Goal: Task Accomplishment & Management: Manage account settings

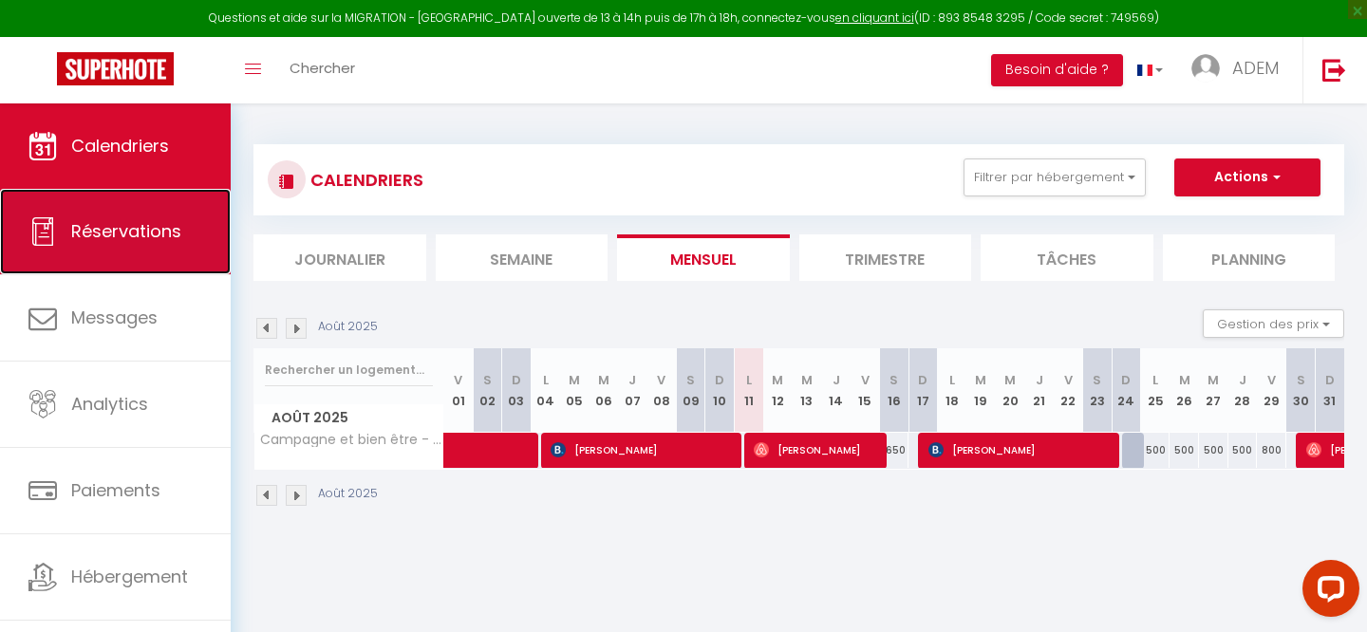
click at [159, 228] on span "Réservations" at bounding box center [126, 231] width 110 height 24
select select "not_cancelled"
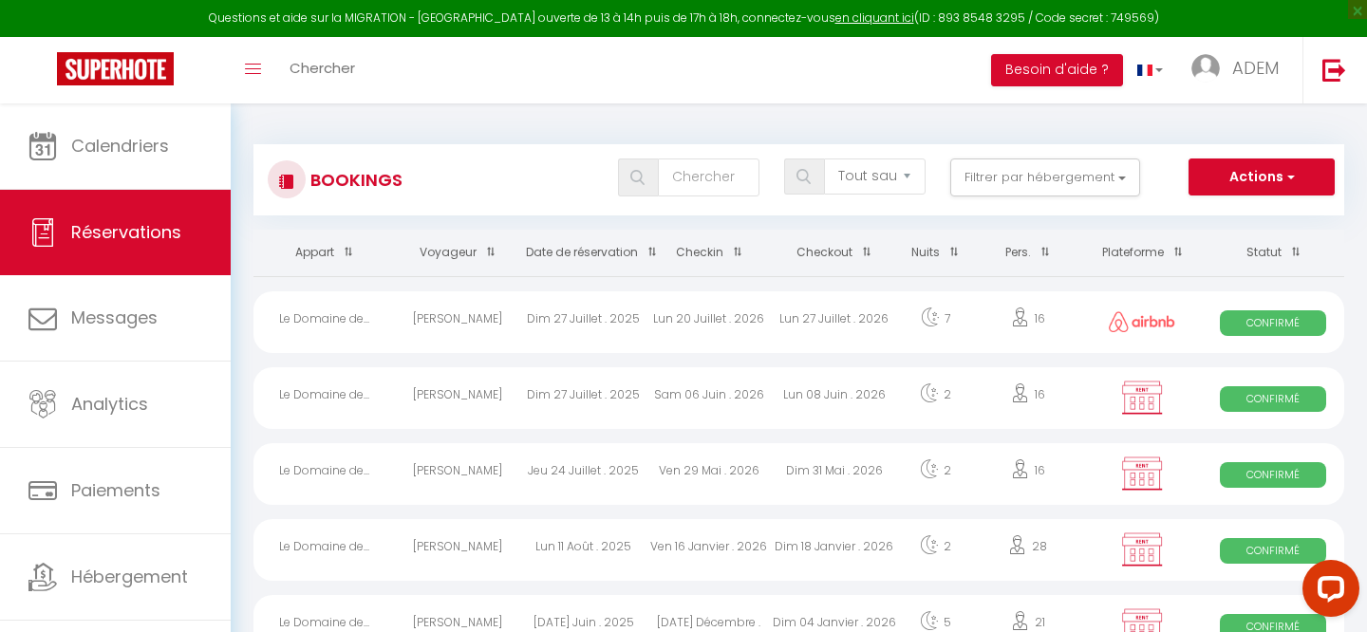
click at [717, 251] on th "Checkin" at bounding box center [708, 253] width 125 height 47
select select
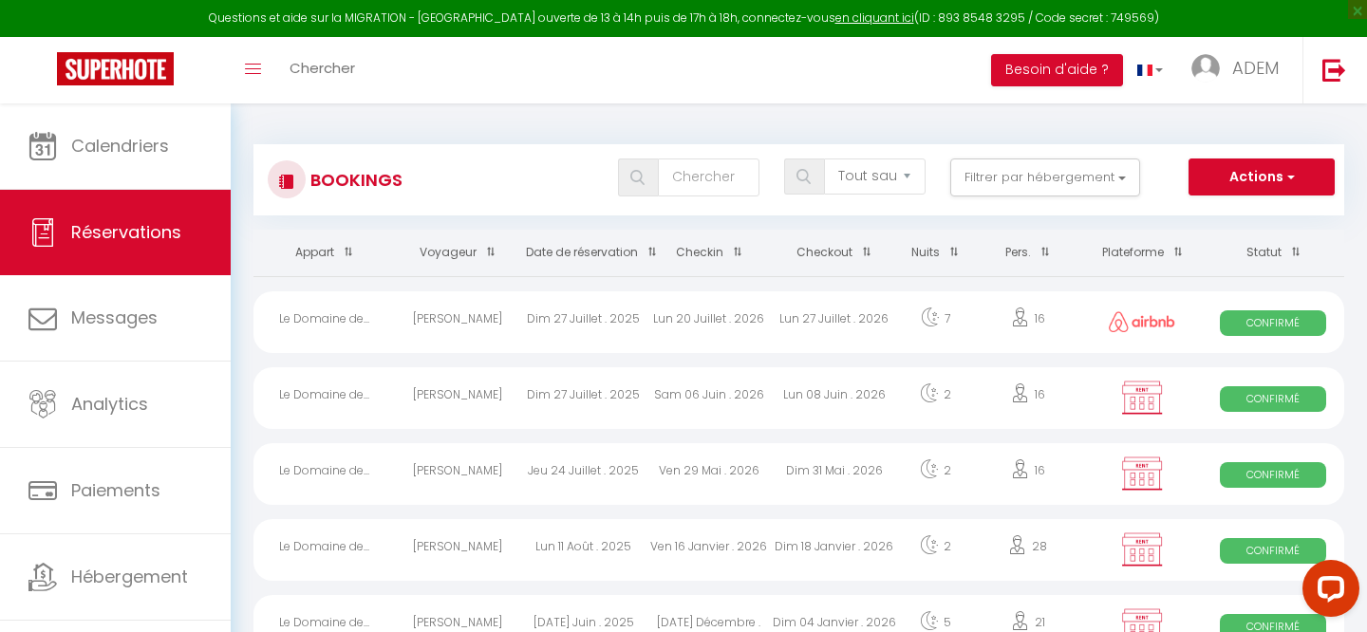
select select
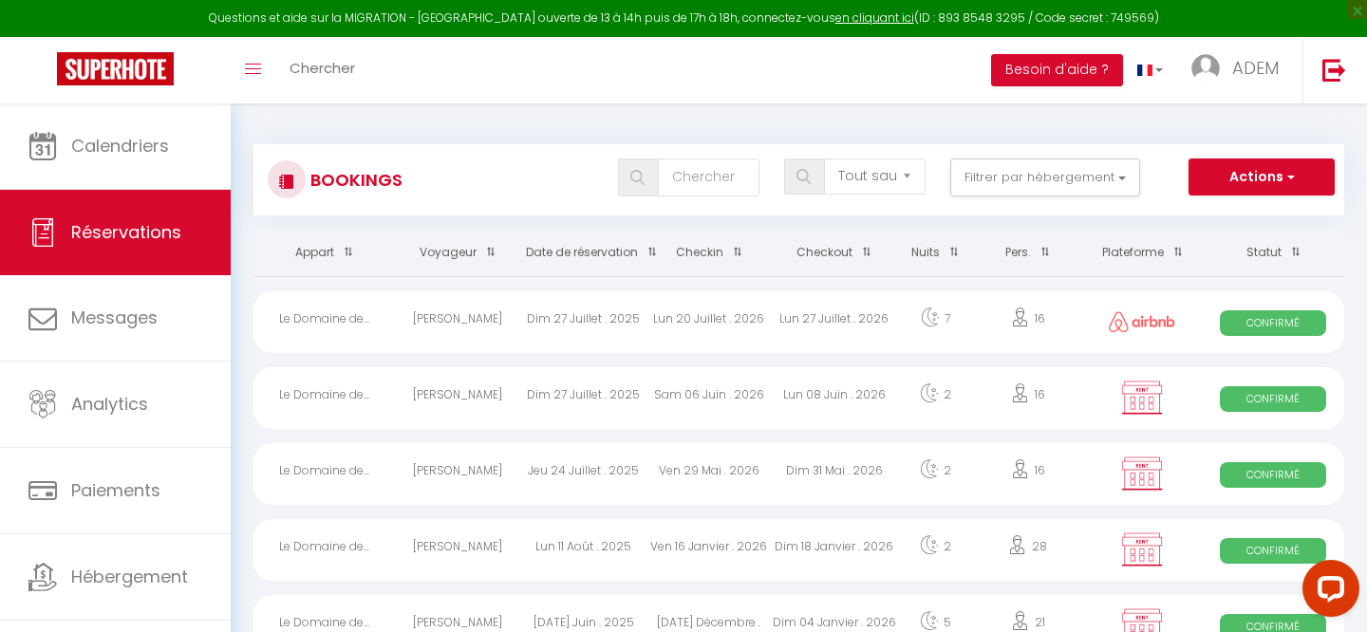
select select
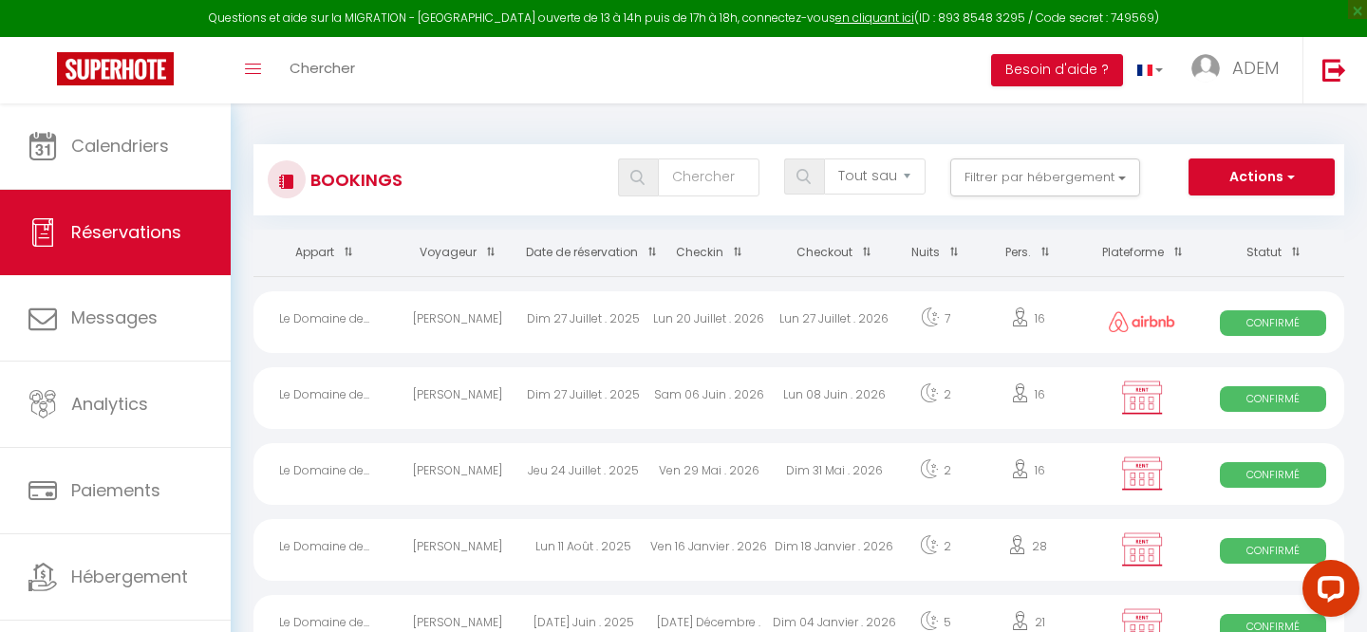
click at [741, 253] on th "Checkin" at bounding box center [708, 253] width 125 height 47
select select
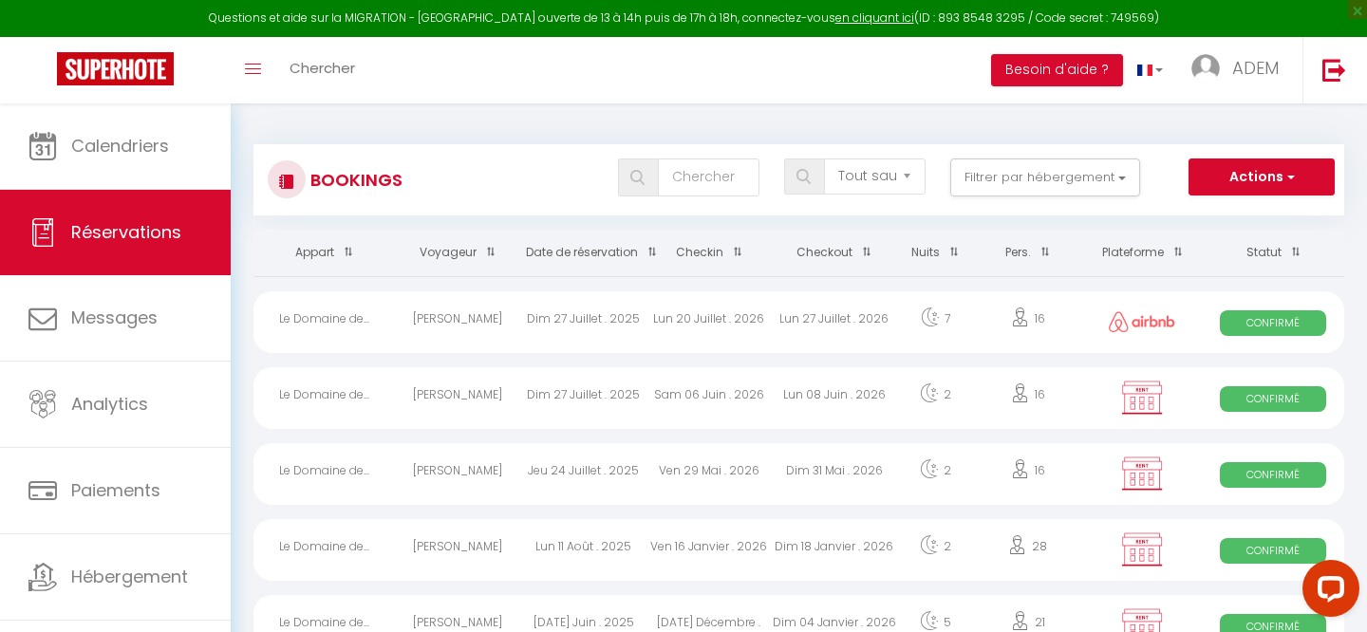
select select
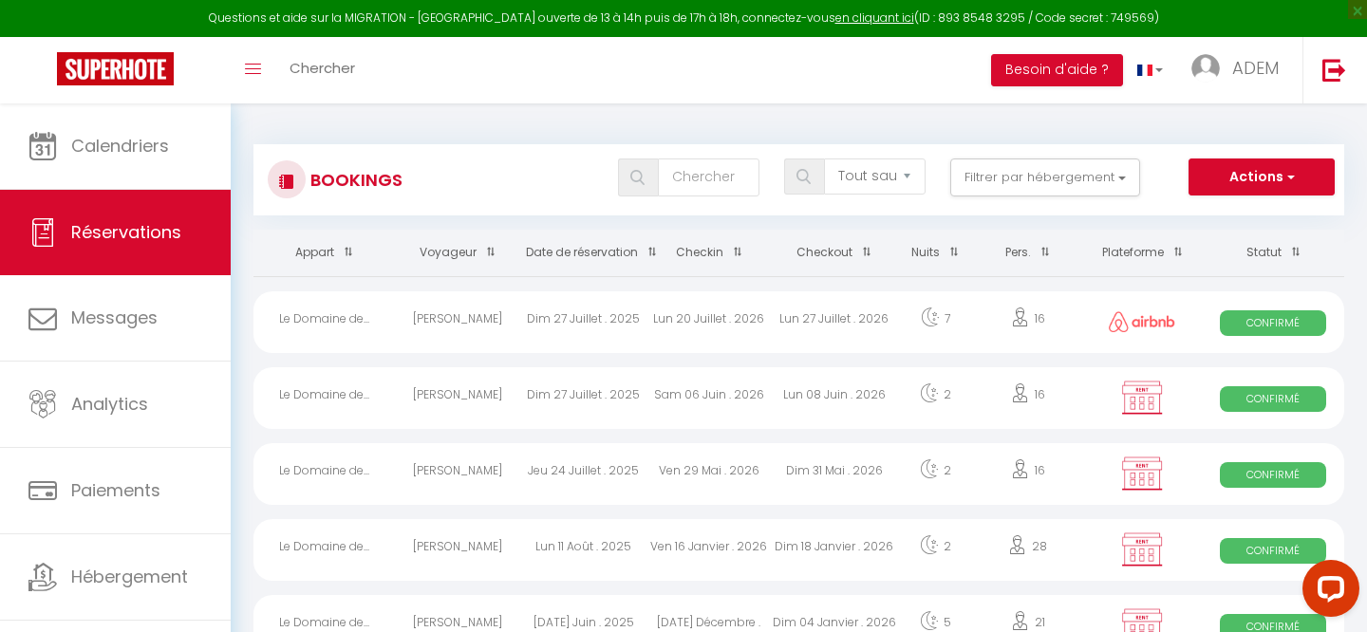
select select
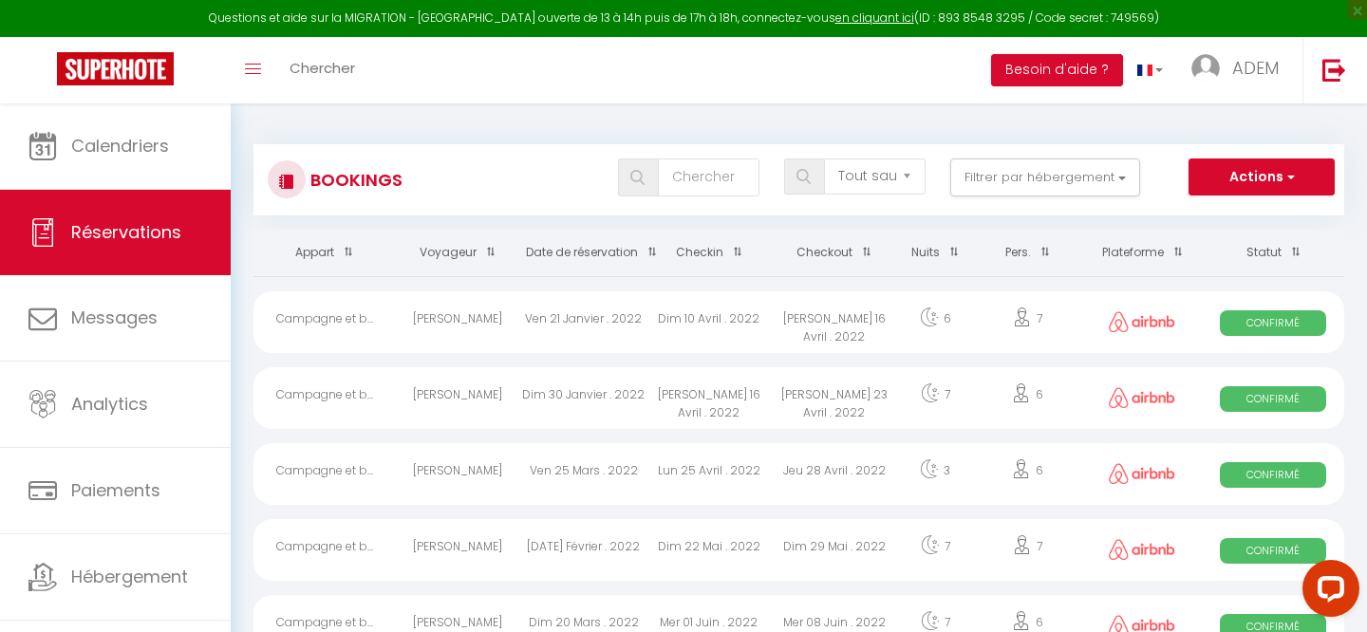
click at [733, 256] on span at bounding box center [732, 251] width 19 height 35
select select
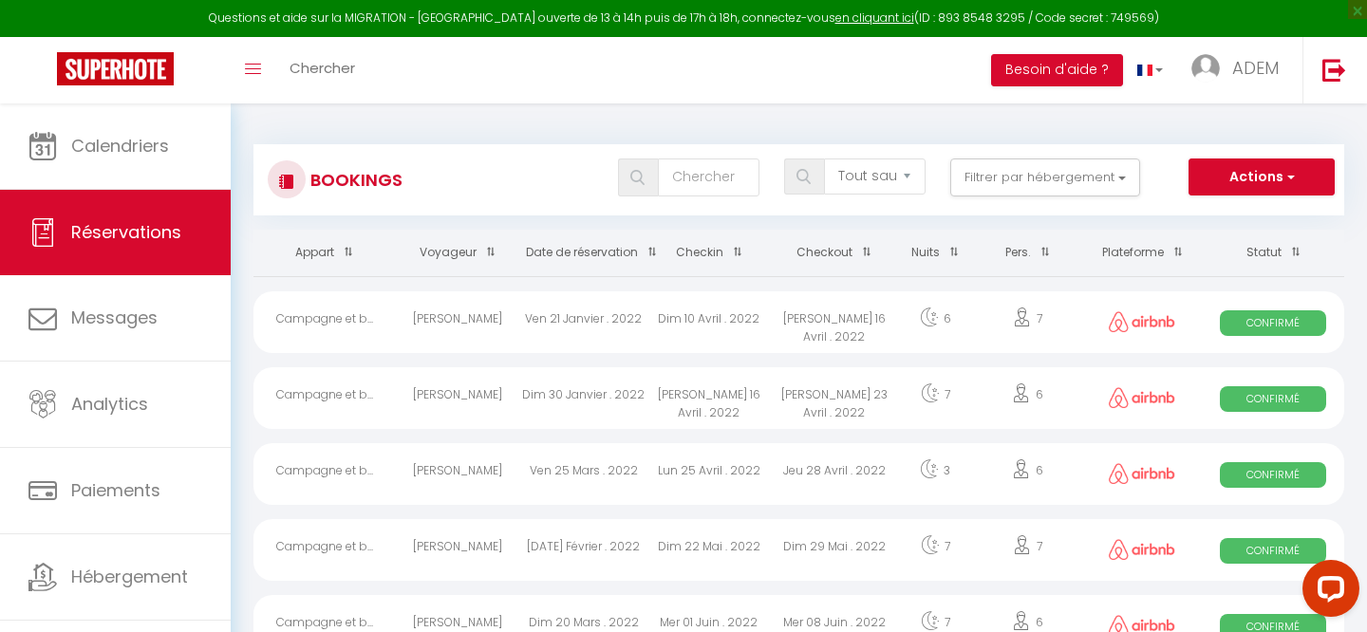
select select
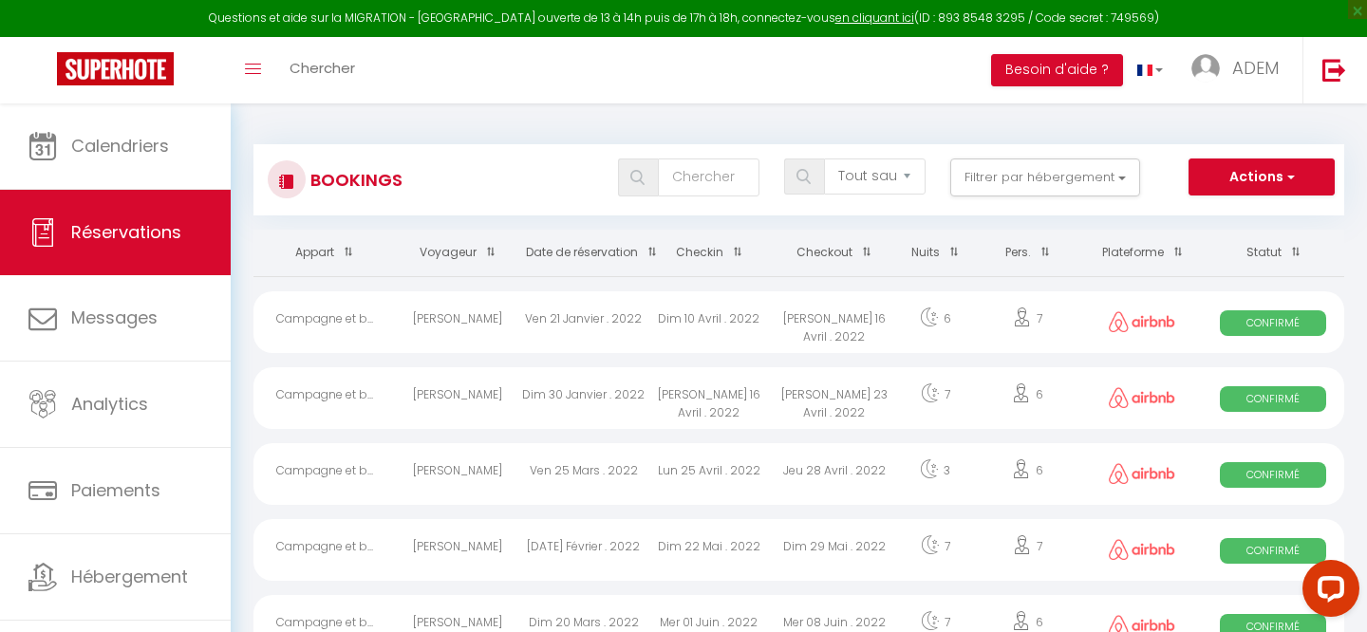
select select
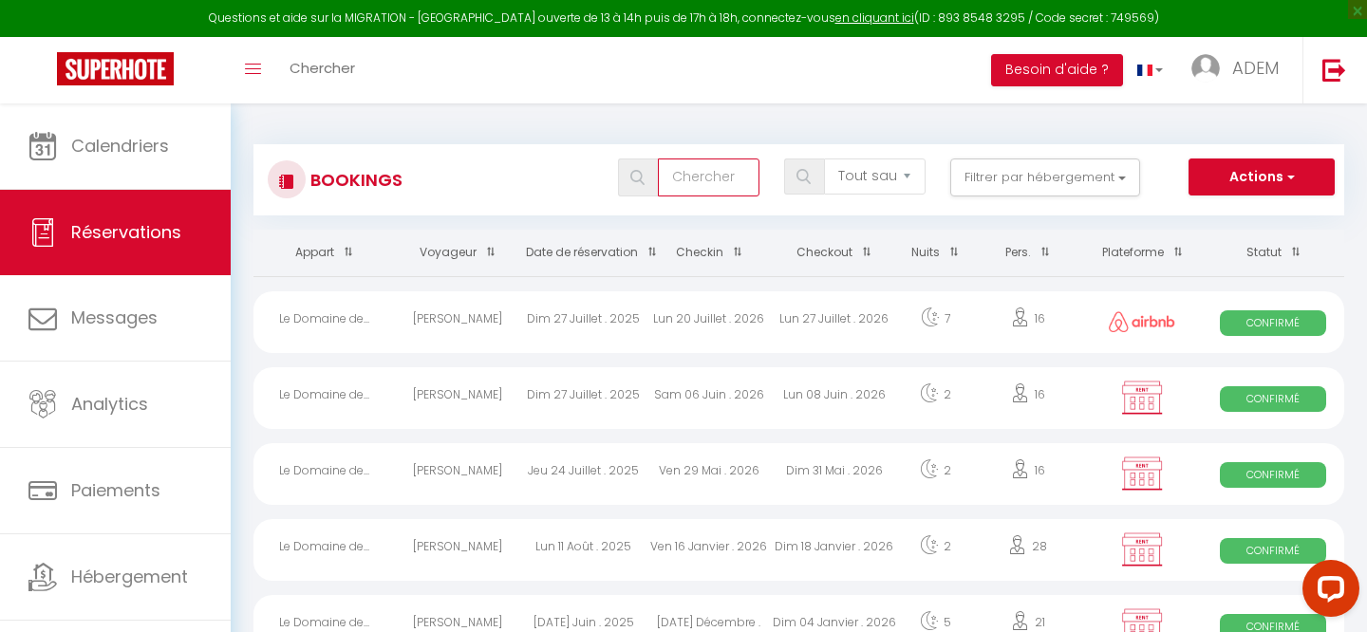
click at [729, 176] on input "text" at bounding box center [709, 178] width 102 height 38
type input "g"
select select
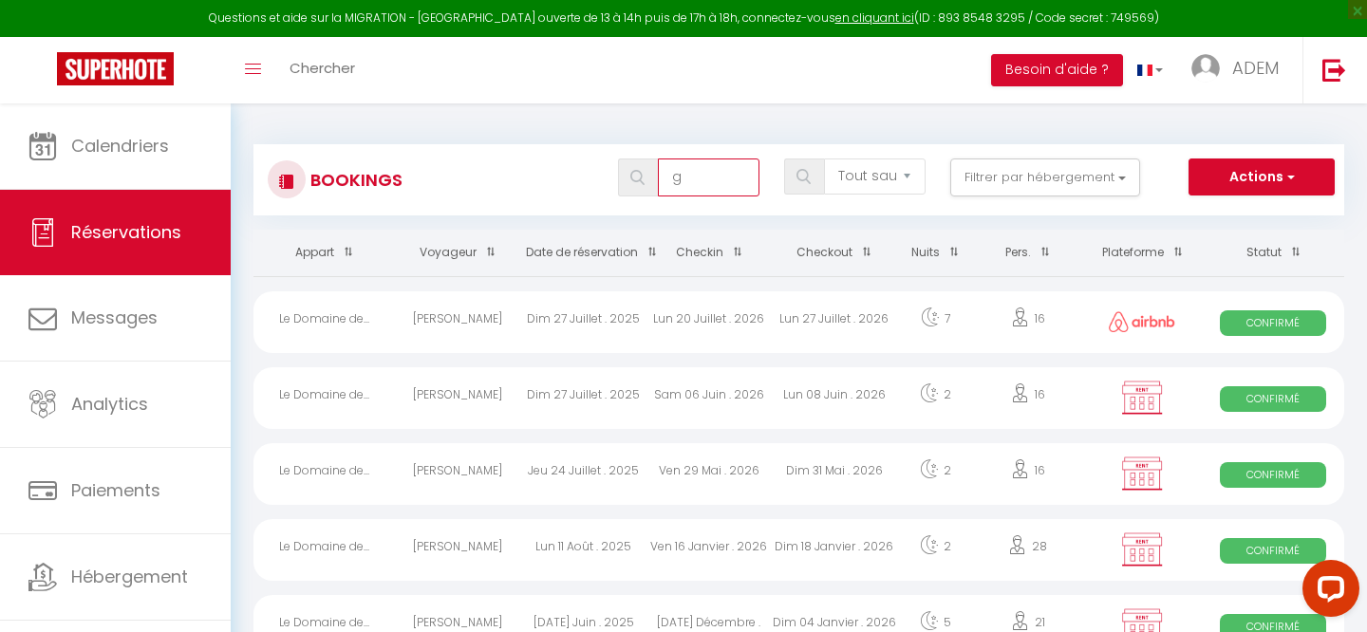
select select
type input "gi"
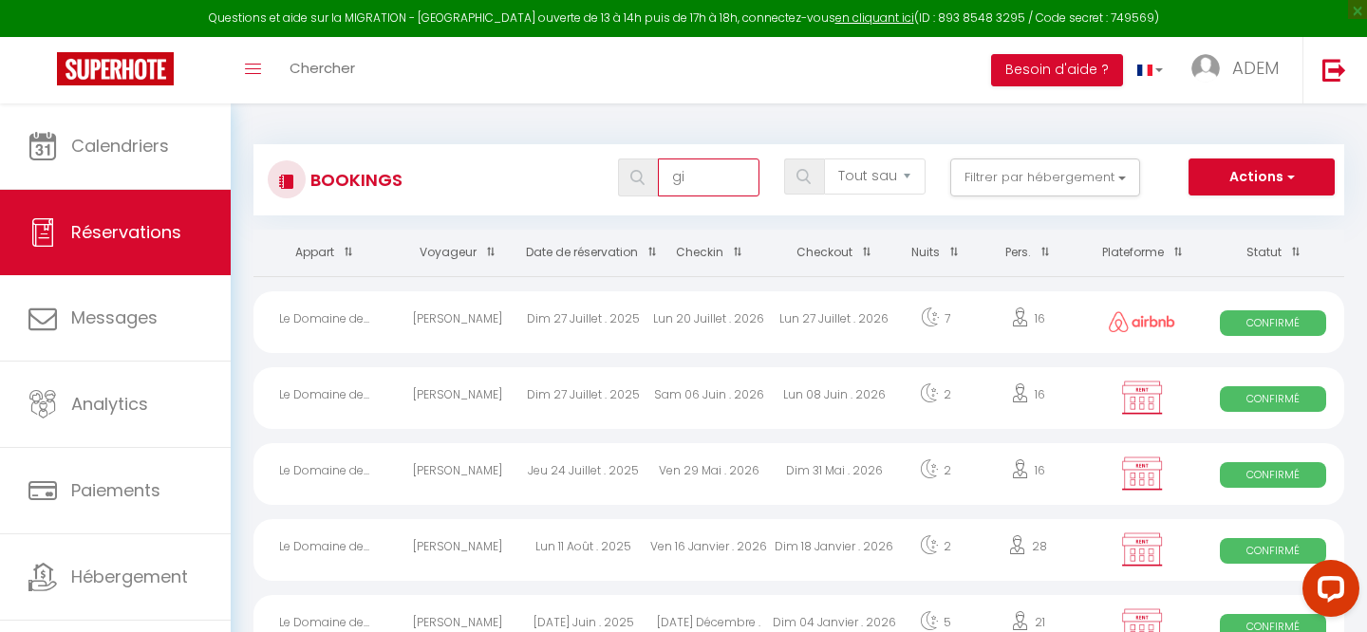
select select
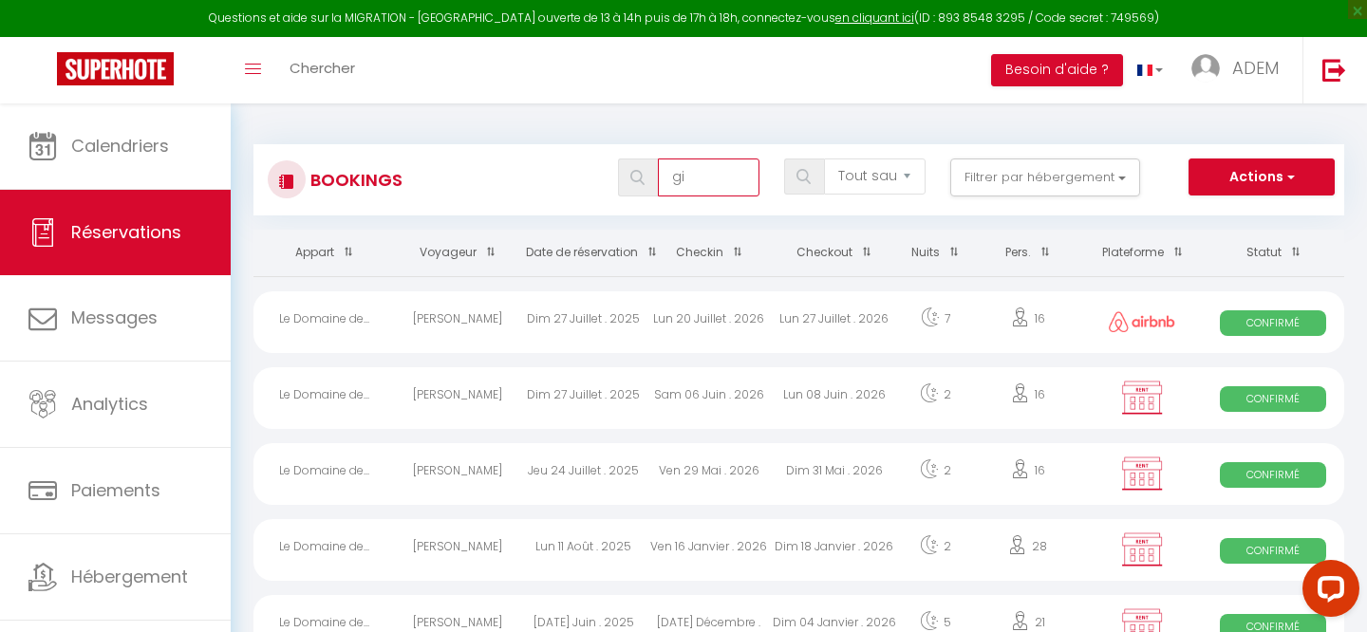
select select
type input "giv"
select select
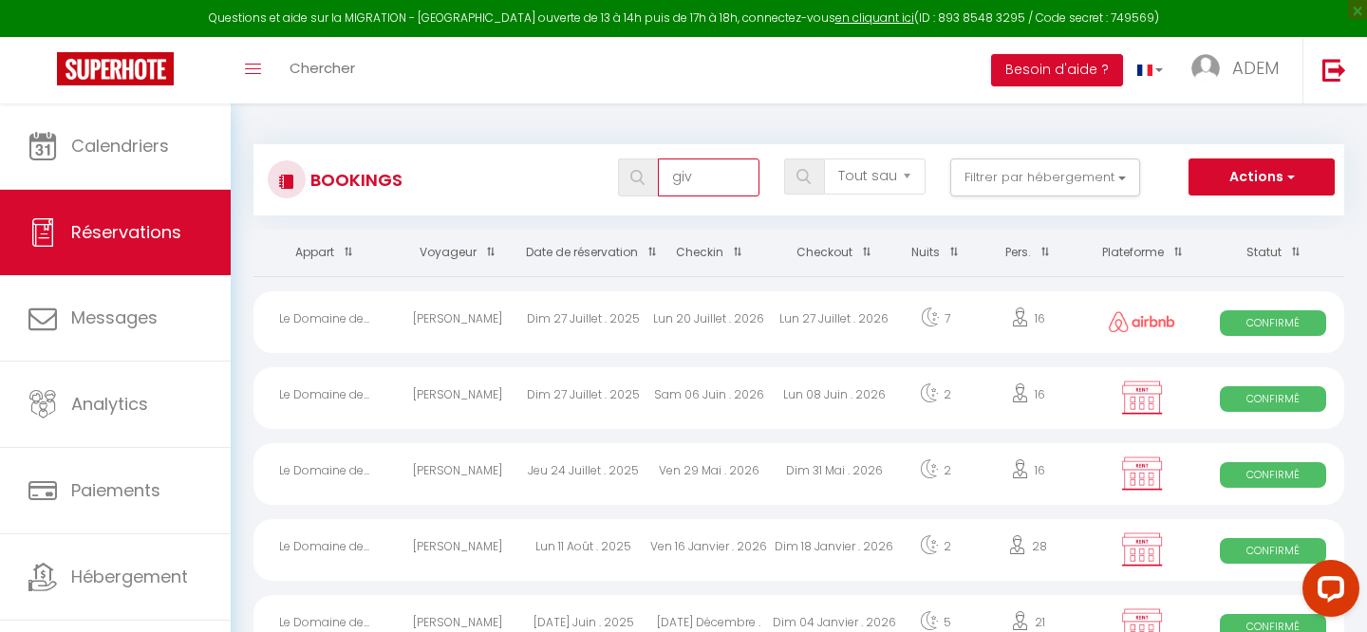
select select
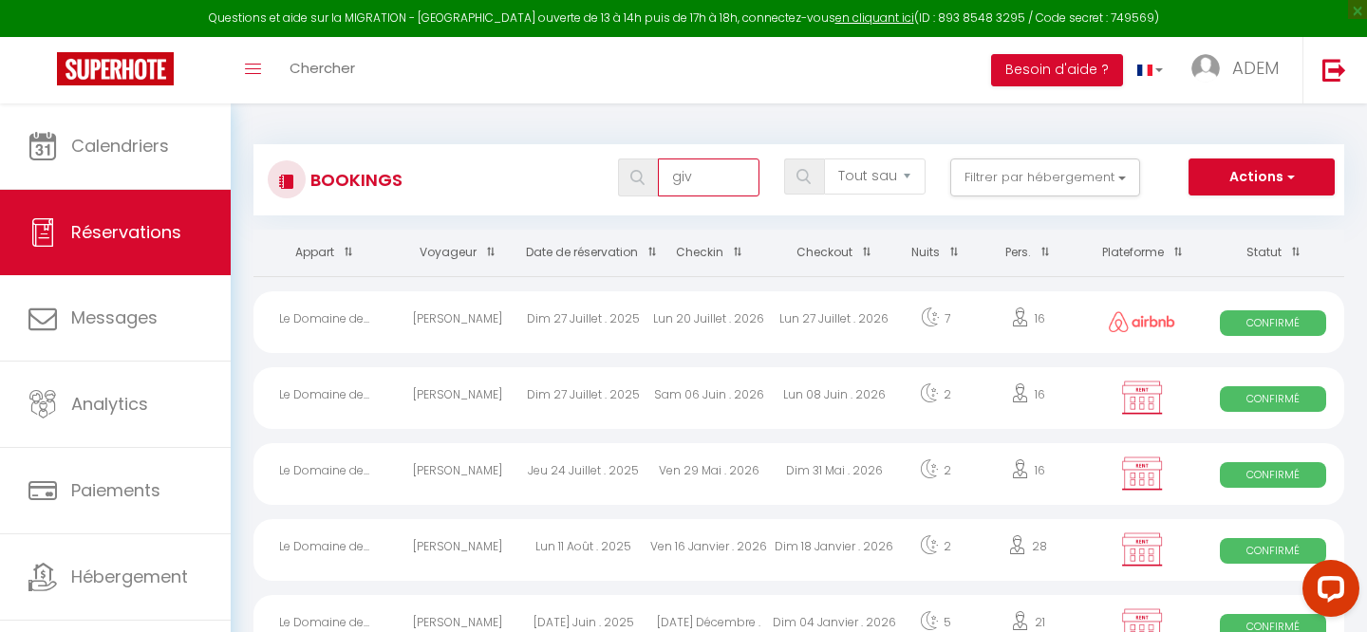
type input "give"
select select
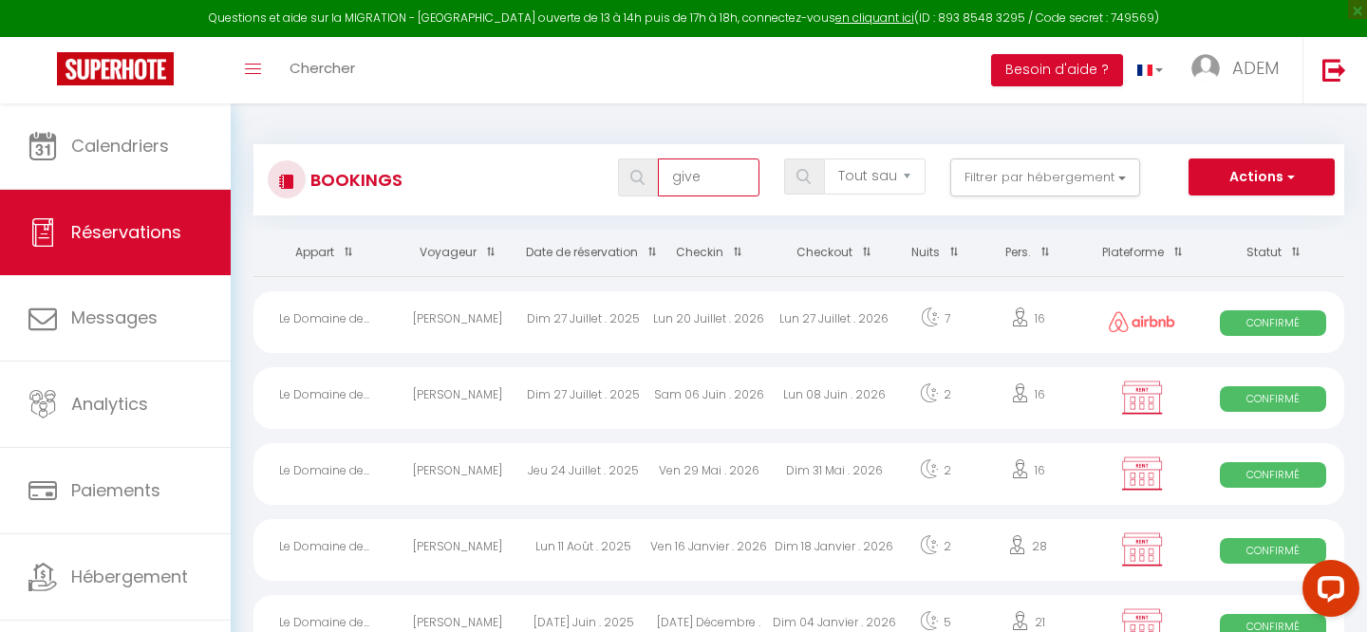
select select
type input "giver"
select select
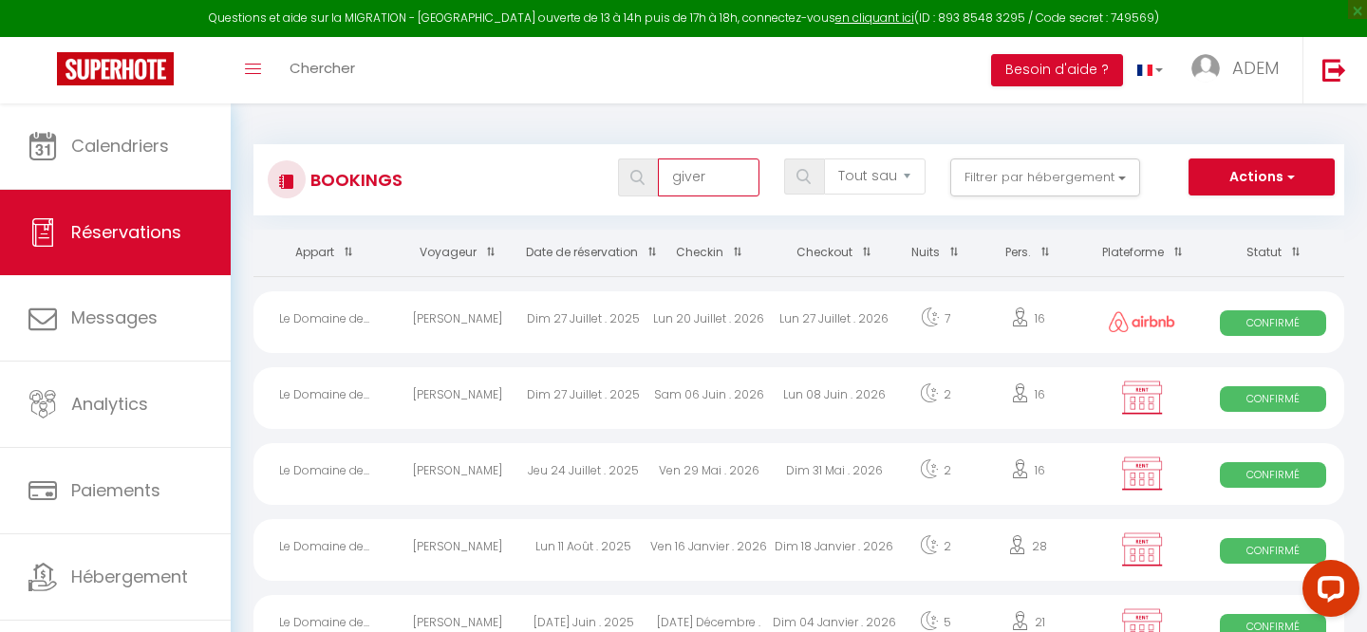
select select
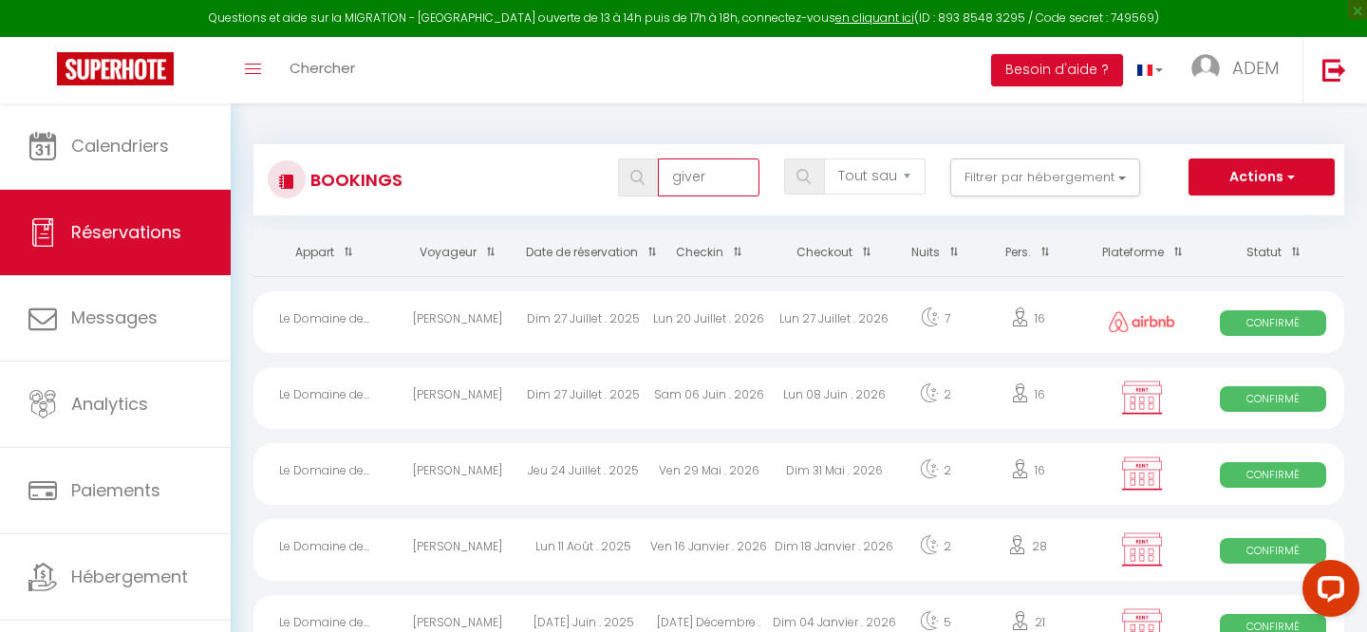
select select
type input "givern"
select select
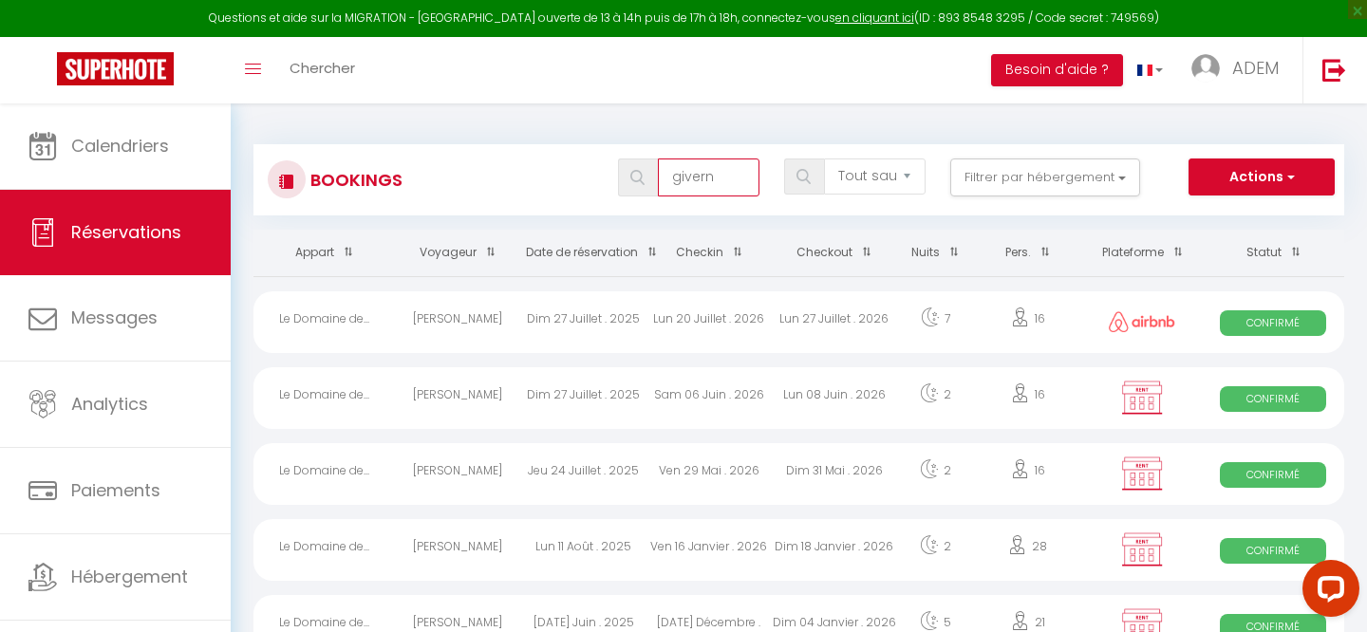
select select
type input "giverny"
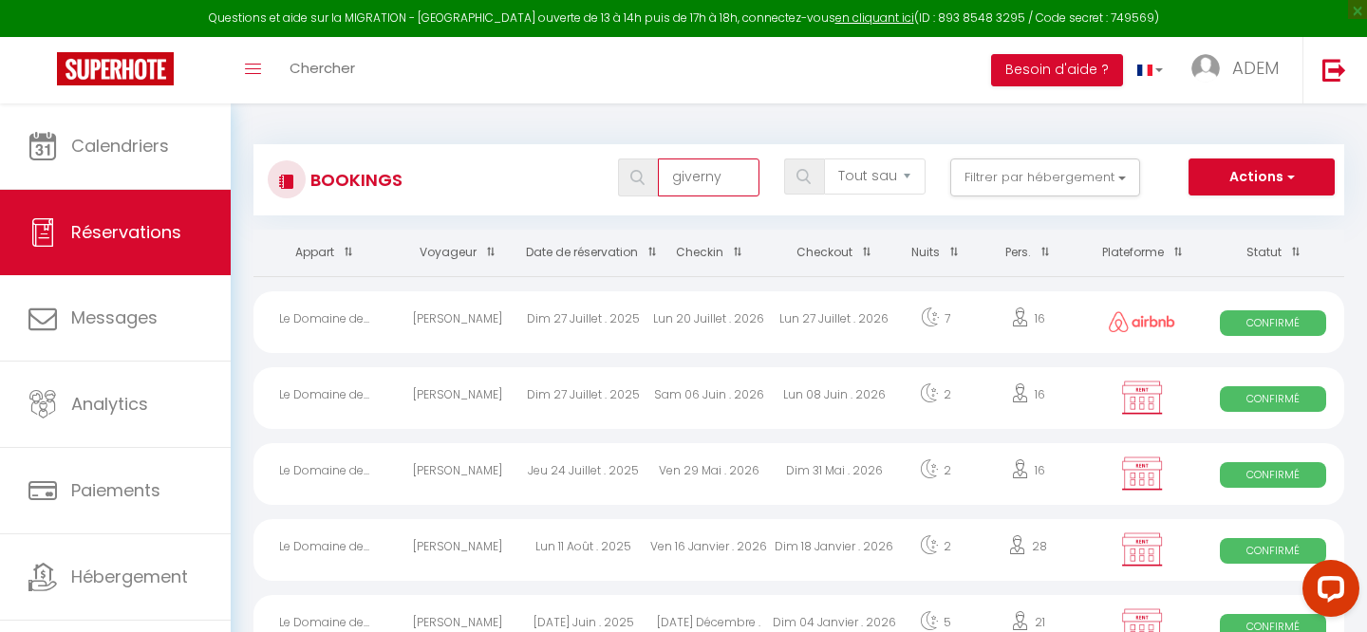
select select
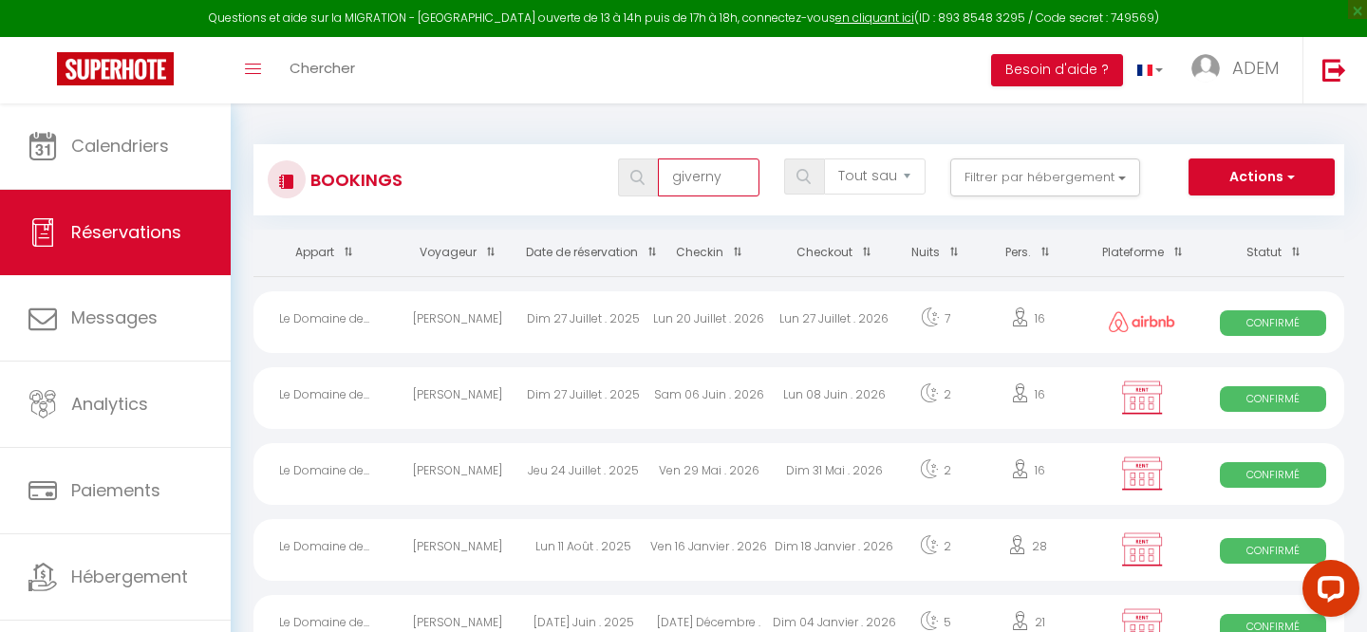
select select
type input "giverny"
select select
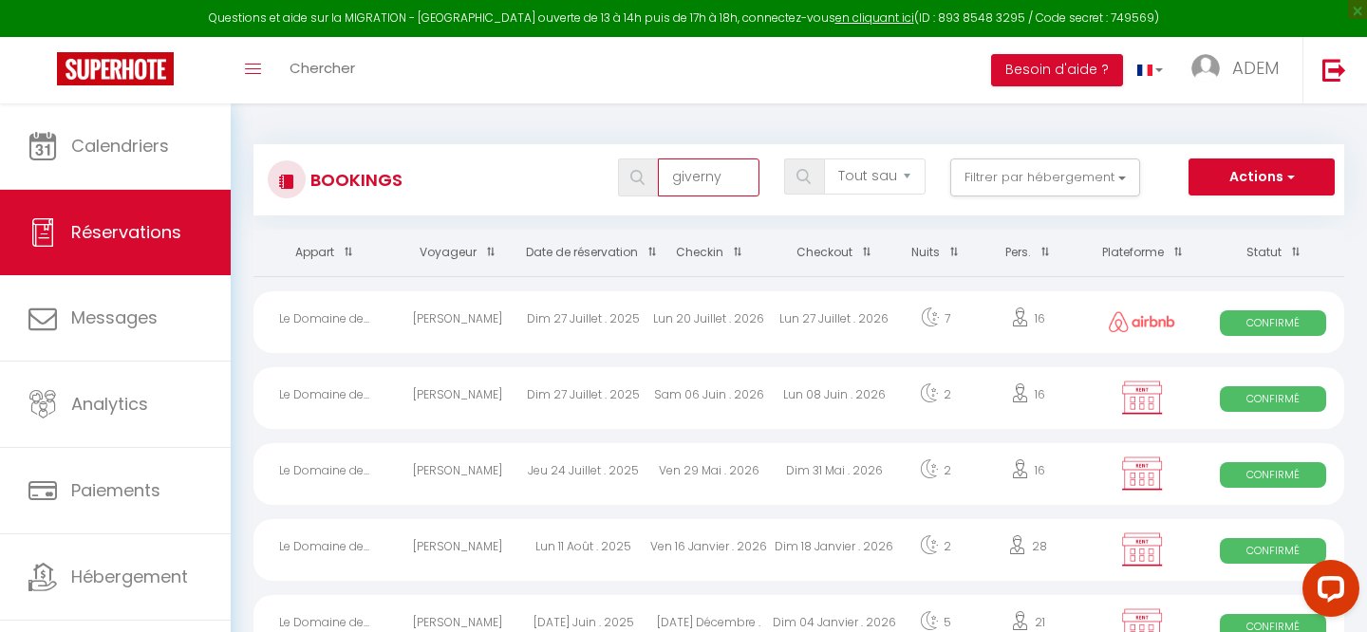
select select
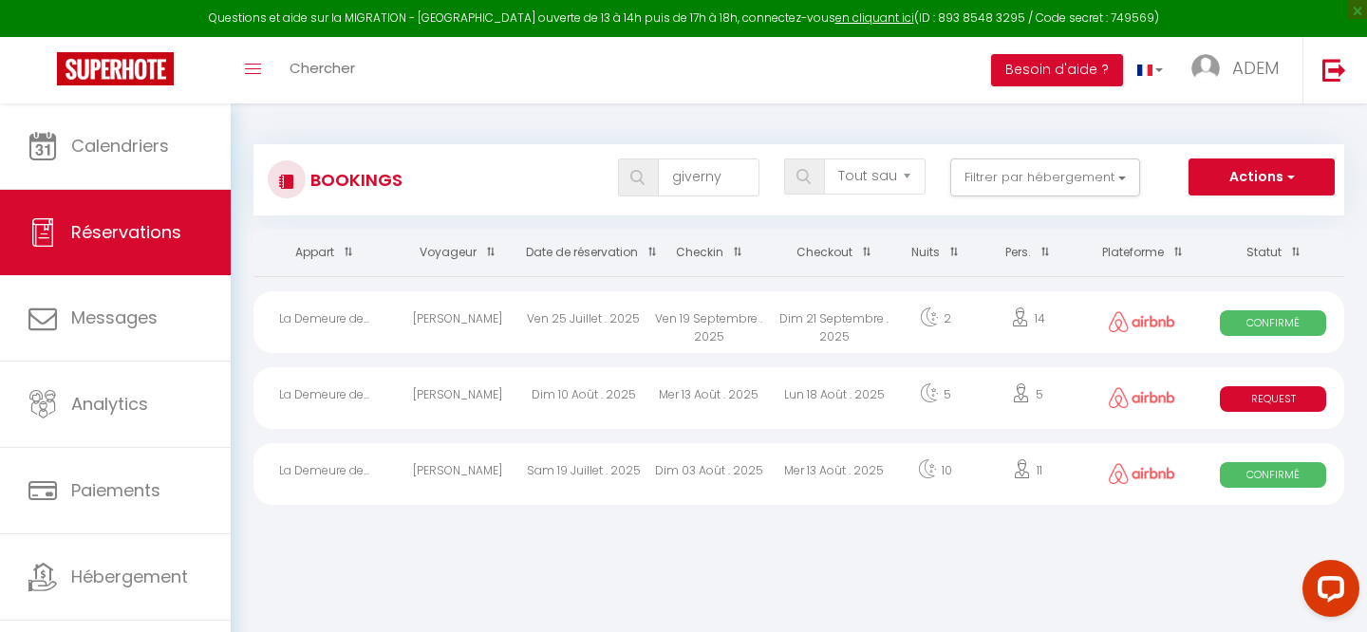
click at [559, 416] on div "Dim 10 Août . 2025" at bounding box center [583, 398] width 125 height 62
select select "OK"
select select "0"
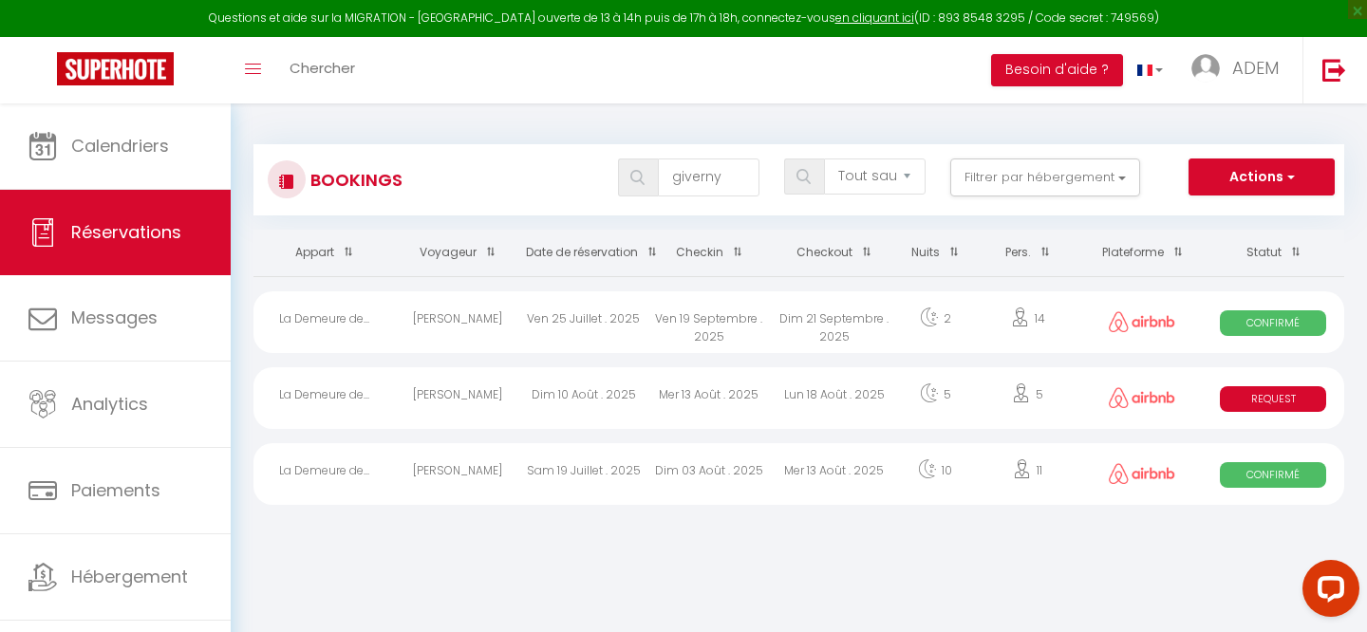
select select "1"
select select
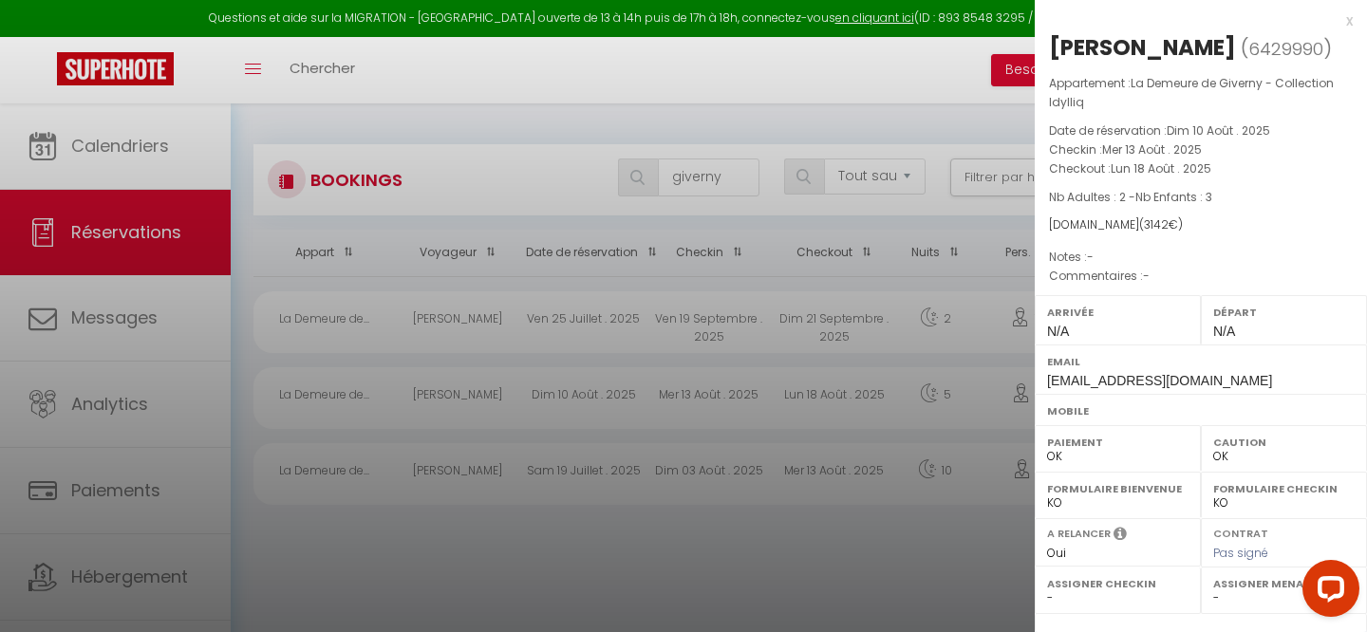
scroll to position [253, 0]
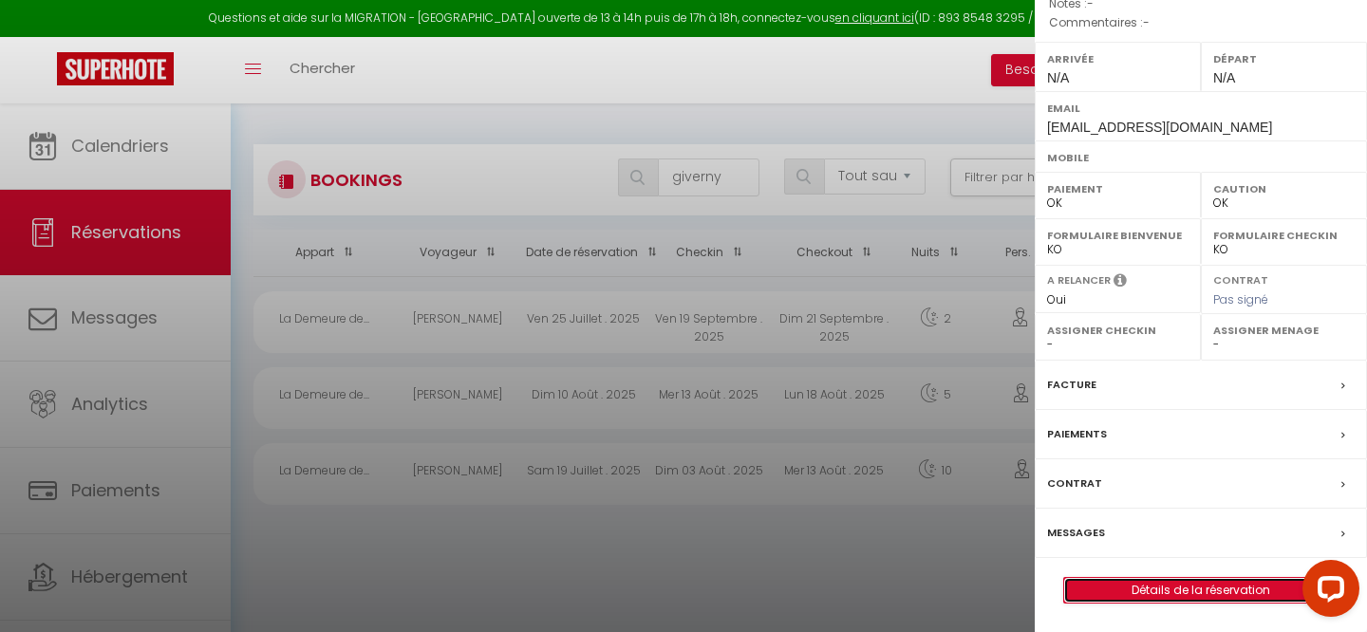
click at [1122, 587] on link "Détails de la réservation" at bounding box center [1200, 590] width 273 height 25
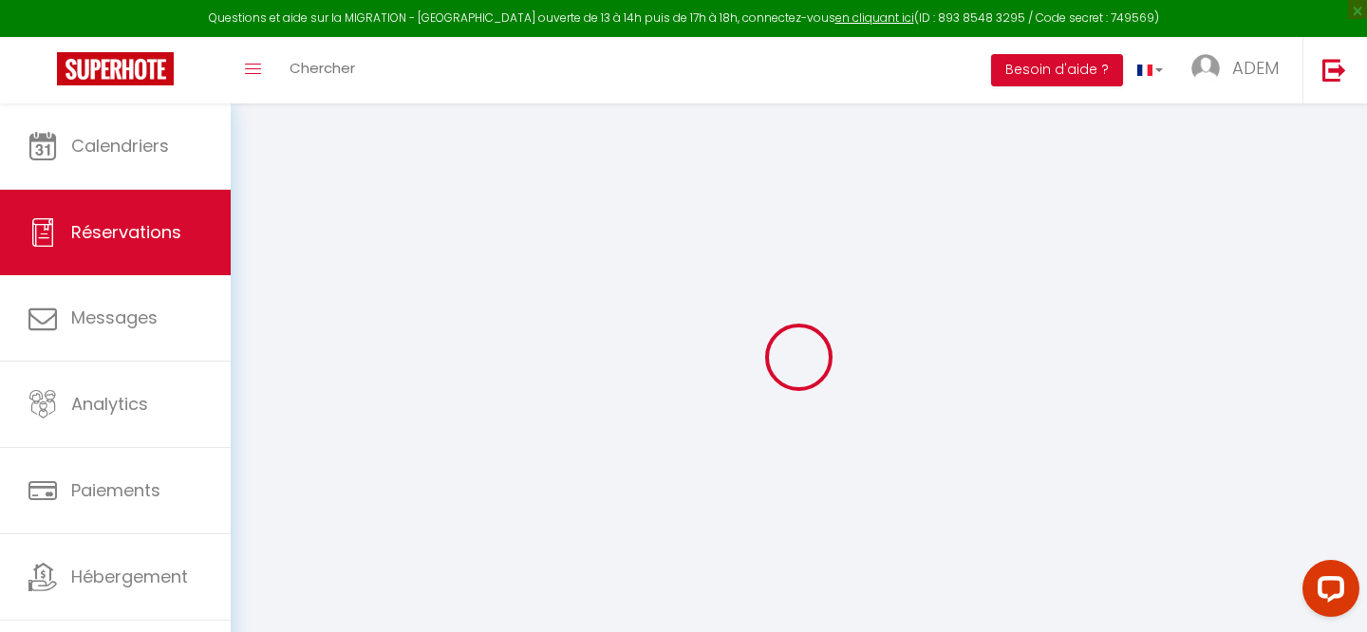
select select
checkbox input "false"
select select
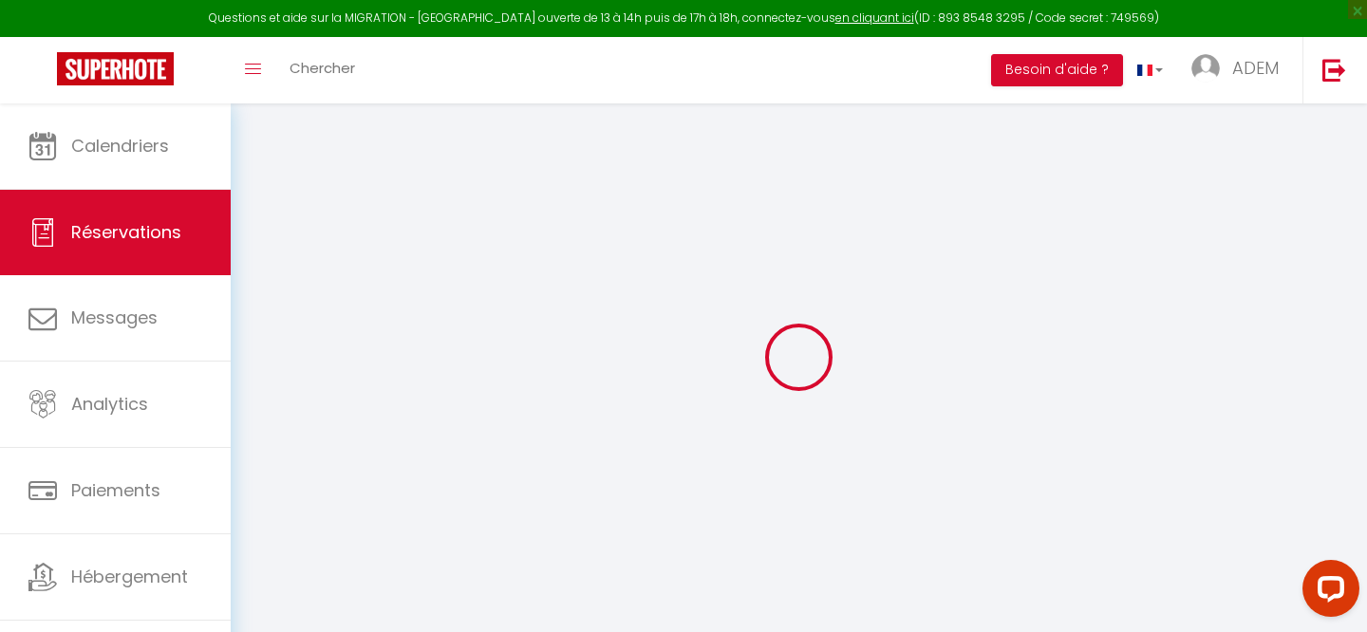
select select
checkbox input "false"
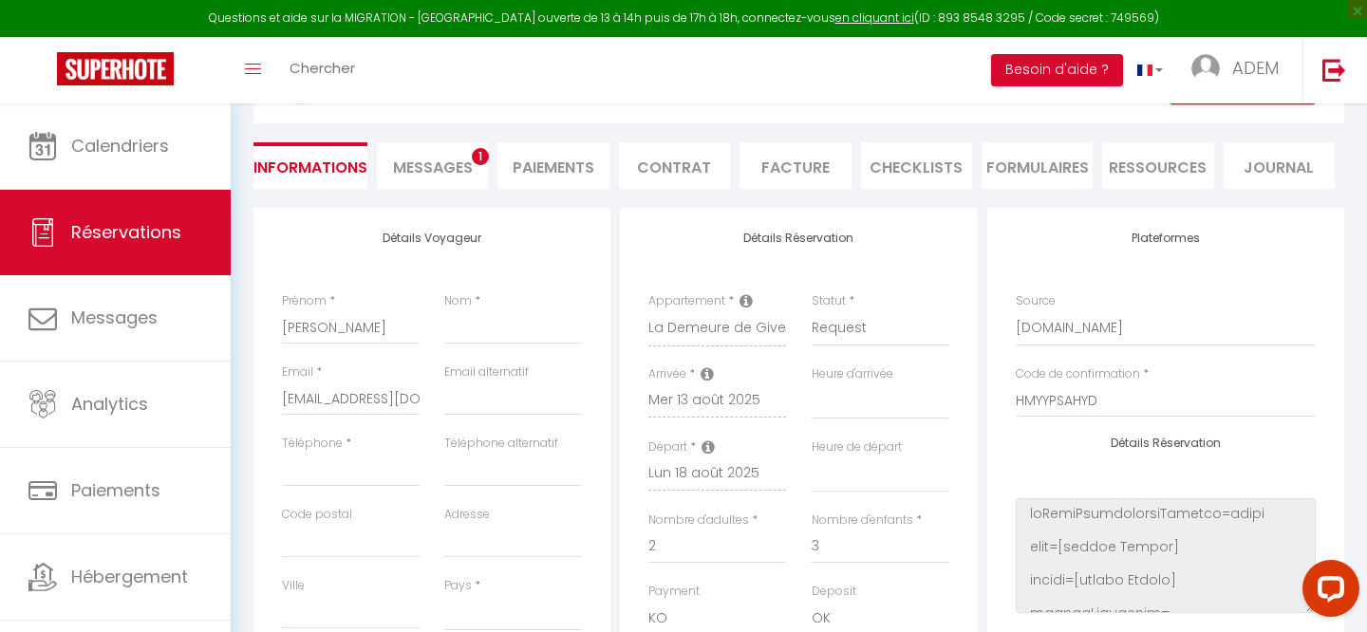
select select
type input "350"
type input "32"
select select
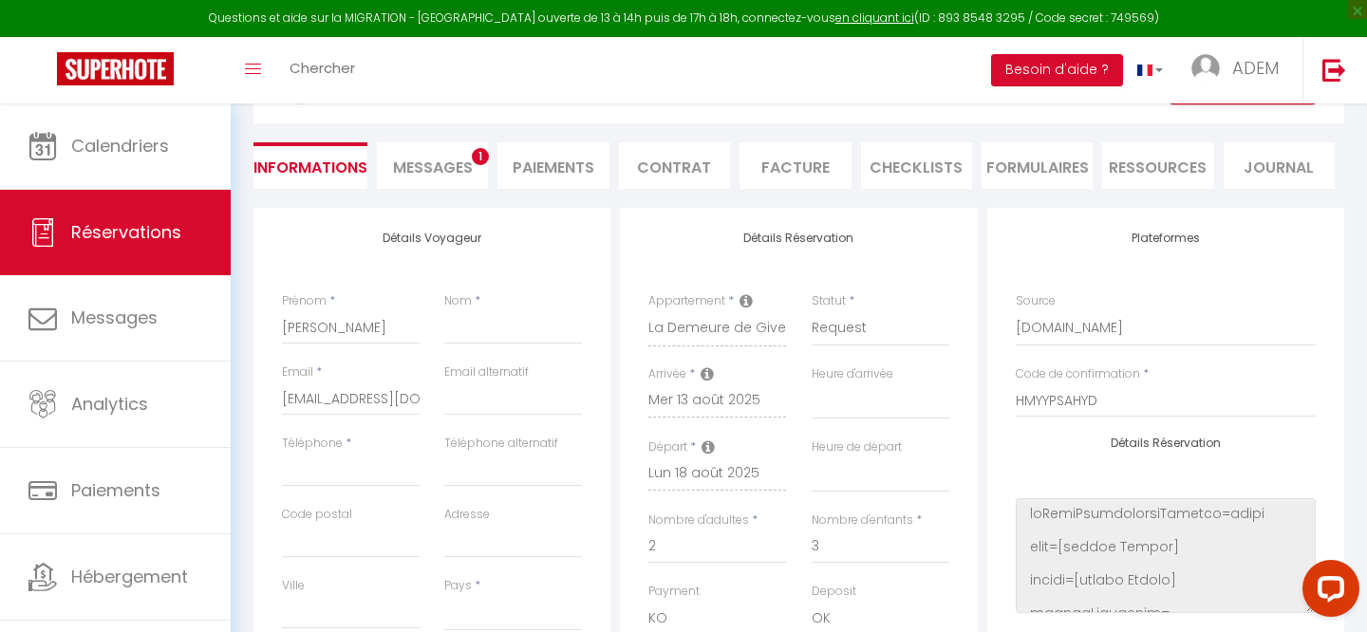
checkbox input "false"
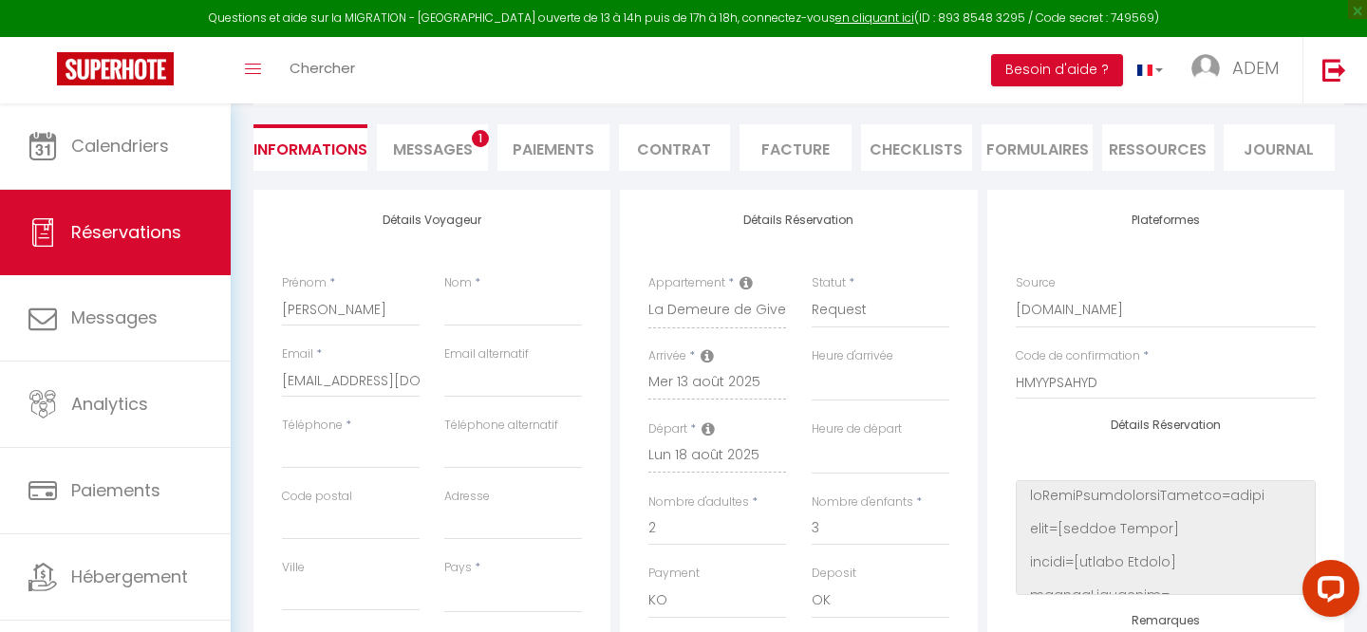
select select
checkbox input "false"
select select
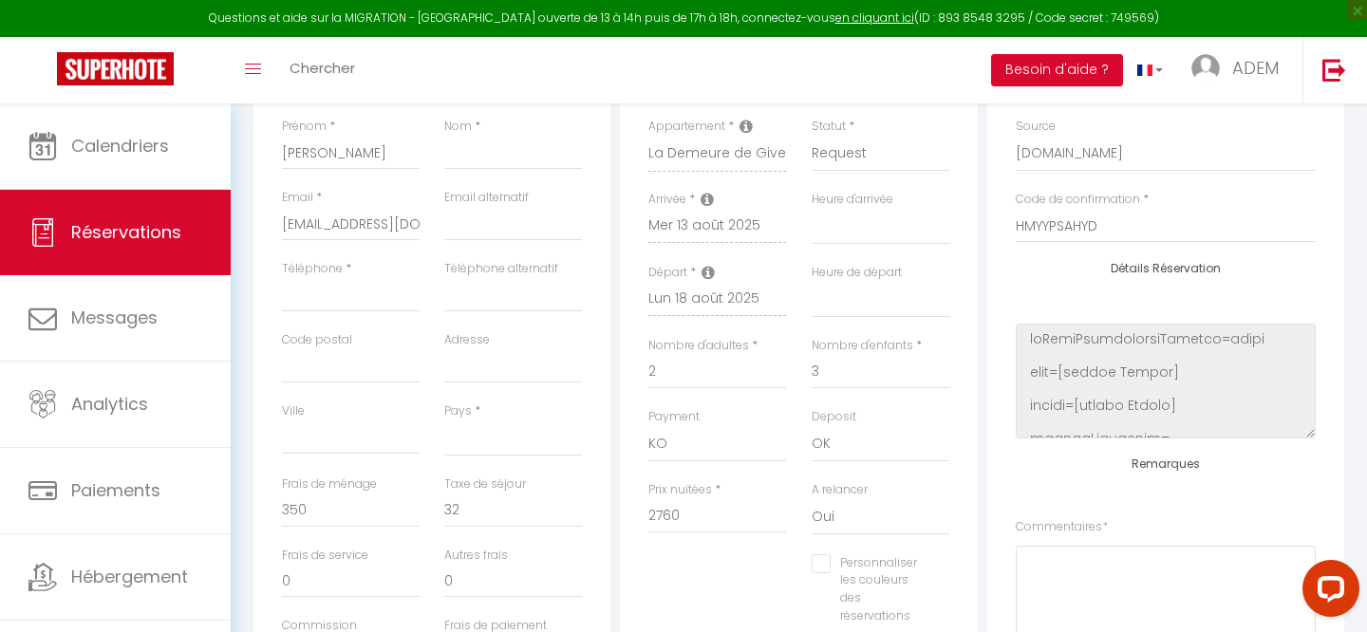
scroll to position [229, 0]
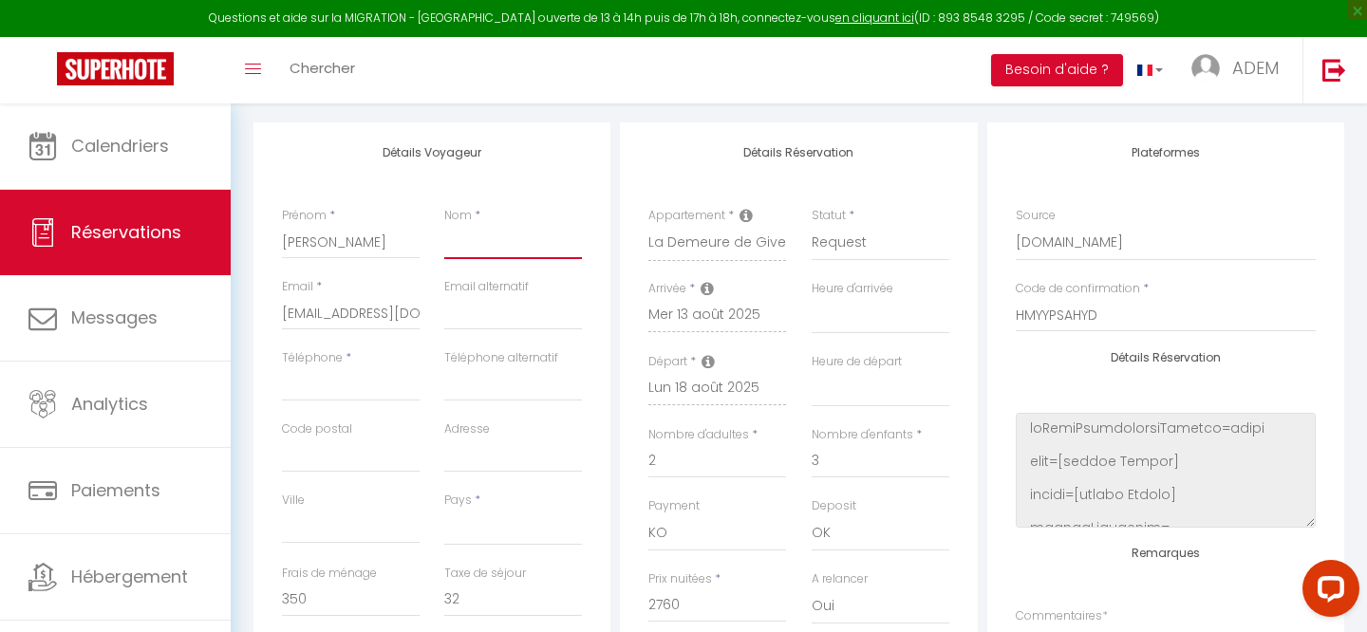
click at [507, 246] on input "Nom" at bounding box center [513, 242] width 138 height 34
paste input "Falconer"
type input "Falconer"
select select
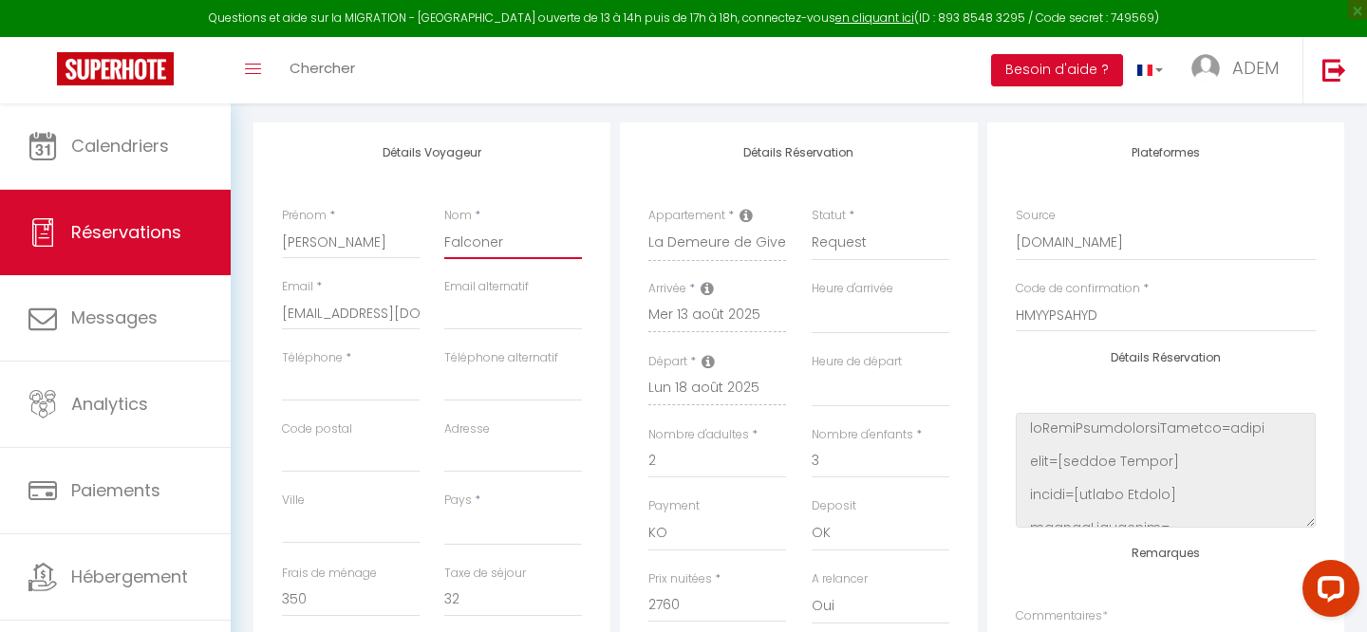
select select
checkbox input "false"
type input "Falconer"
click at [363, 388] on input "Téléphone" at bounding box center [351, 384] width 138 height 34
paste input "[PHONE_NUMBER]‬"
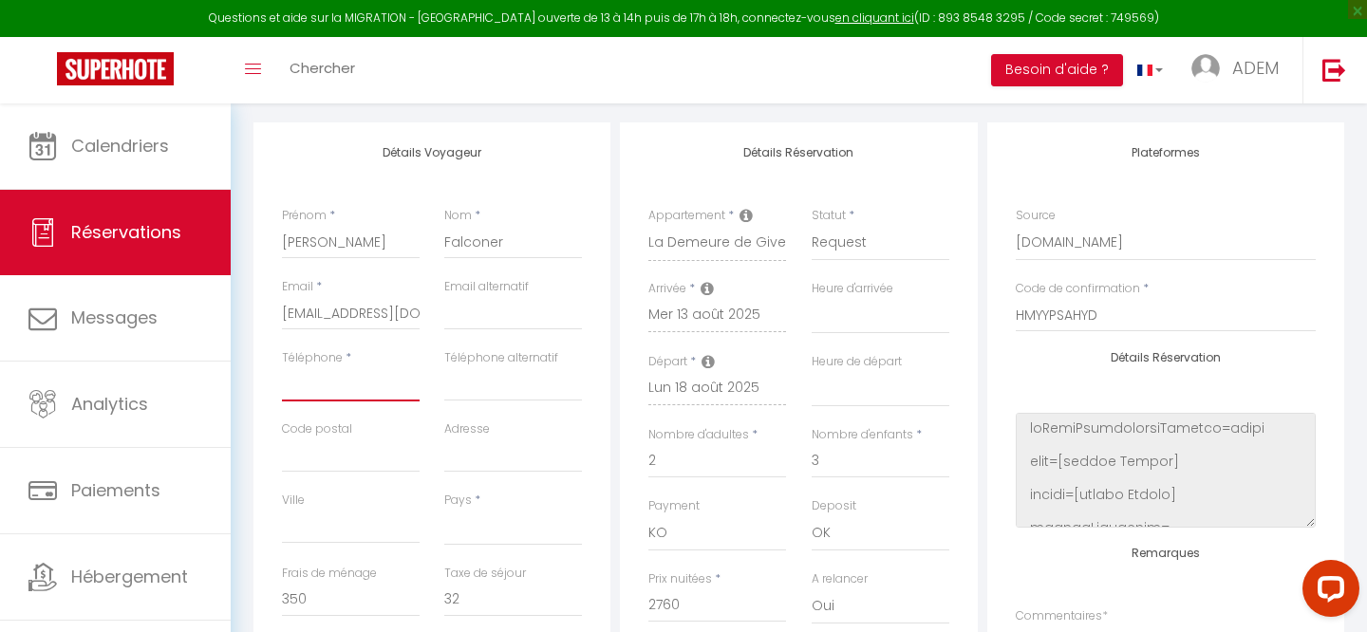
type input "[PHONE_NUMBER]‬"
select select
checkbox input "false"
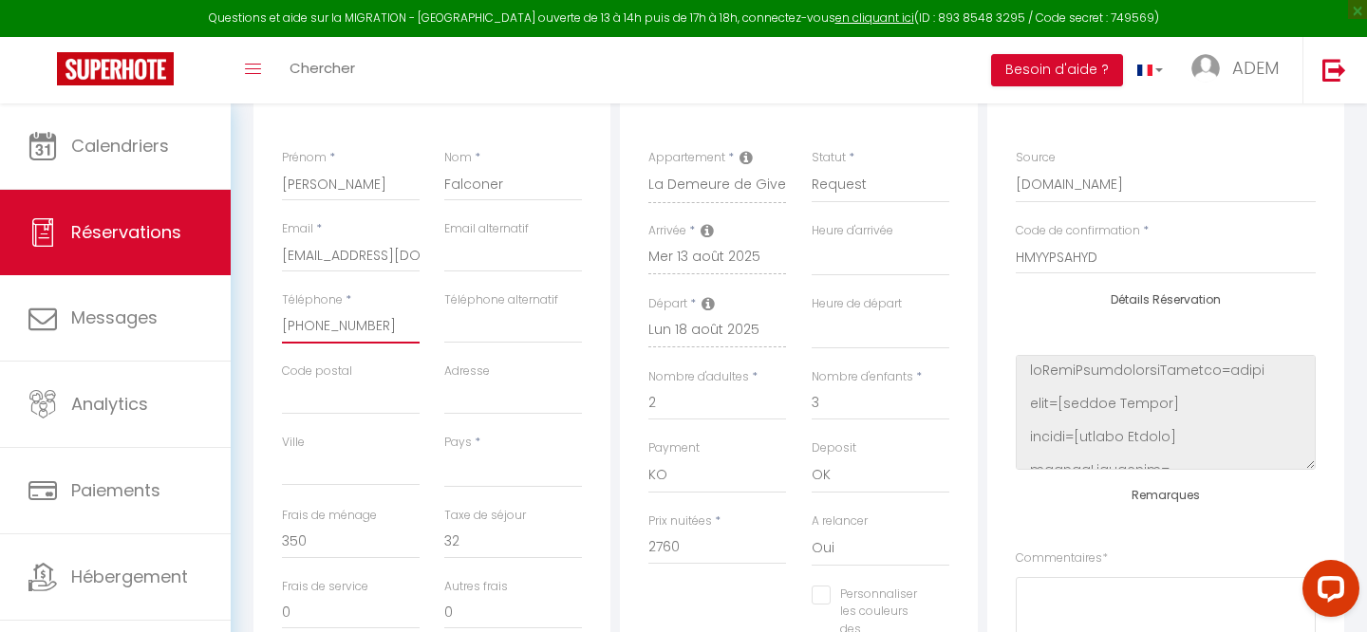
scroll to position [308, 0]
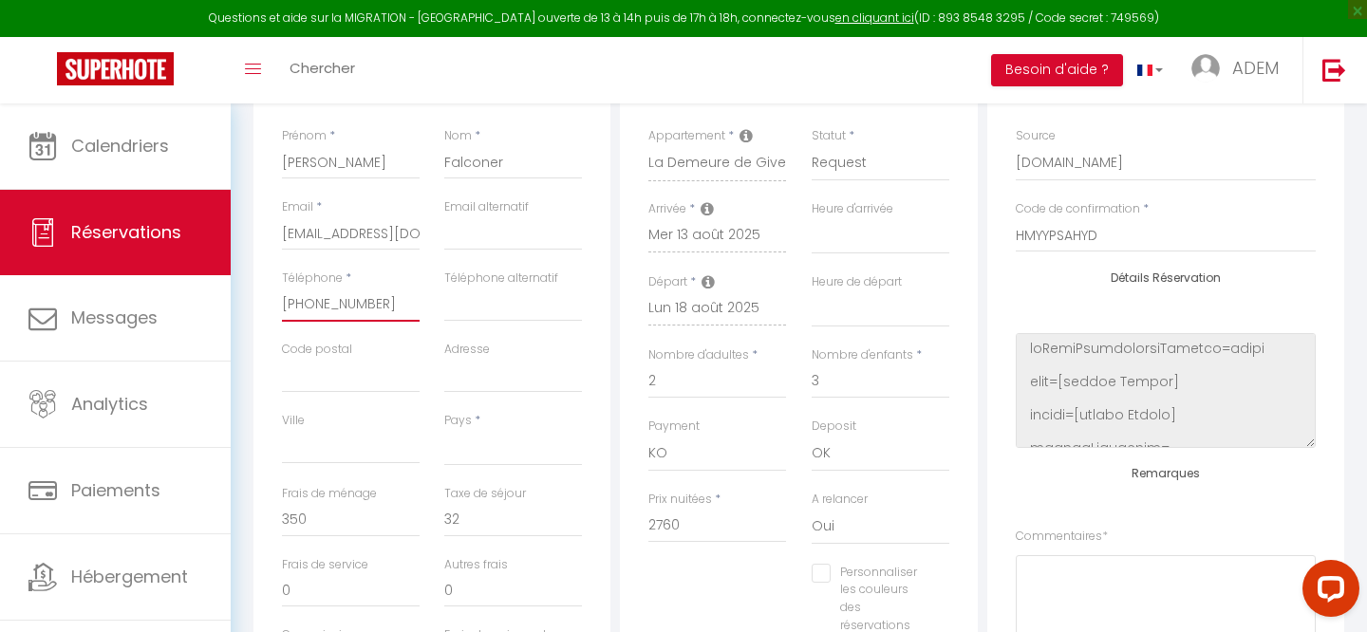
type input "[PHONE_NUMBER]‬"
click at [477, 455] on select "[GEOGRAPHIC_DATA] [GEOGRAPHIC_DATA] [GEOGRAPHIC_DATA] [GEOGRAPHIC_DATA] [GEOGRA…" at bounding box center [513, 448] width 138 height 36
select select "NZ"
select select
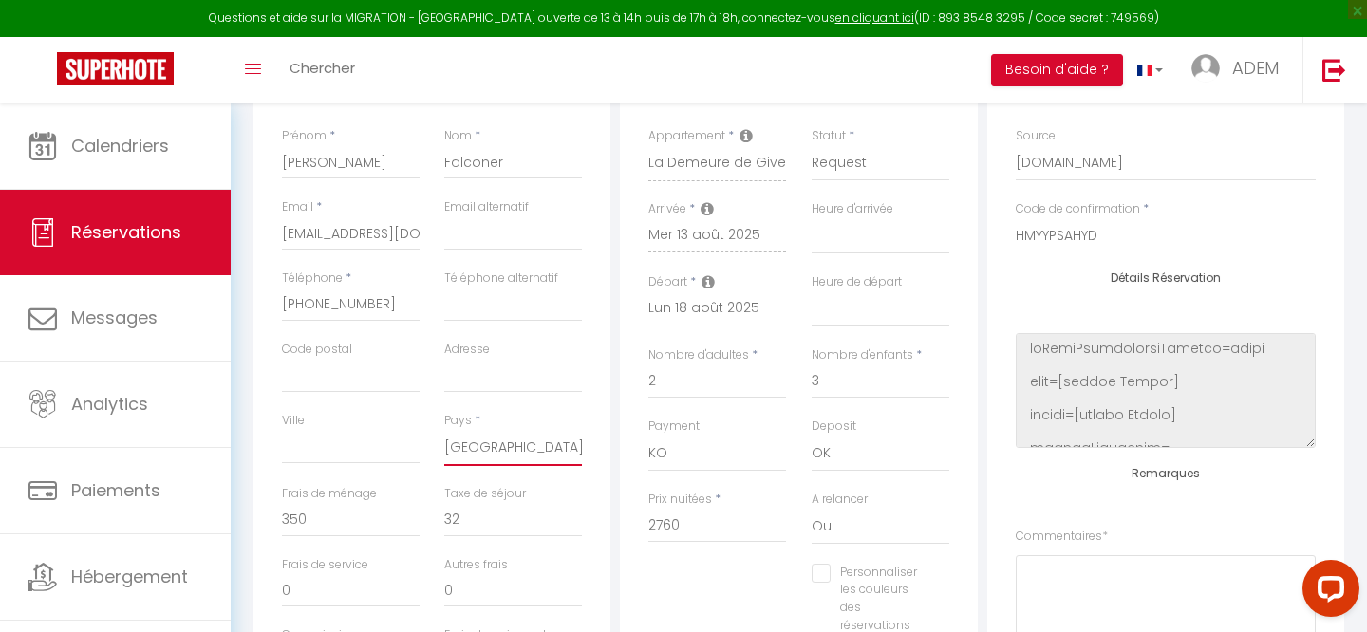
checkbox input "false"
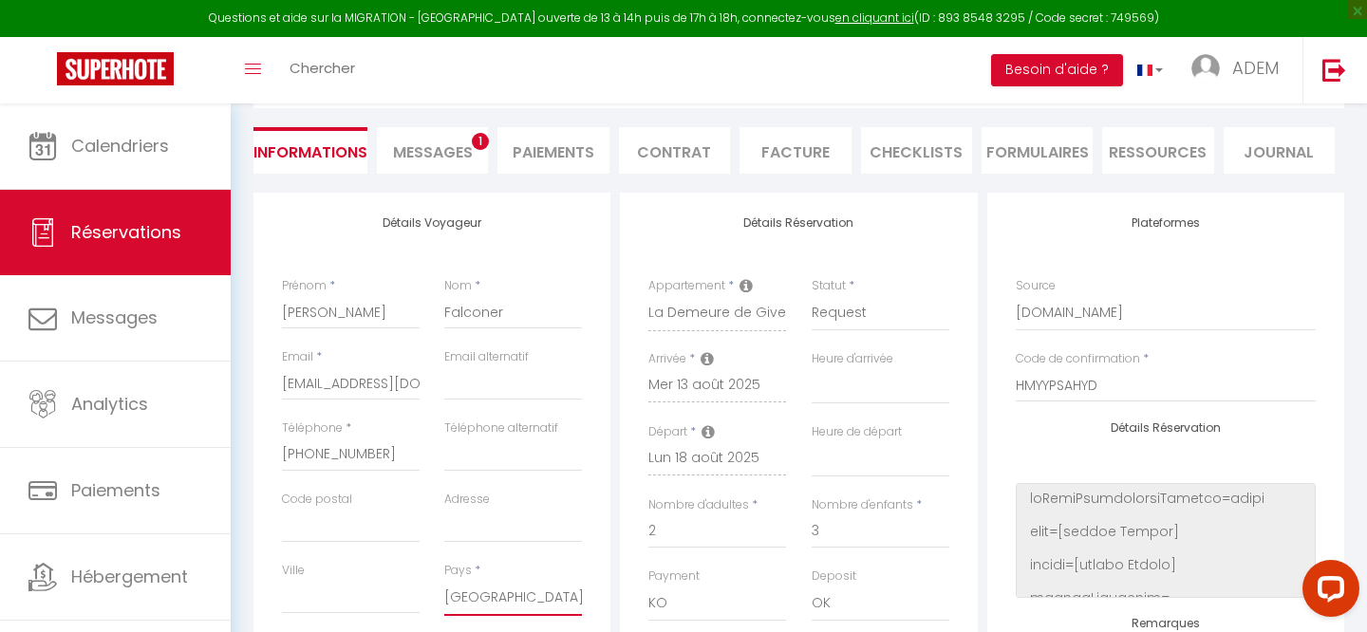
scroll to position [289, 0]
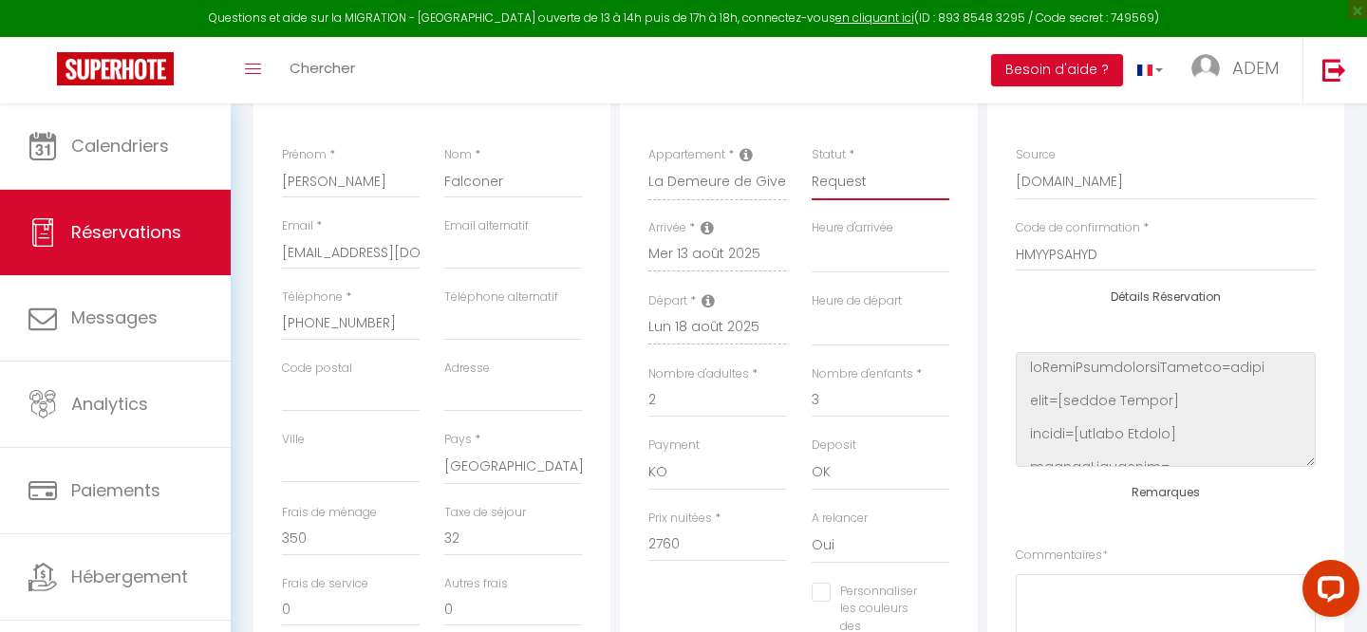
click at [838, 177] on select "Confirmé Non Confirmé [PERSON_NAME] par le voyageur No Show Request" at bounding box center [881, 182] width 138 height 36
select select "1"
select select
checkbox input "false"
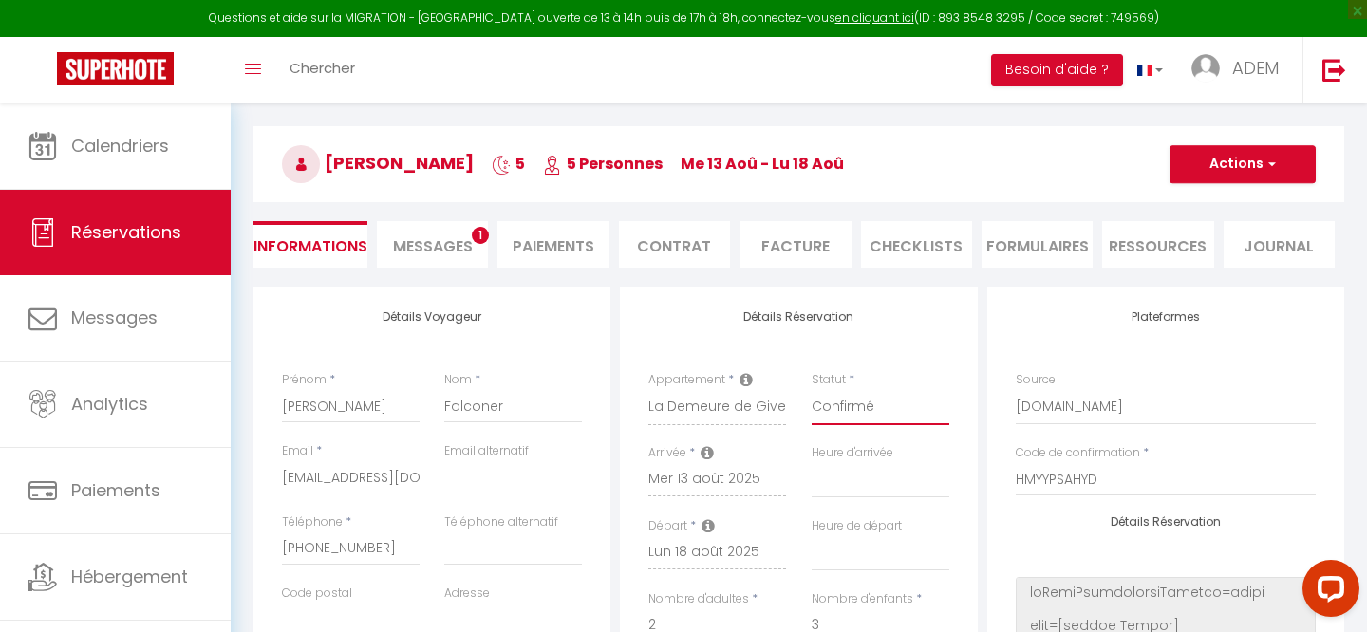
scroll to position [0, 0]
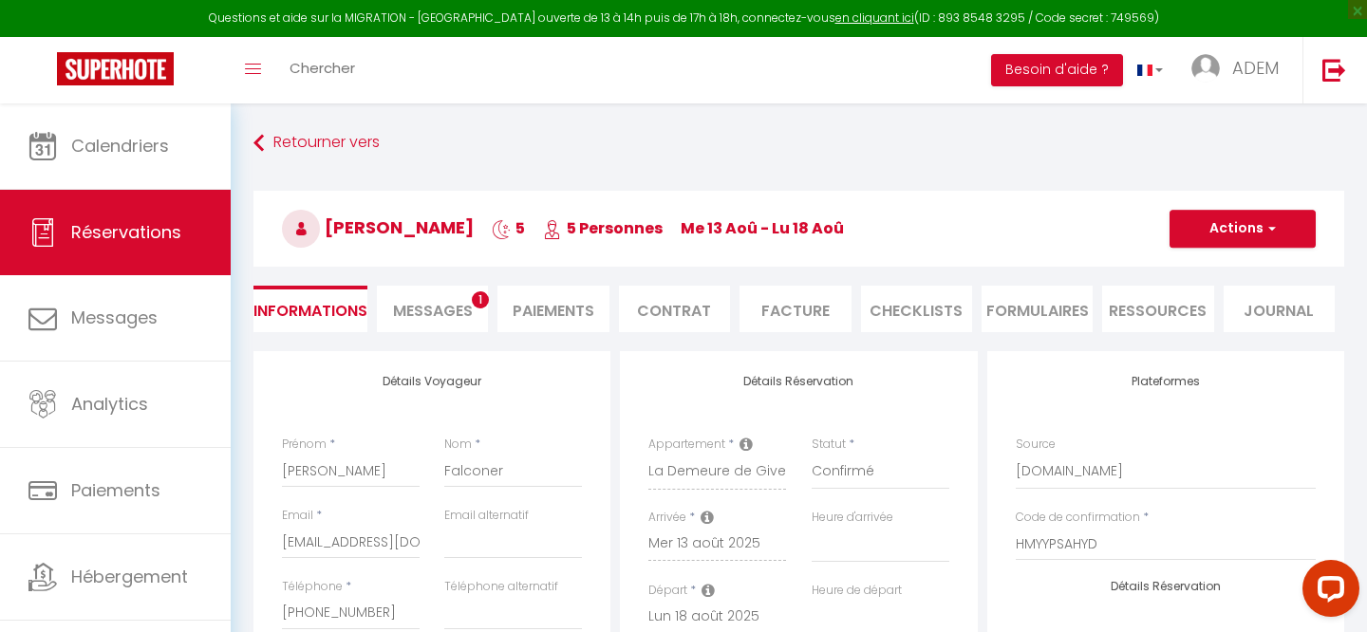
click at [1238, 251] on h3 "[PERSON_NAME] 5 5 Personnes me 13 Aoû - lu 18 [PERSON_NAME]" at bounding box center [798, 229] width 1091 height 76
click at [1223, 236] on button "Actions" at bounding box center [1242, 229] width 146 height 38
click at [1180, 264] on link "Enregistrer" at bounding box center [1223, 270] width 150 height 25
select select
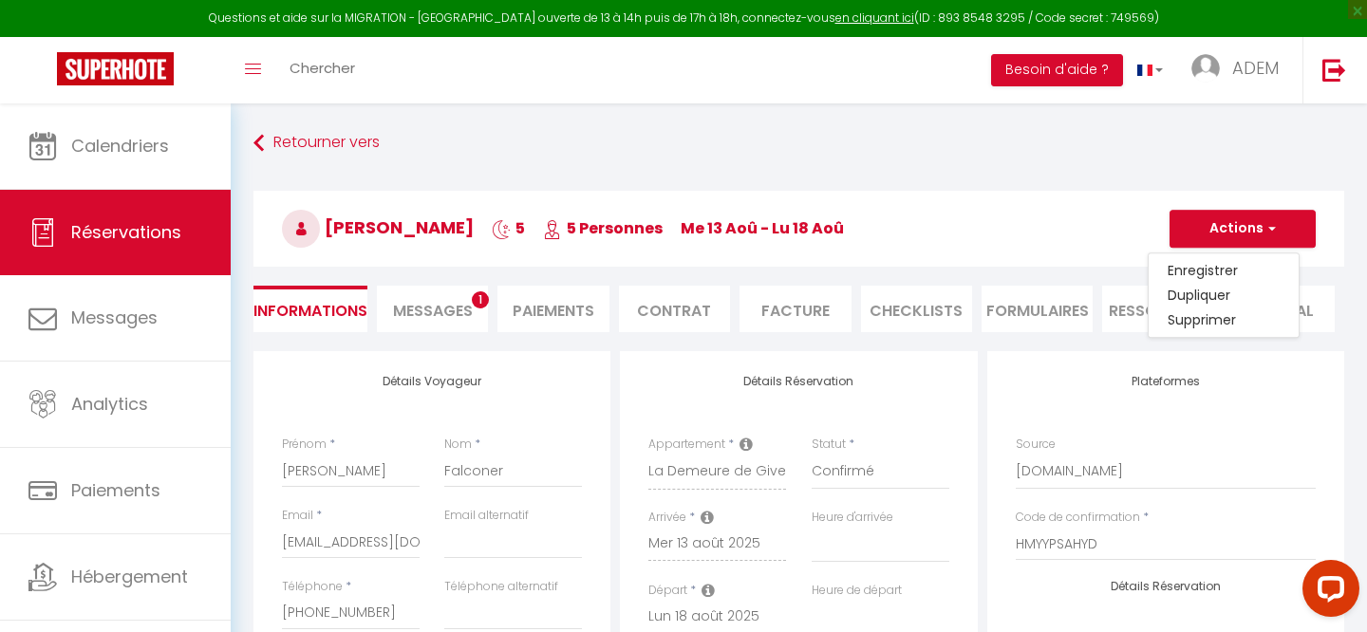
checkbox input "false"
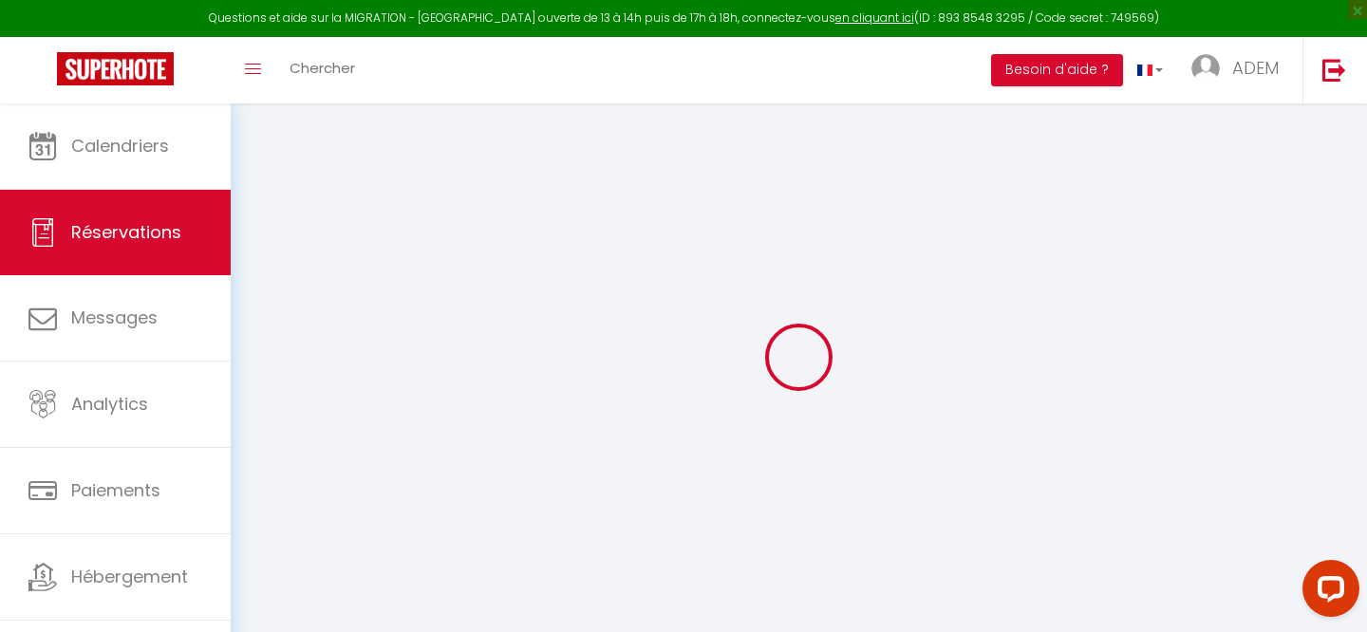
select select
checkbox input "false"
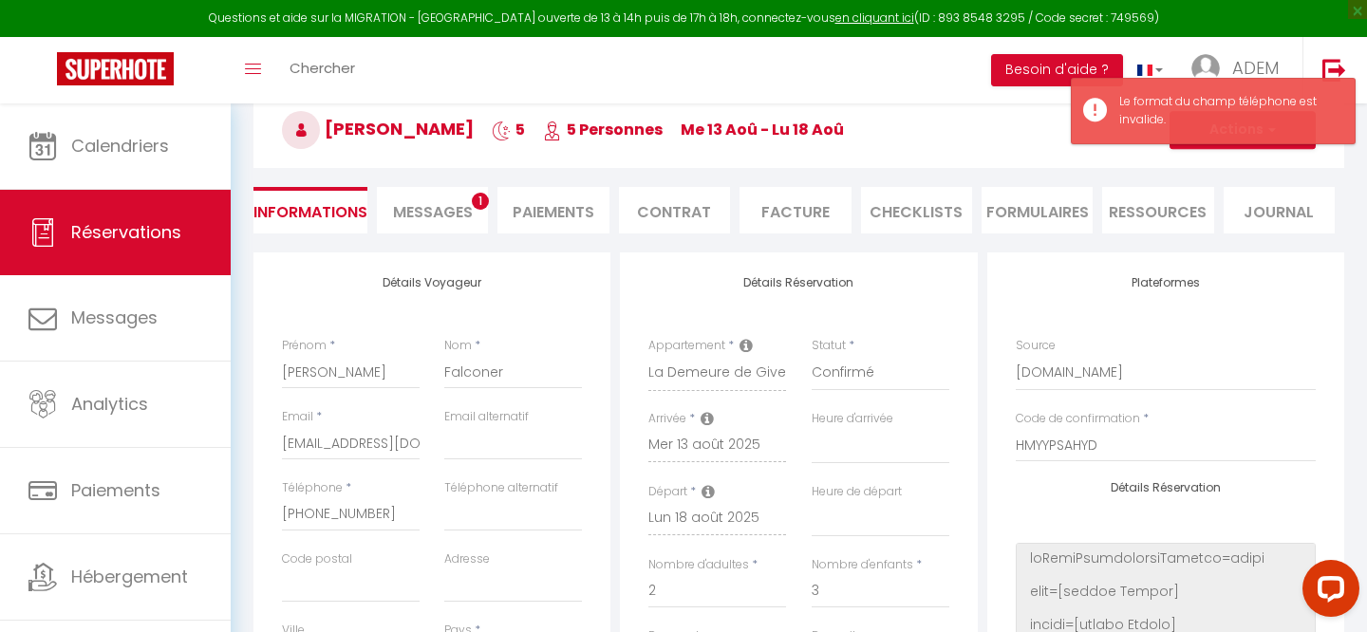
scroll to position [250, 0]
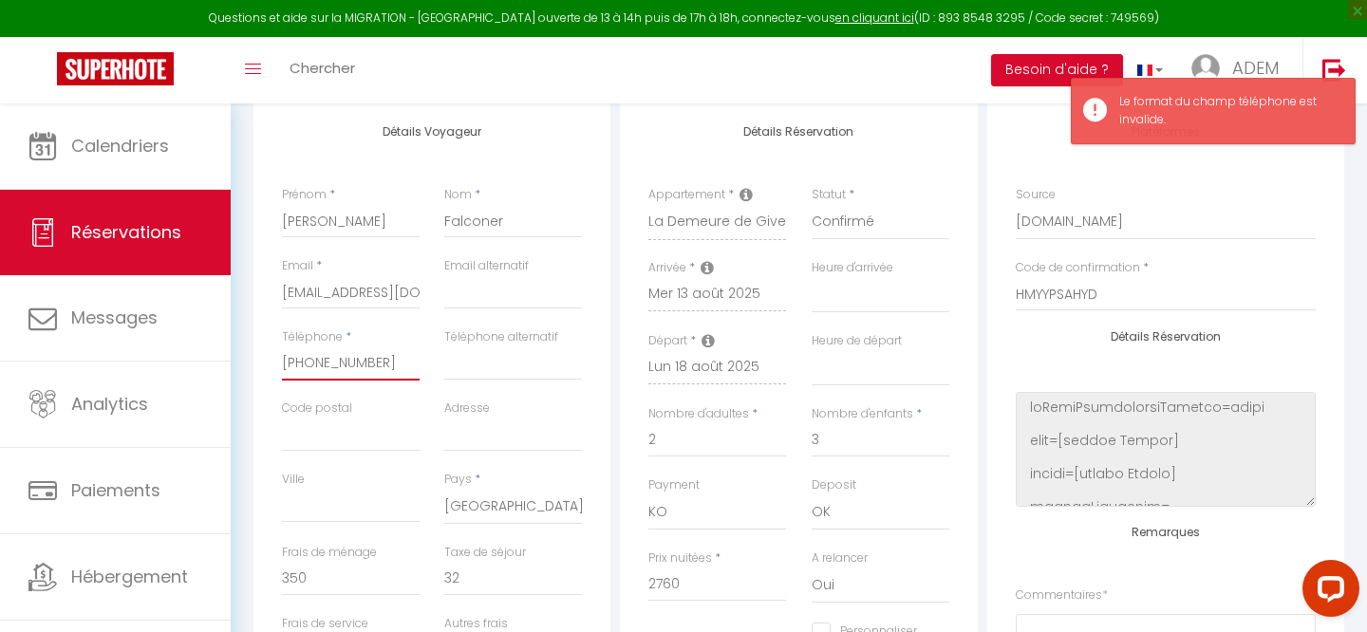
drag, startPoint x: 310, startPoint y: 364, endPoint x: 279, endPoint y: 364, distance: 31.3
click at [279, 364] on div "Téléphone * [PHONE_NUMBER]‬" at bounding box center [351, 363] width 162 height 71
type input "21 976 972‬"
select select
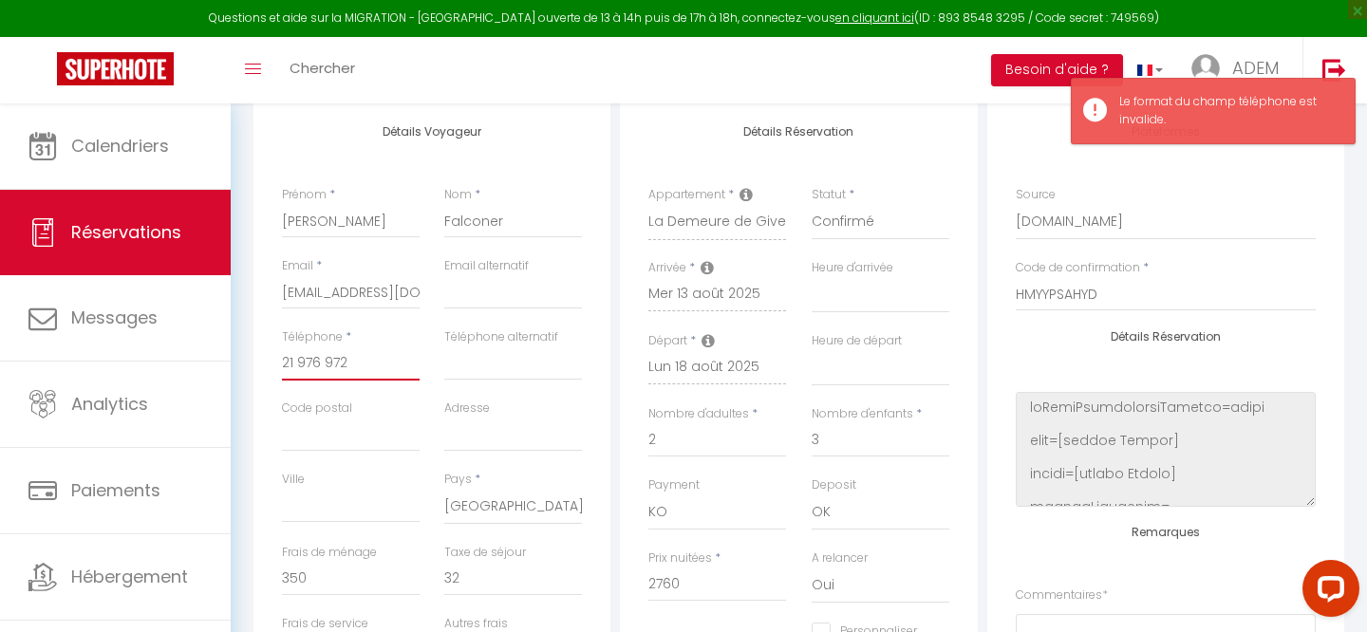
checkbox input "false"
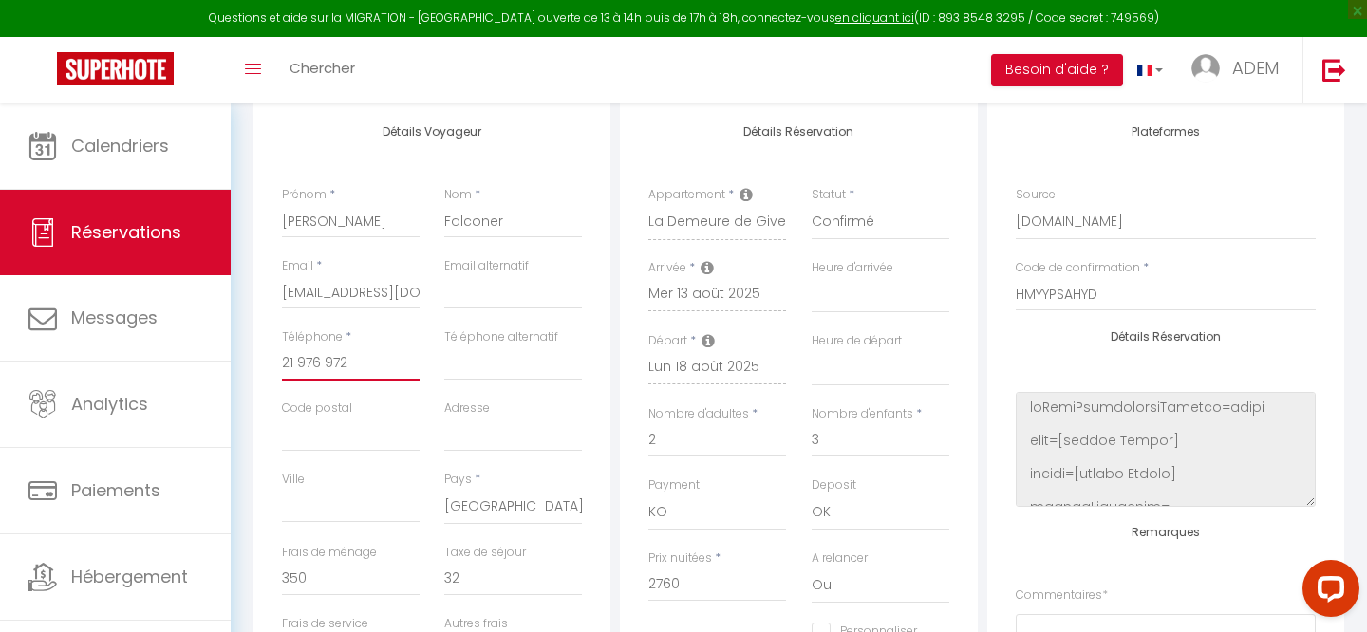
type input "[PHONE_NUMBER]‬"
select select
checkbox input "false"
type input "[PHONE_NUMBER]‬"
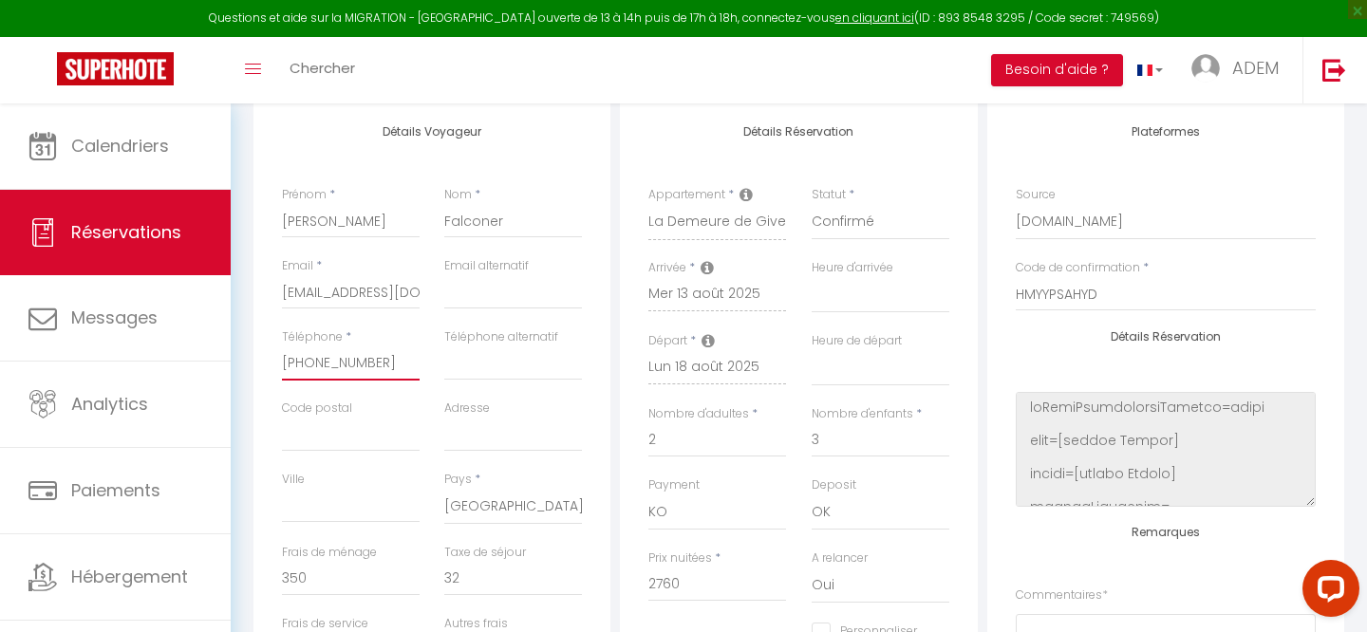
select select
checkbox input "false"
type input "[PHONE_NUMBER]‬"
select select
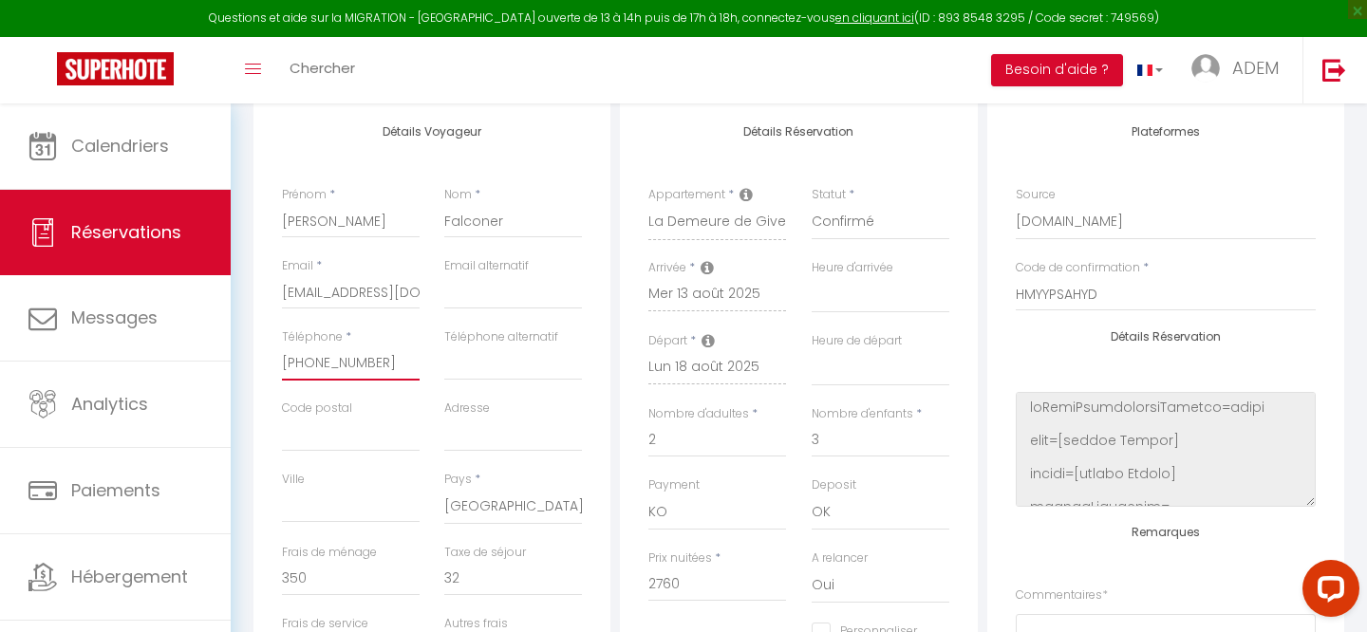
select select
checkbox input "false"
type input "[PHONE_NUMBER]‬"
select select
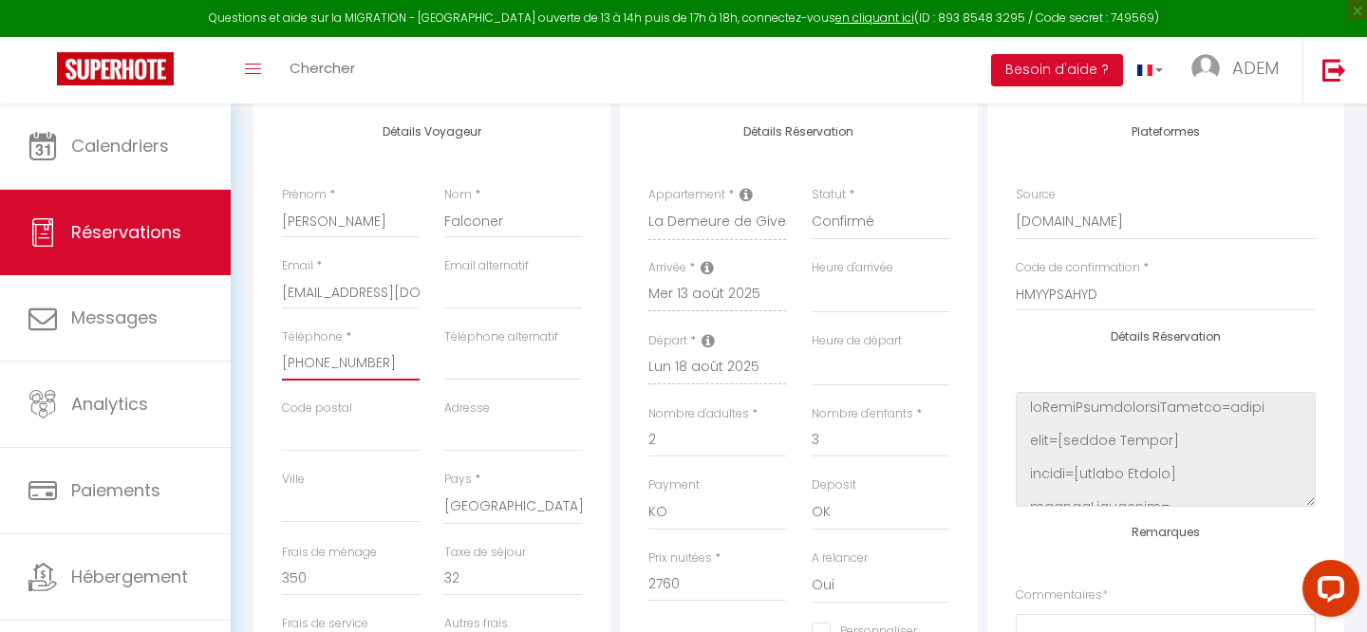
checkbox input "false"
type input "[PHONE_NUMBER]‬"
click at [498, 368] on input "Téléphone alternatif" at bounding box center [513, 363] width 138 height 34
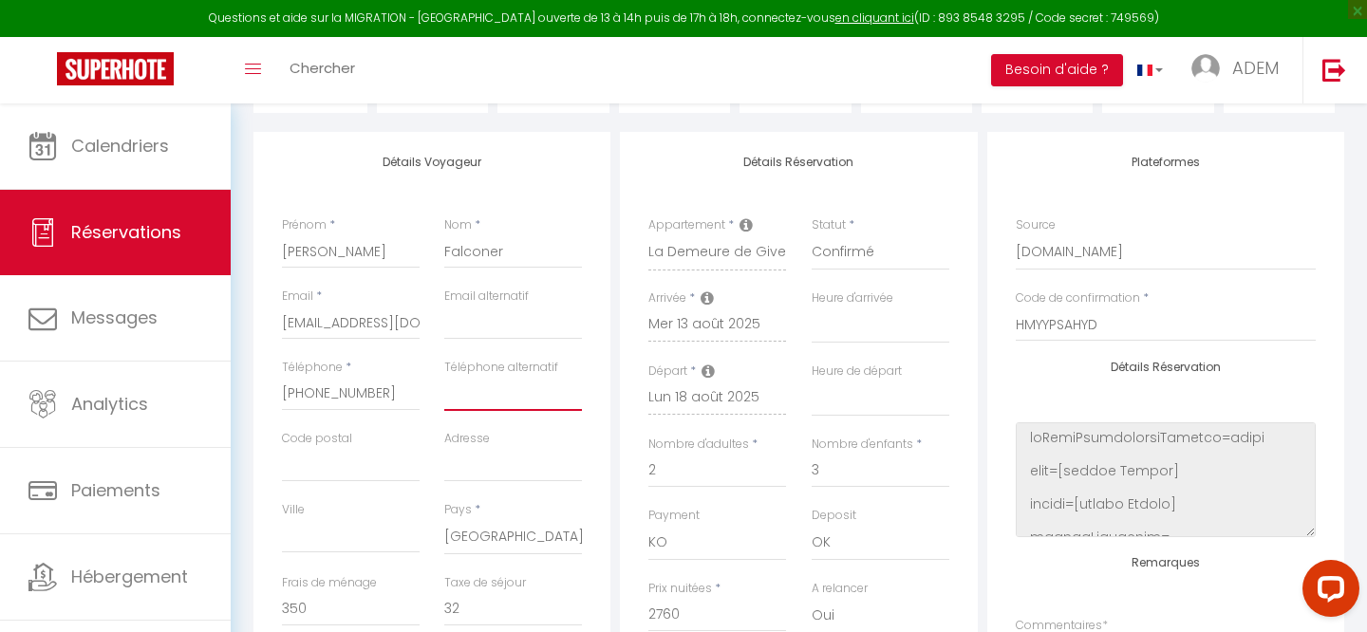
scroll to position [0, 0]
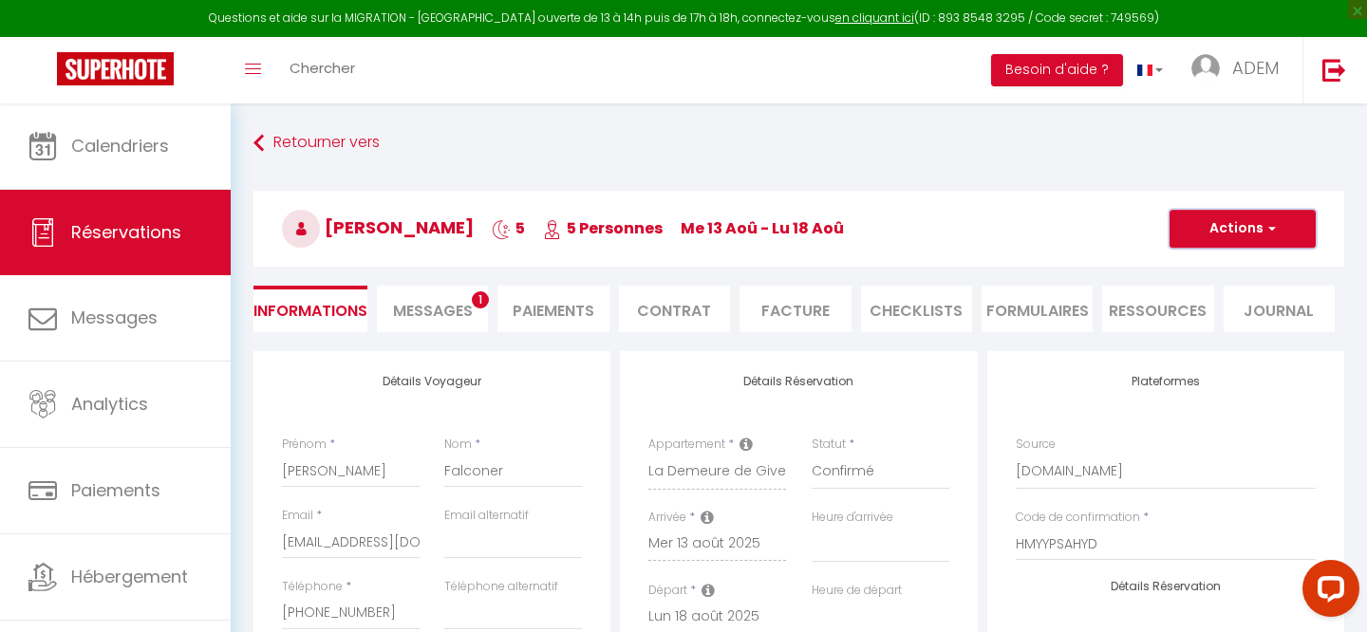
click at [1242, 230] on button "Actions" at bounding box center [1242, 229] width 146 height 38
click at [1187, 271] on link "Enregistrer" at bounding box center [1223, 270] width 150 height 25
select select
checkbox input "false"
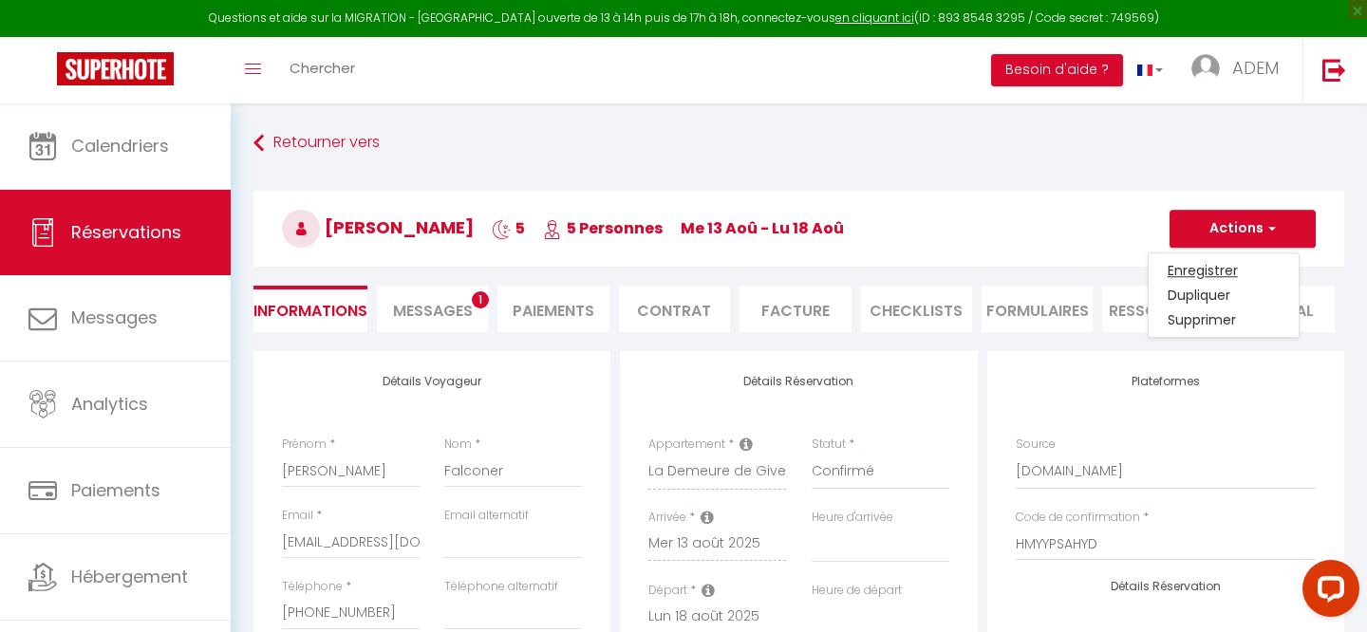
select select
checkbox input "false"
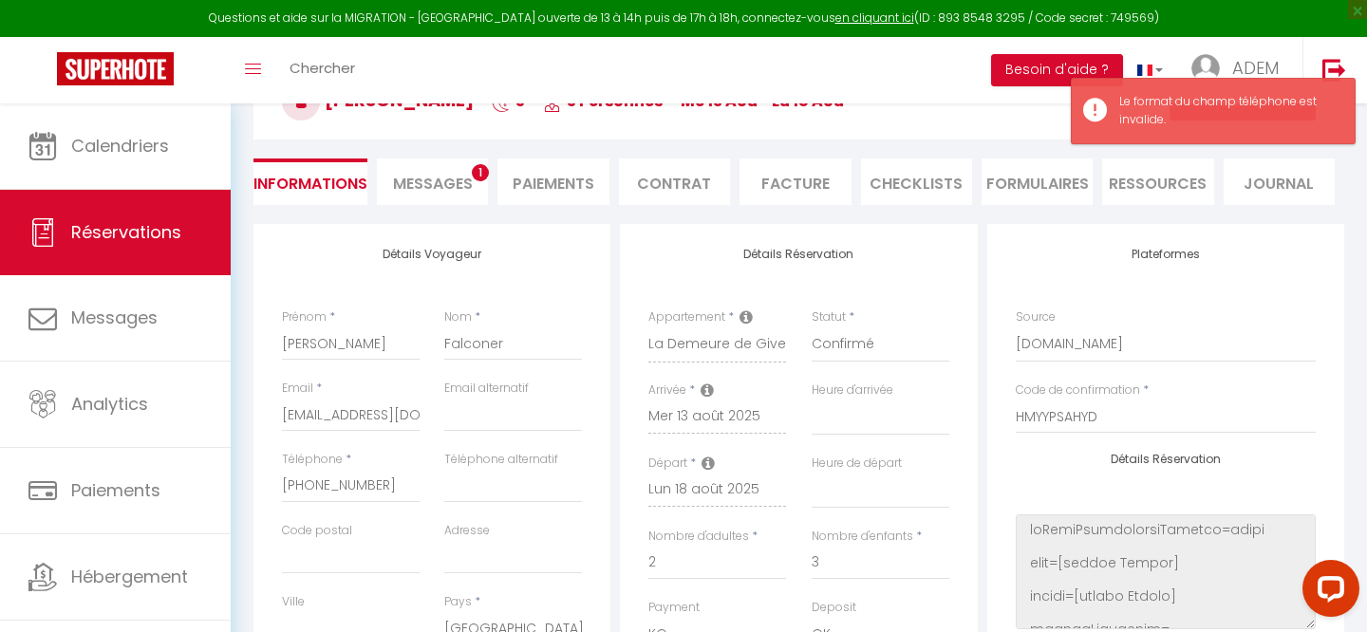
scroll to position [238, 0]
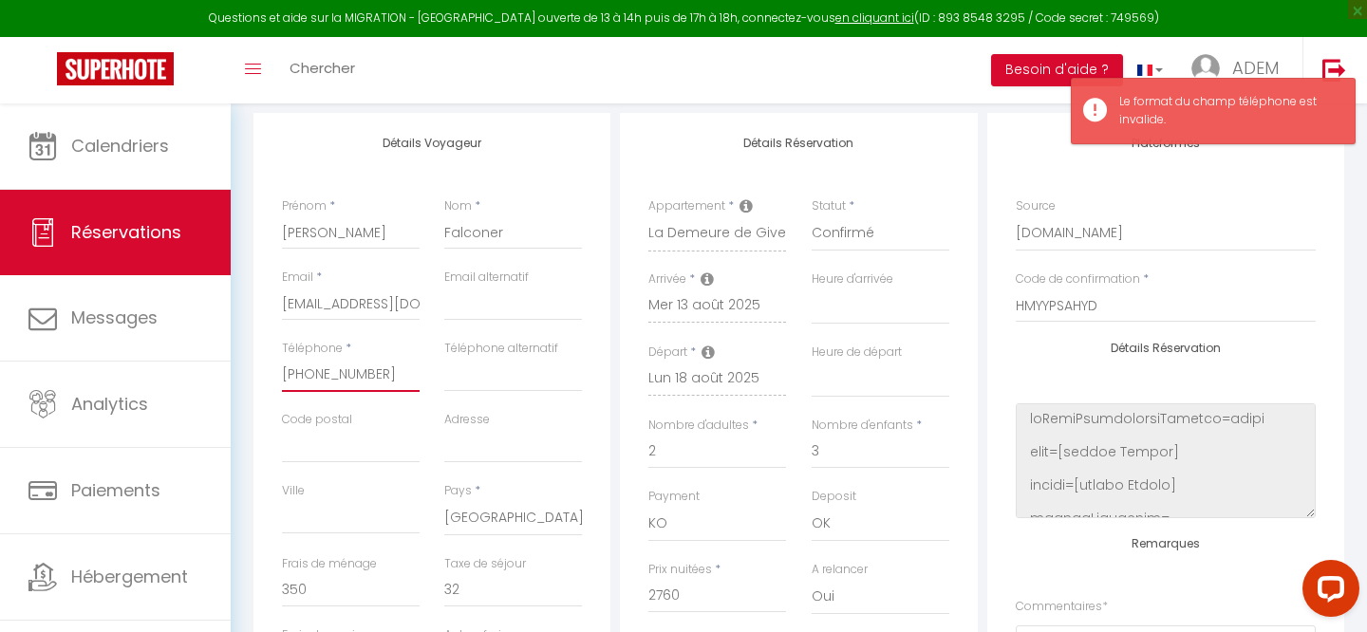
click at [394, 383] on input "[PHONE_NUMBER]‬" at bounding box center [351, 375] width 138 height 34
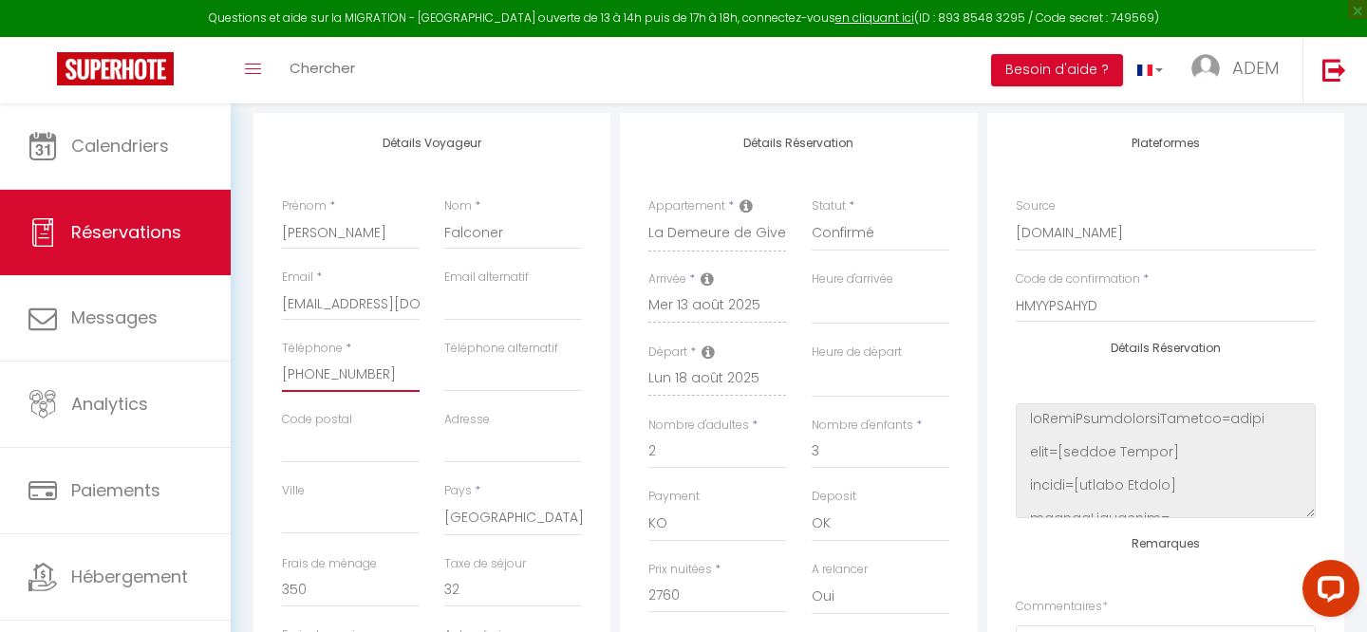
click at [292, 375] on input "[PHONE_NUMBER]‬" at bounding box center [351, 375] width 138 height 34
type input "6421976972‬"
select select
checkbox input "false"
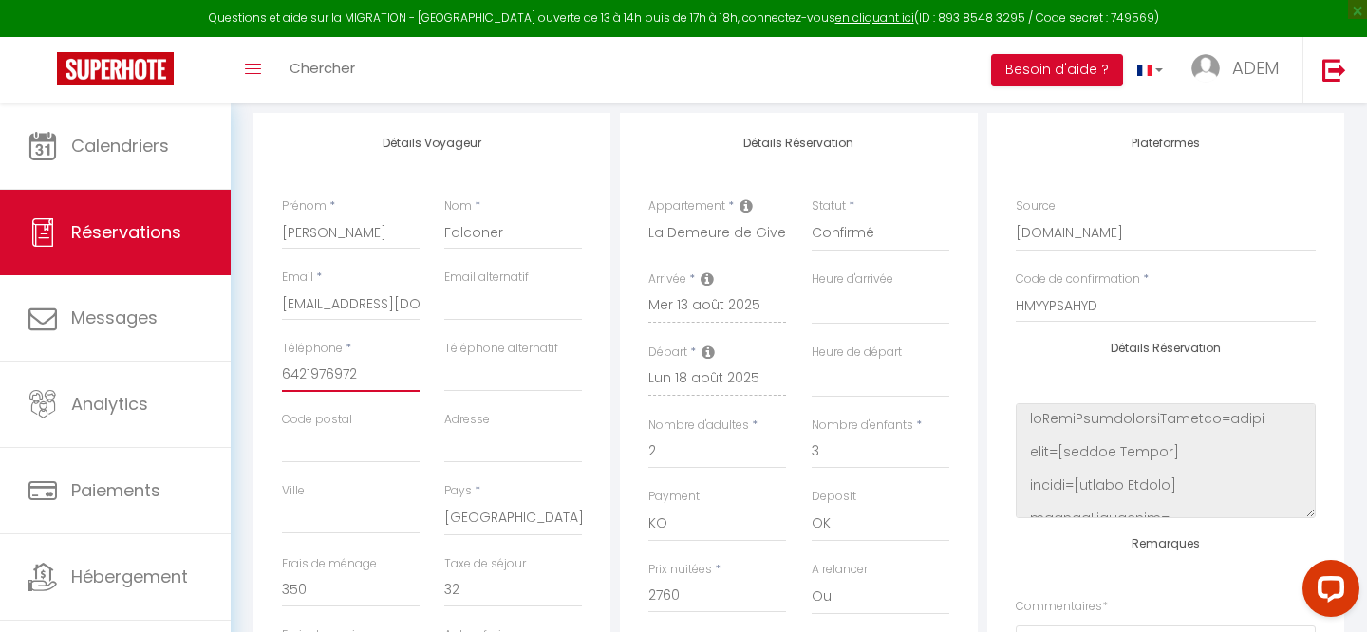
type input "06421976972‬"
select select
checkbox input "false"
type input "006421976972‬"
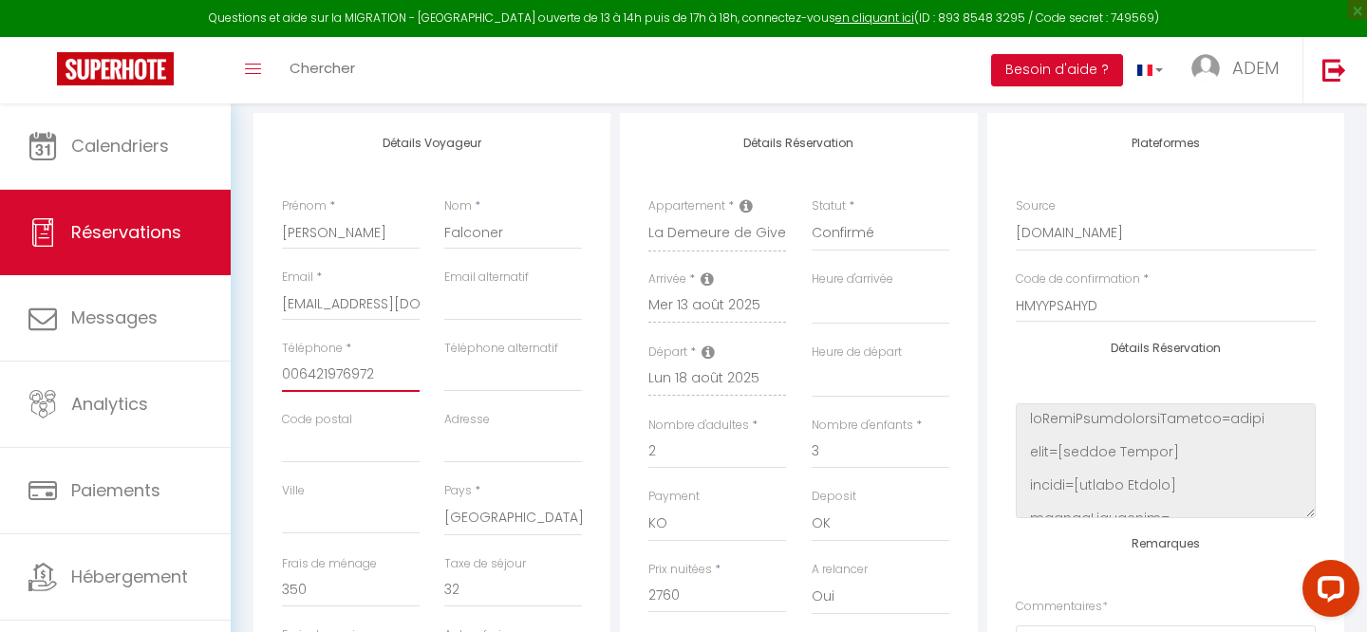
select select
checkbox input "false"
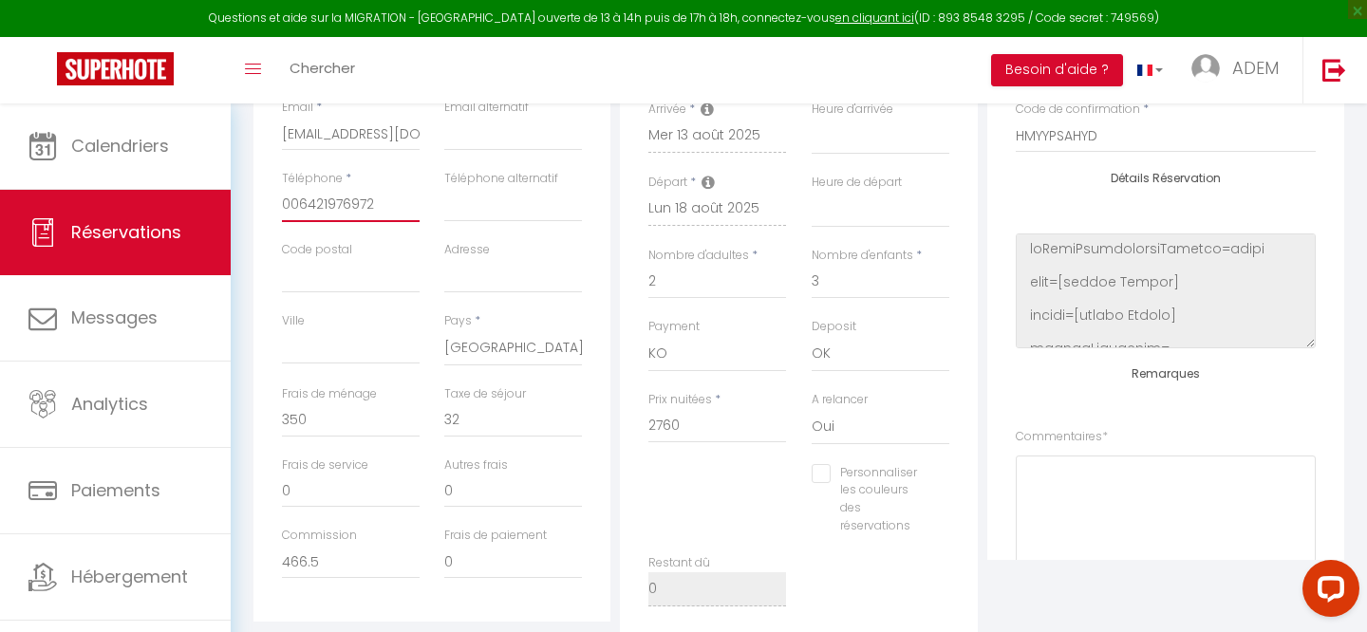
scroll to position [0, 0]
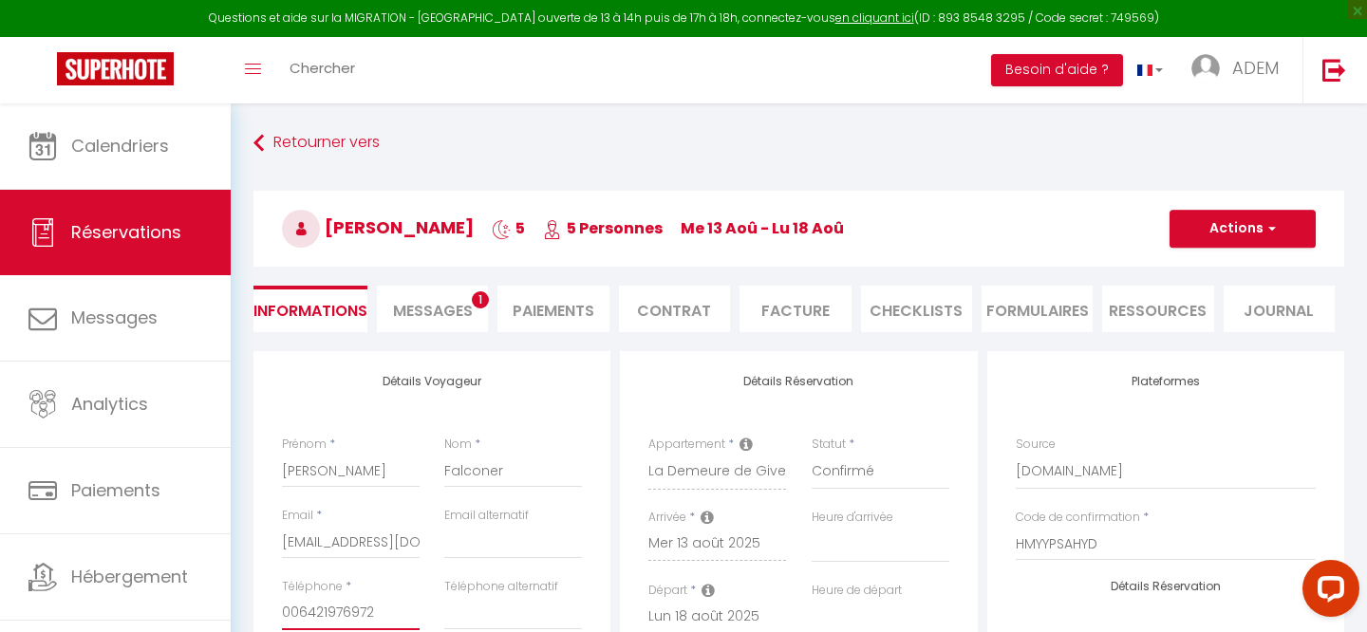
type input "006421976972‬"
click at [1228, 232] on button "Actions" at bounding box center [1242, 229] width 146 height 38
click at [1184, 271] on link "Enregistrer" at bounding box center [1223, 270] width 150 height 25
select select
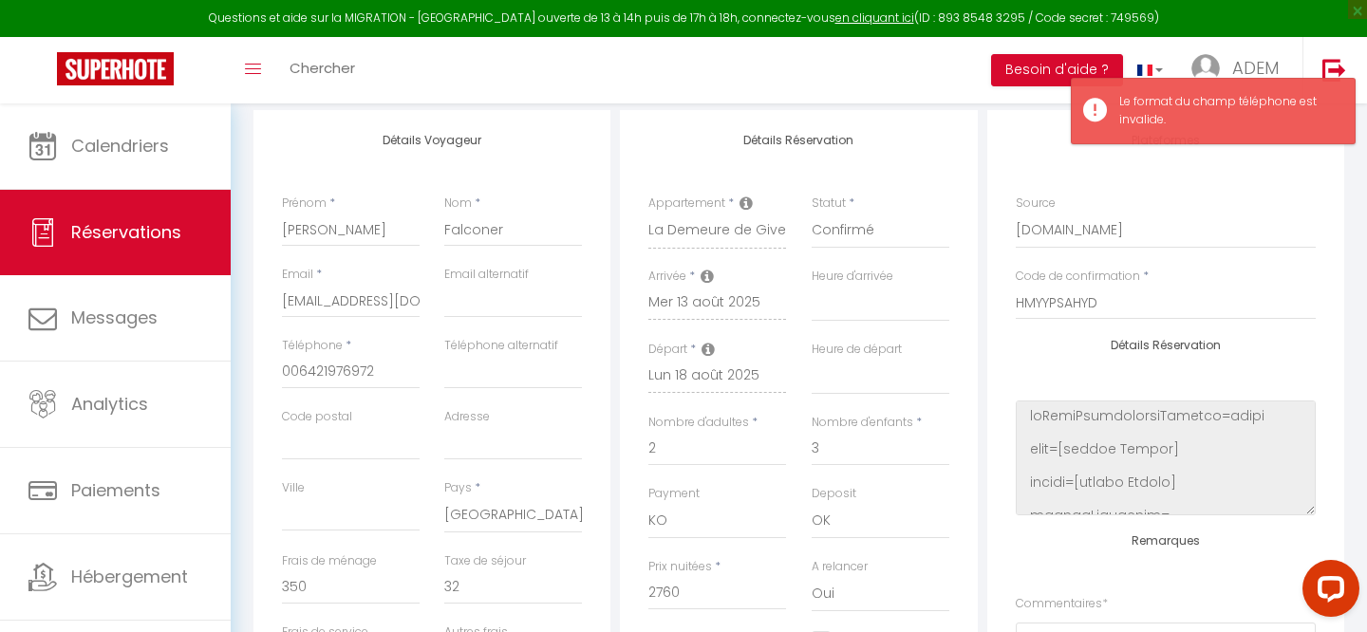
scroll to position [237, 0]
click at [341, 379] on input "006421976972‬" at bounding box center [351, 376] width 138 height 34
drag, startPoint x: 373, startPoint y: 379, endPoint x: 279, endPoint y: 379, distance: 94.0
click at [279, 379] on div "Téléphone * [PHONE_NUMBER]‬" at bounding box center [351, 376] width 162 height 71
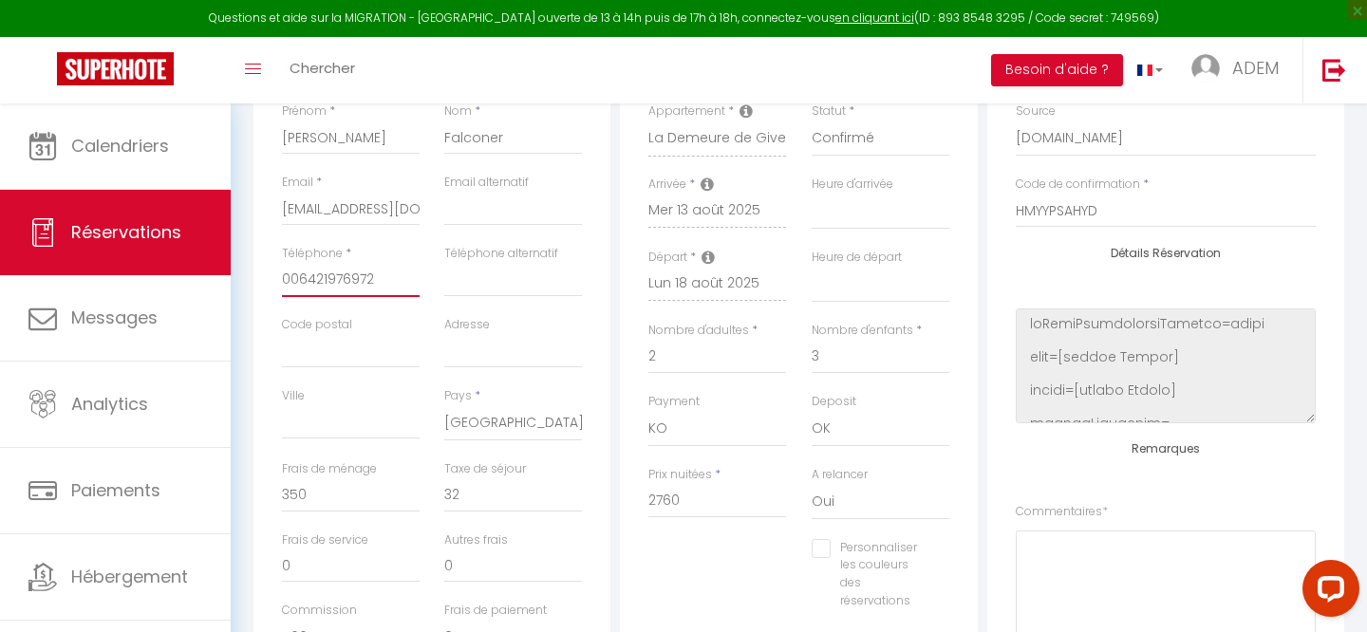
scroll to position [223, 0]
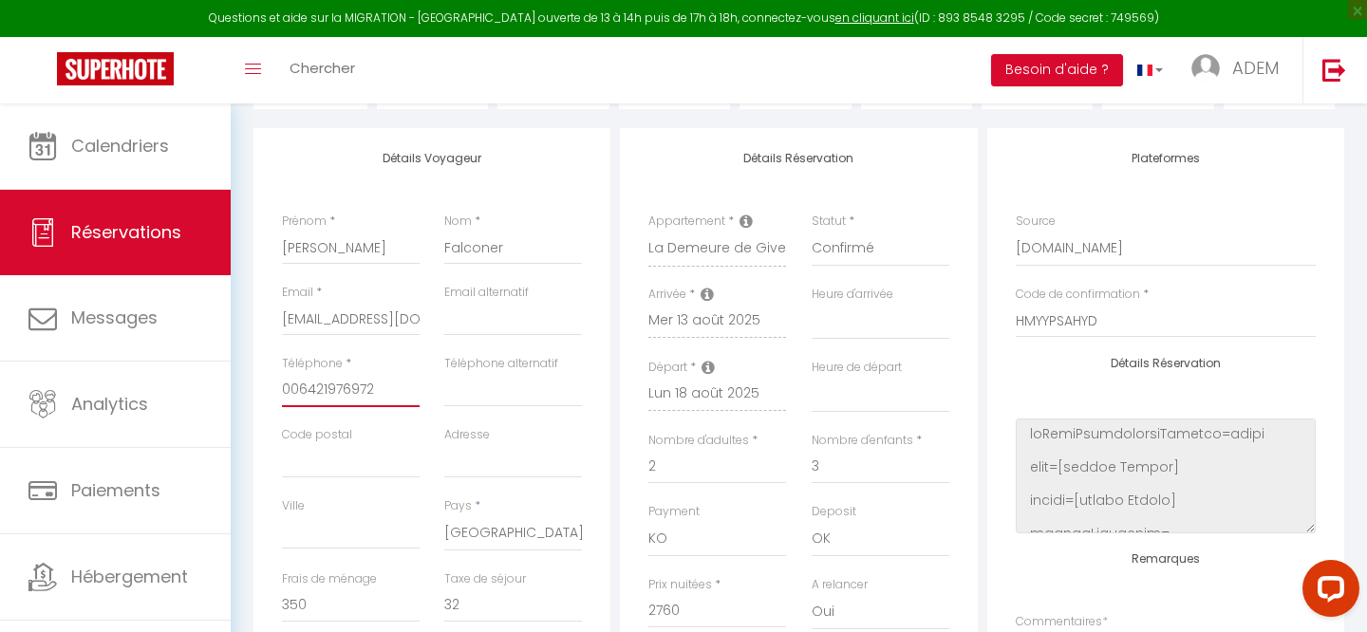
click at [296, 387] on input "006421976972‬" at bounding box center [351, 390] width 138 height 34
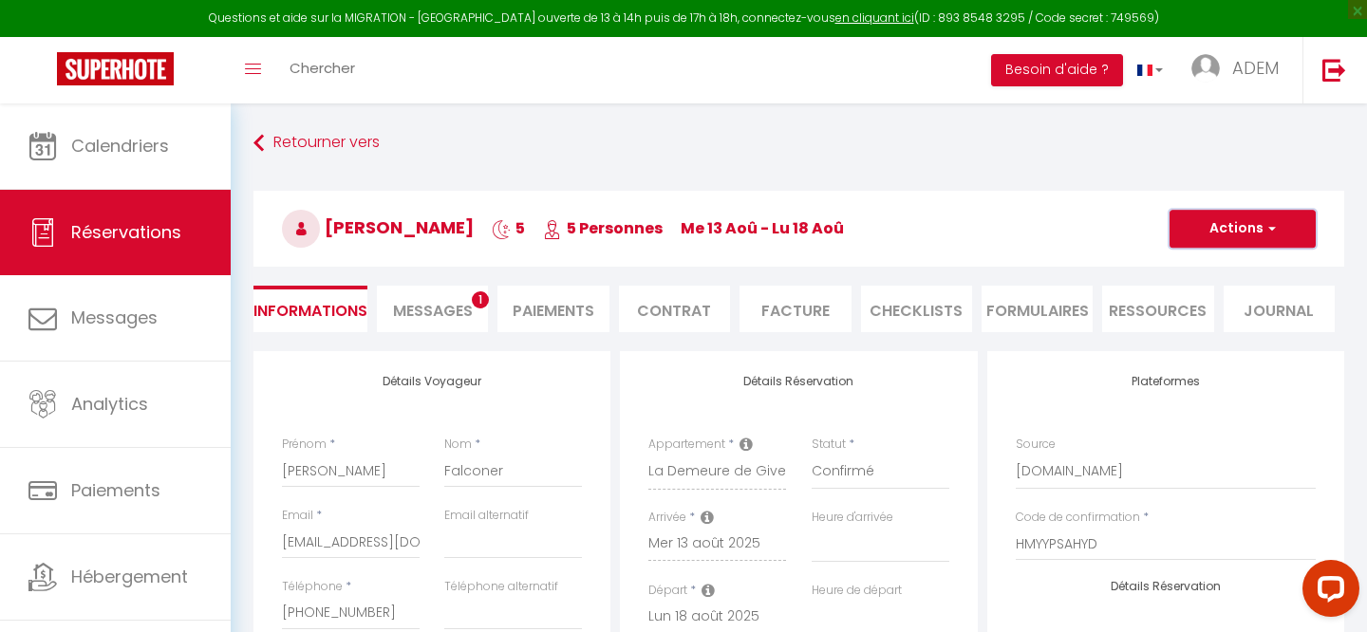
click at [1228, 224] on button "Actions" at bounding box center [1242, 229] width 146 height 38
click at [1190, 265] on link "Enregistrer" at bounding box center [1223, 270] width 150 height 25
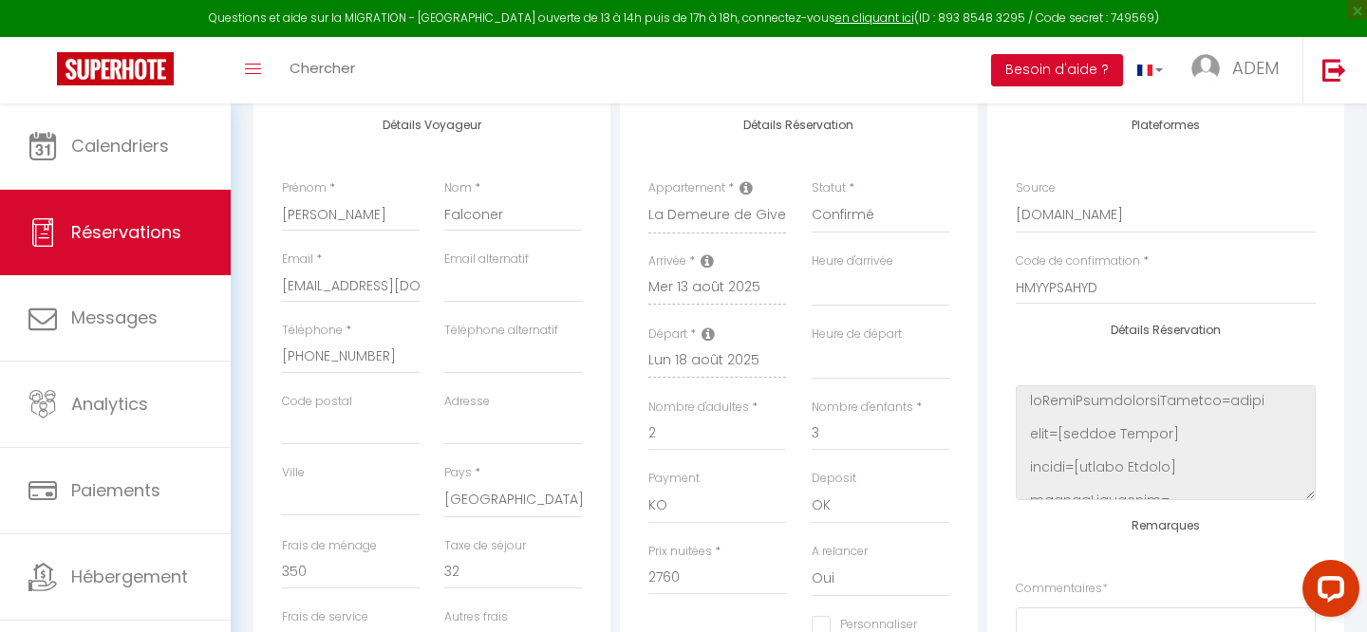
scroll to position [282, 0]
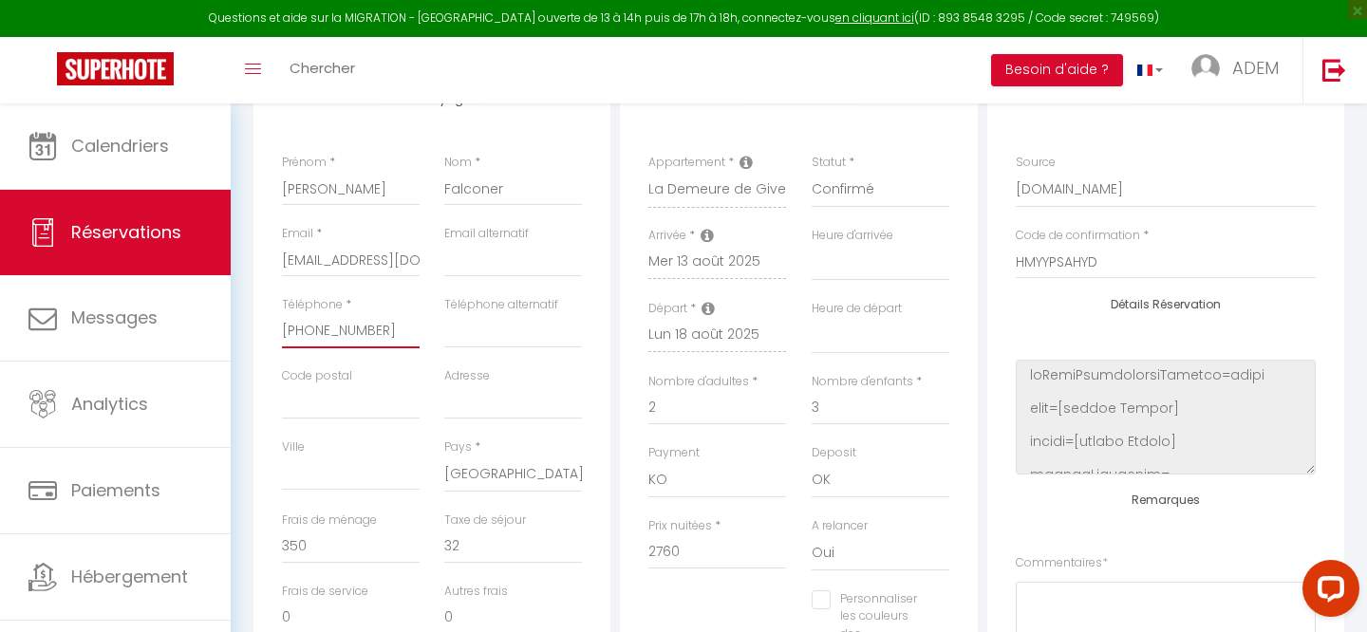
click at [328, 334] on input "[PHONE_NUMBER]‬" at bounding box center [351, 331] width 138 height 34
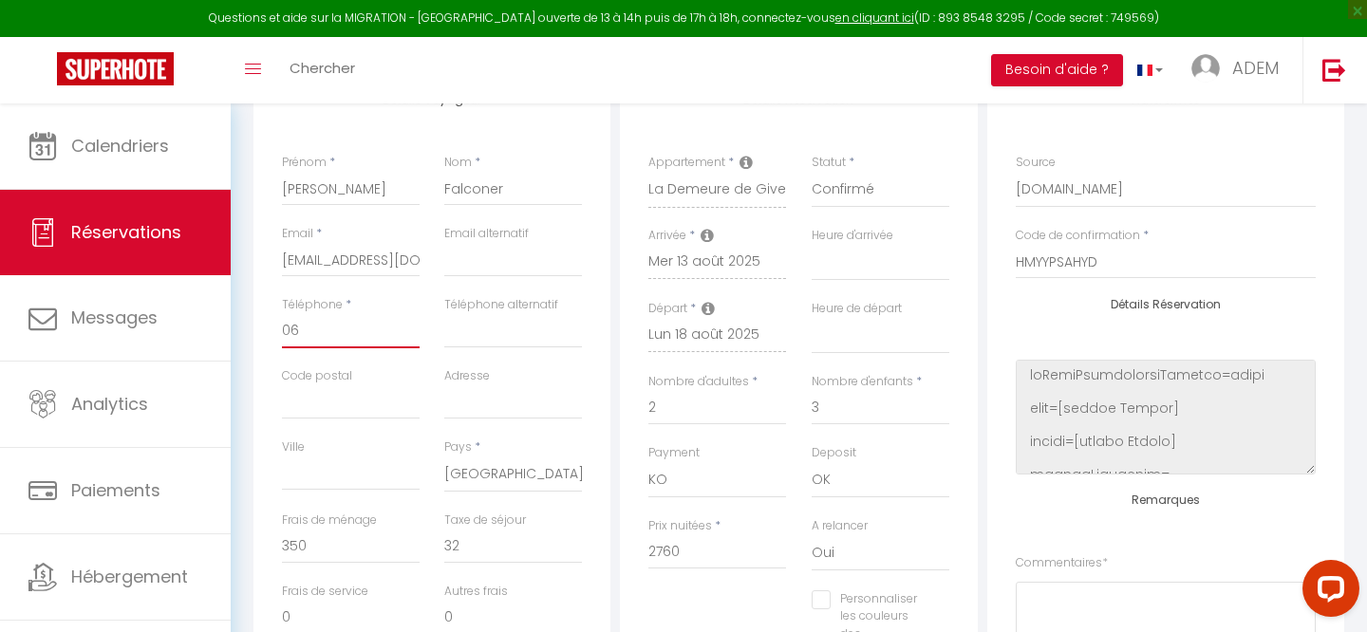
click at [308, 322] on input "06" at bounding box center [351, 331] width 138 height 34
paste input "[PHONE_NUMBER]"
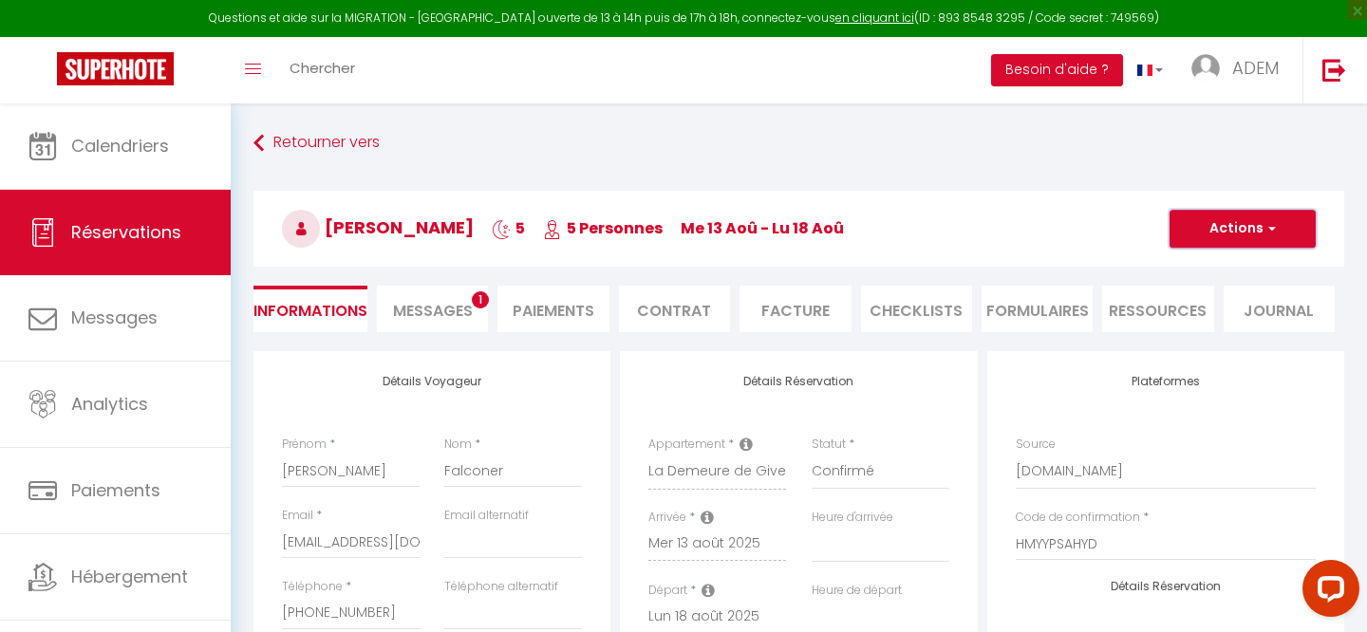
click at [1223, 218] on button "Actions" at bounding box center [1242, 229] width 146 height 38
click at [1206, 267] on link "Enregistrer" at bounding box center [1223, 270] width 150 height 25
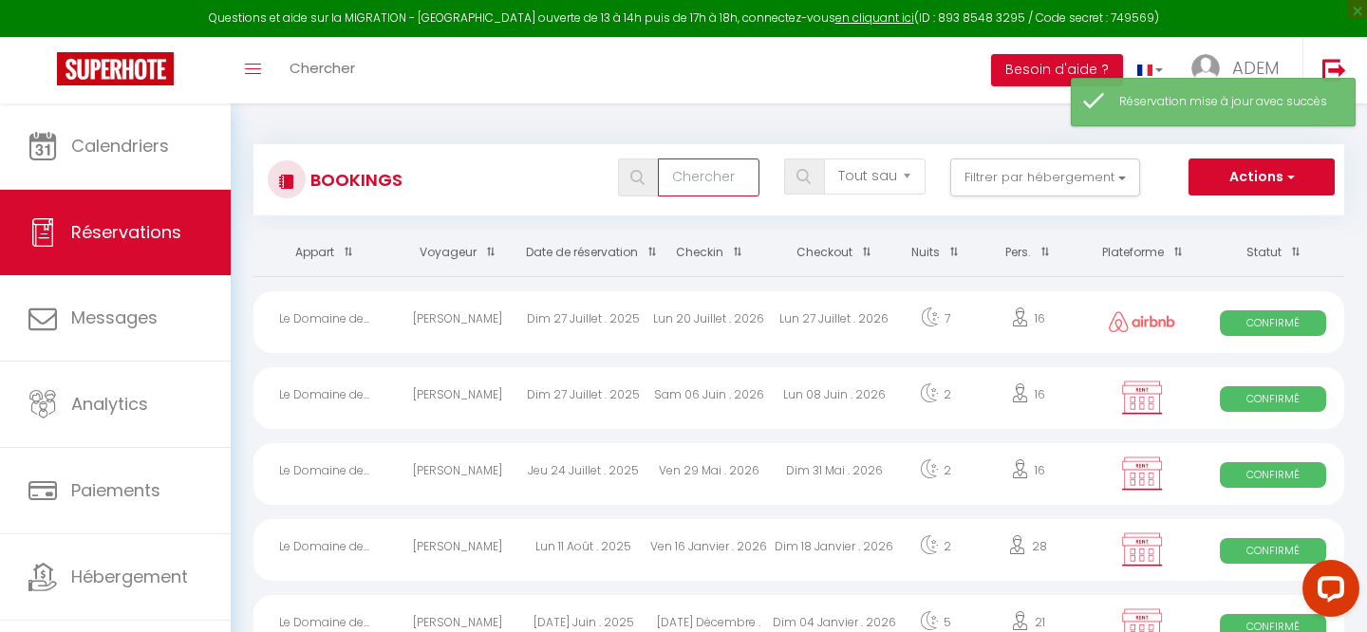
click at [695, 170] on input "text" at bounding box center [709, 178] width 102 height 38
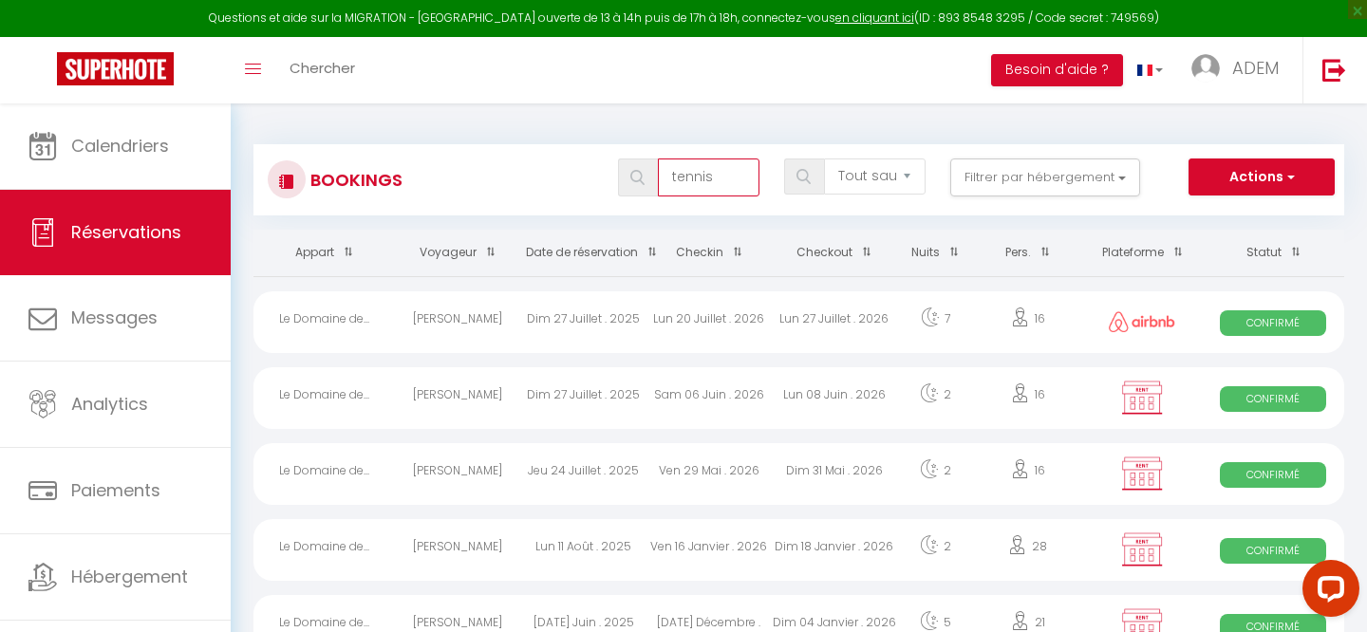
click at [725, 180] on input "tennis" at bounding box center [709, 178] width 102 height 38
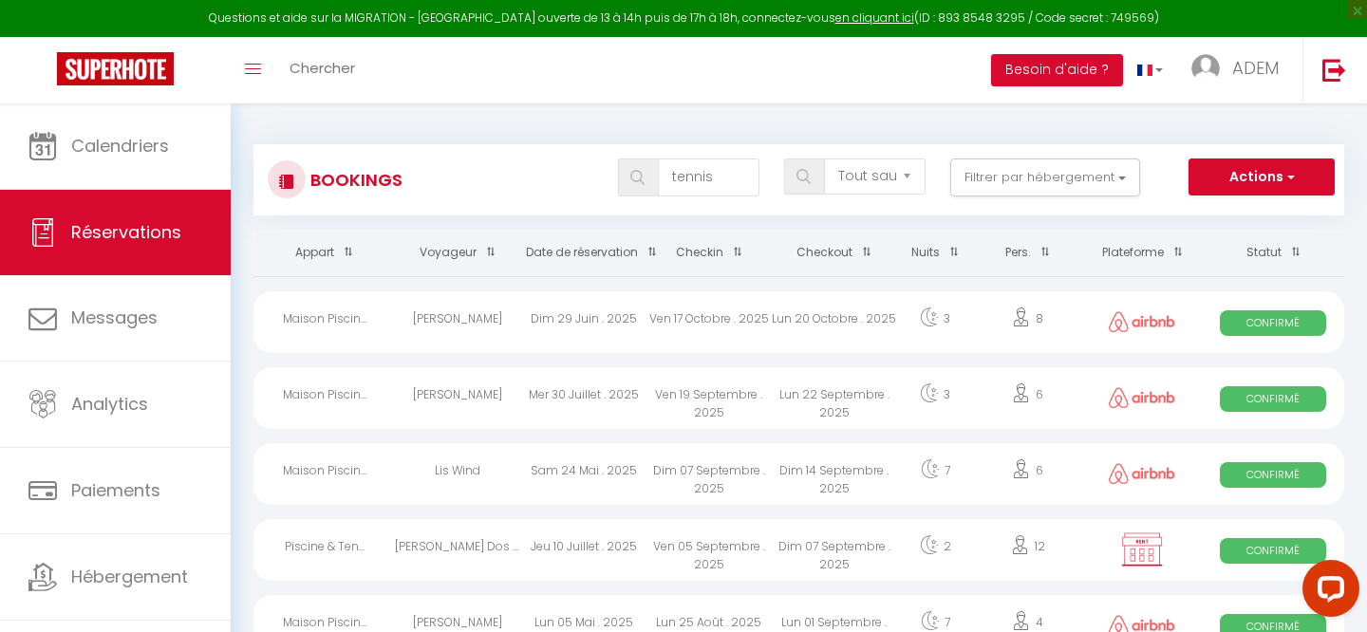
click at [726, 253] on span at bounding box center [732, 251] width 19 height 35
click at [734, 252] on span at bounding box center [732, 251] width 19 height 35
click at [715, 182] on input "tennis" at bounding box center [709, 178] width 102 height 38
paste input "[PERSON_NAME]"
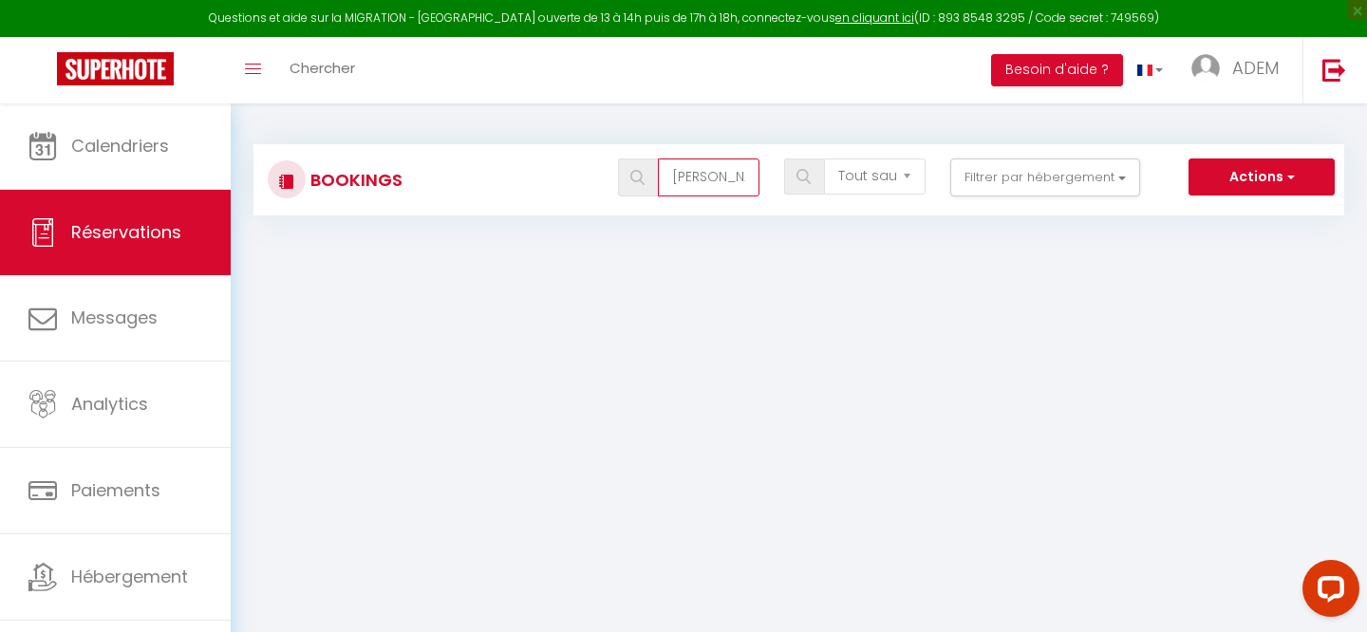
click at [717, 181] on input "[PERSON_NAME]" at bounding box center [709, 178] width 102 height 38
click at [716, 181] on input "[PERSON_NAME]" at bounding box center [709, 178] width 102 height 38
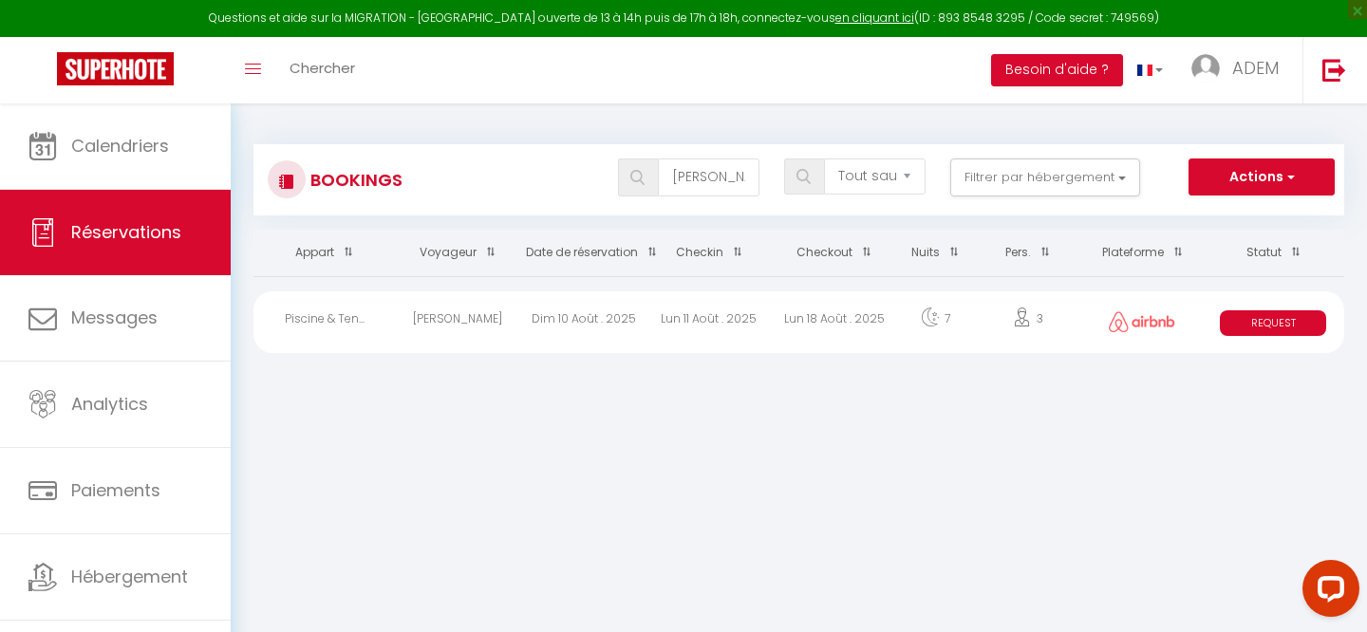
click at [383, 322] on div "Piscine & Ten..." at bounding box center [323, 322] width 141 height 62
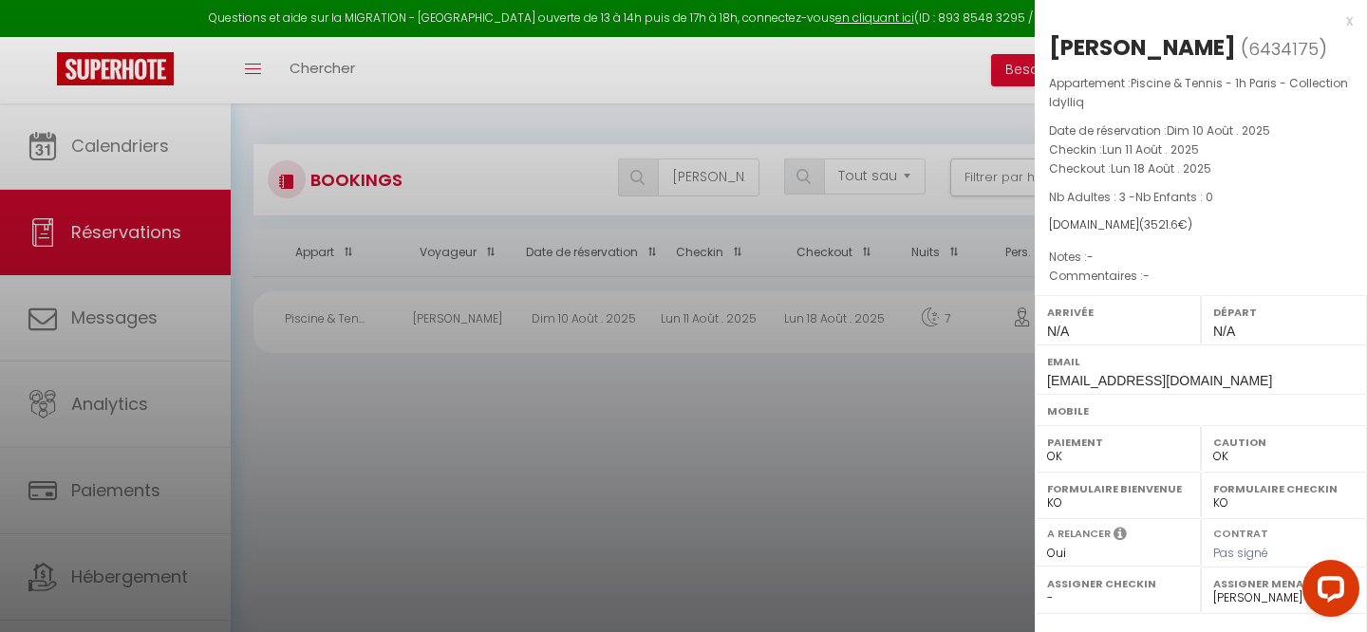
scroll to position [253, 0]
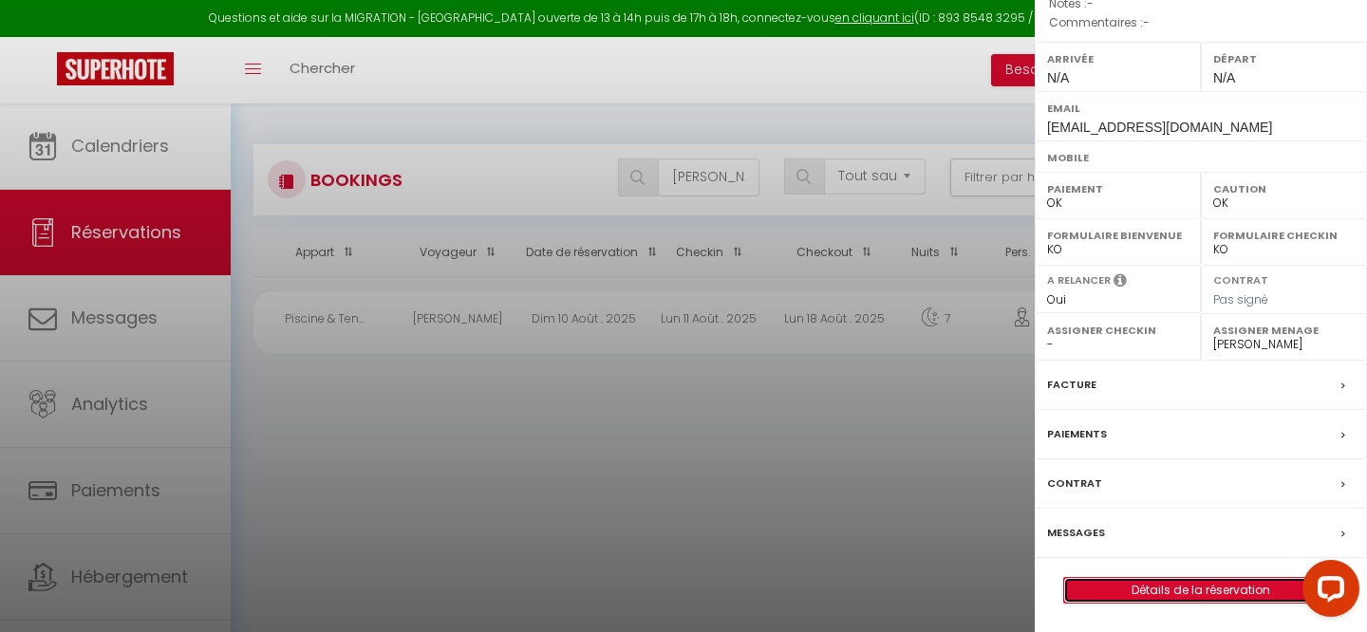
click at [1152, 592] on link "Détails de la réservation" at bounding box center [1200, 590] width 273 height 25
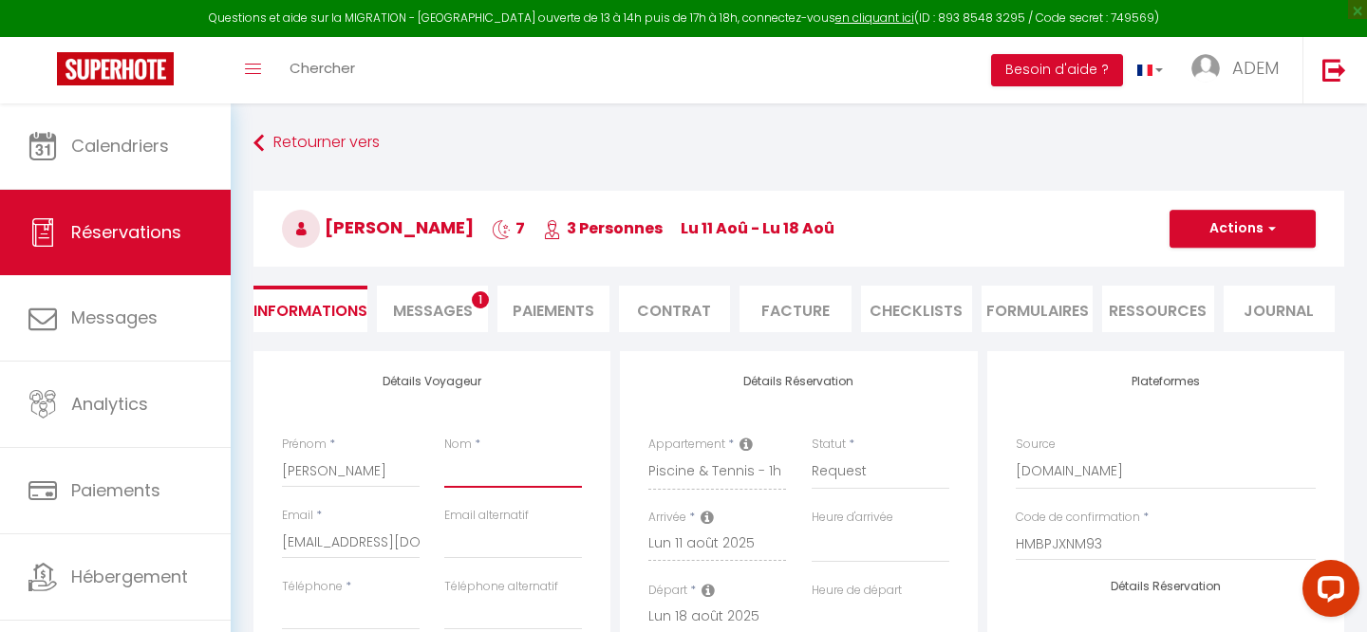
click at [482, 474] on input "Nom" at bounding box center [513, 471] width 138 height 34
paste input "[PERSON_NAME]"
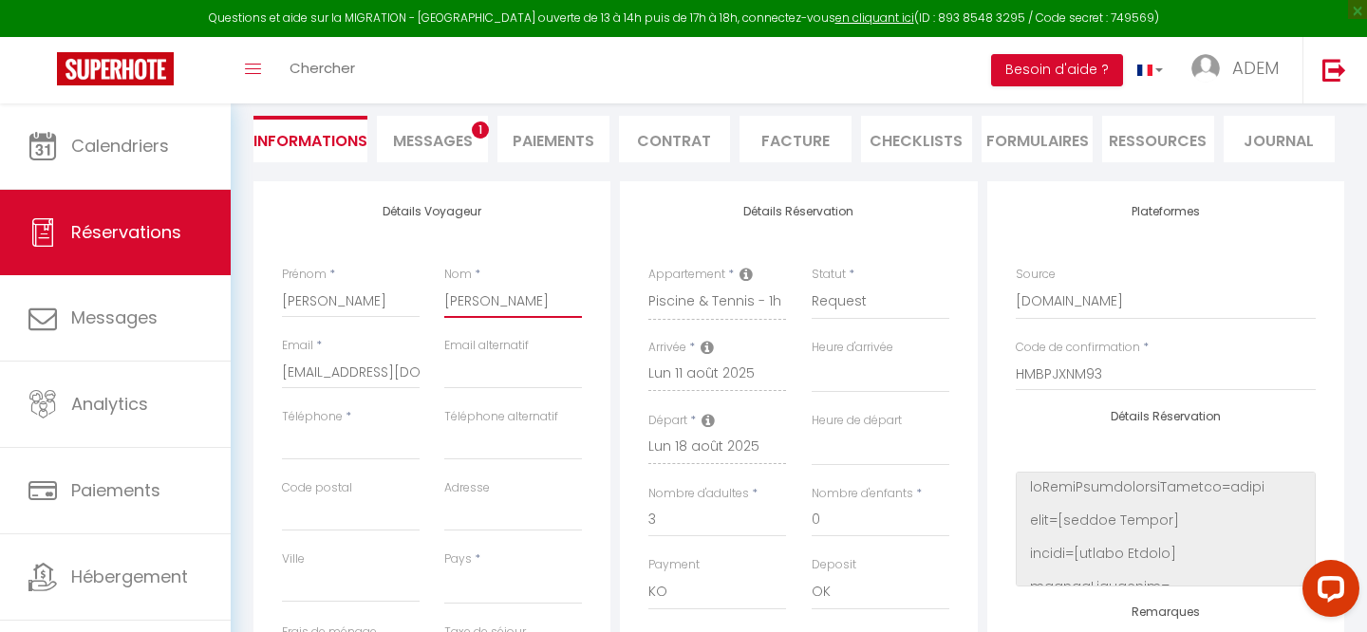
scroll to position [226, 0]
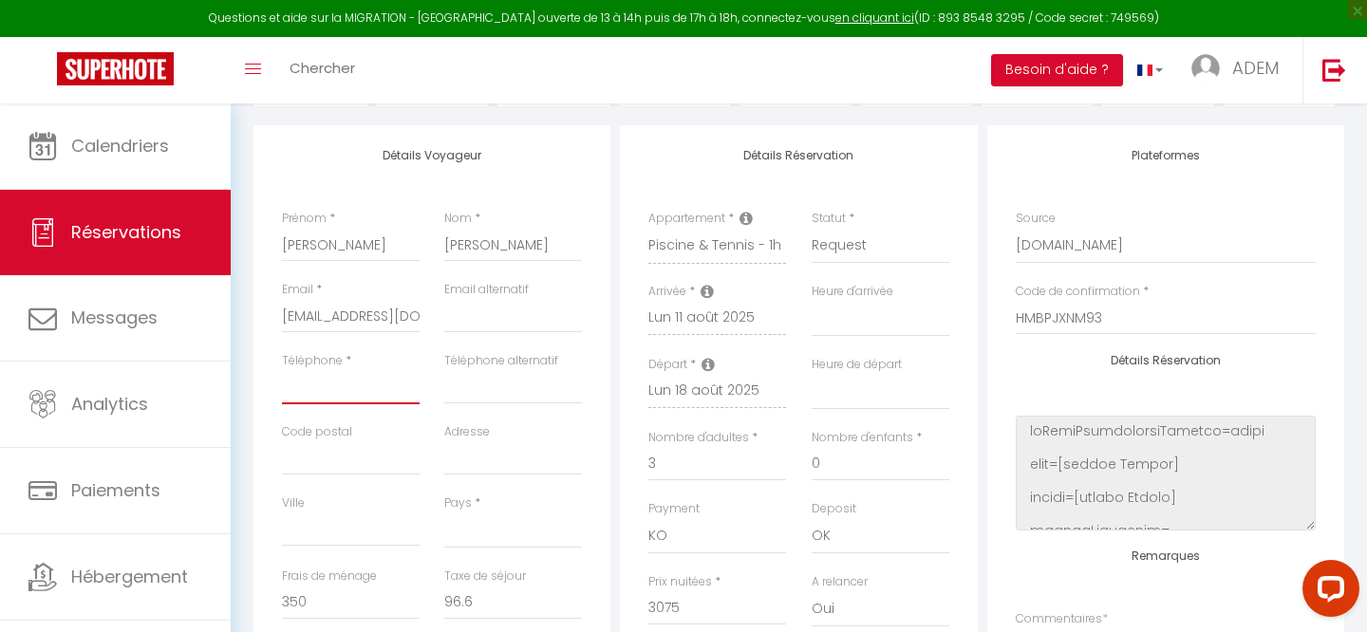
click at [334, 392] on input "Téléphone" at bounding box center [351, 387] width 138 height 34
paste input "[PHONE_NUMBER]‬"
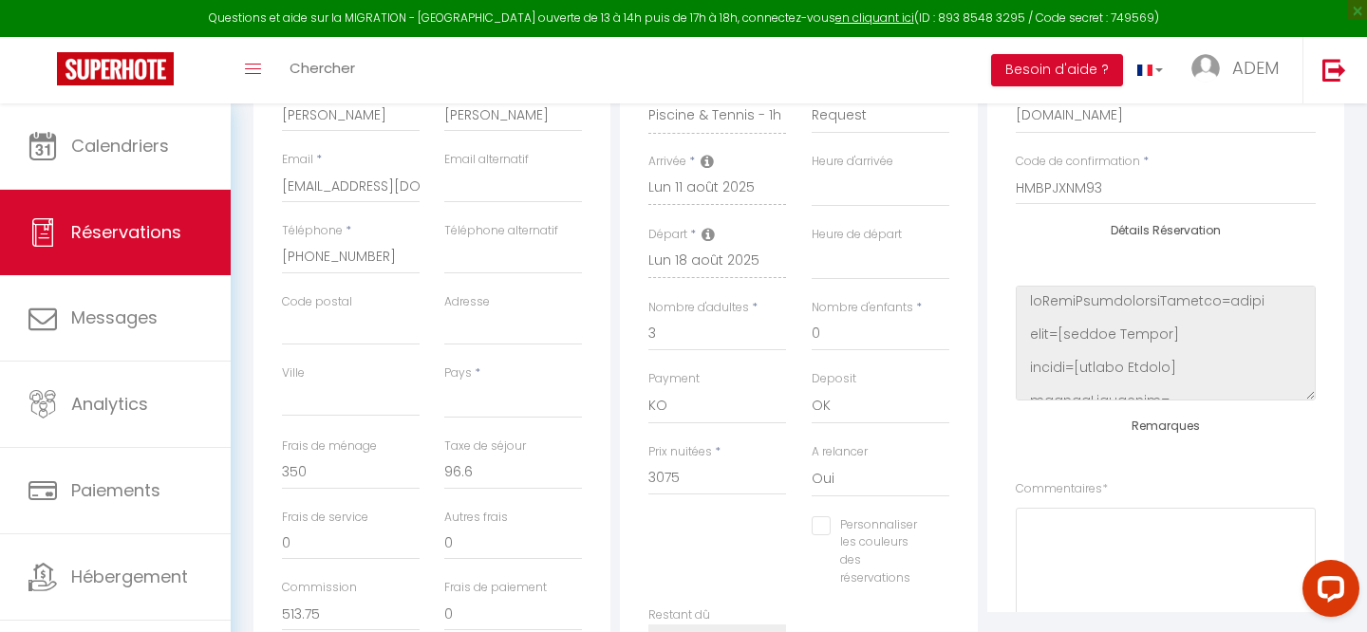
click at [476, 420] on div "Pays * [GEOGRAPHIC_DATA] [GEOGRAPHIC_DATA] [GEOGRAPHIC_DATA] [GEOGRAPHIC_DATA] …" at bounding box center [513, 400] width 162 height 73
click at [483, 409] on select "[GEOGRAPHIC_DATA] [GEOGRAPHIC_DATA] [GEOGRAPHIC_DATA] [GEOGRAPHIC_DATA] [GEOGRA…" at bounding box center [513, 401] width 138 height 36
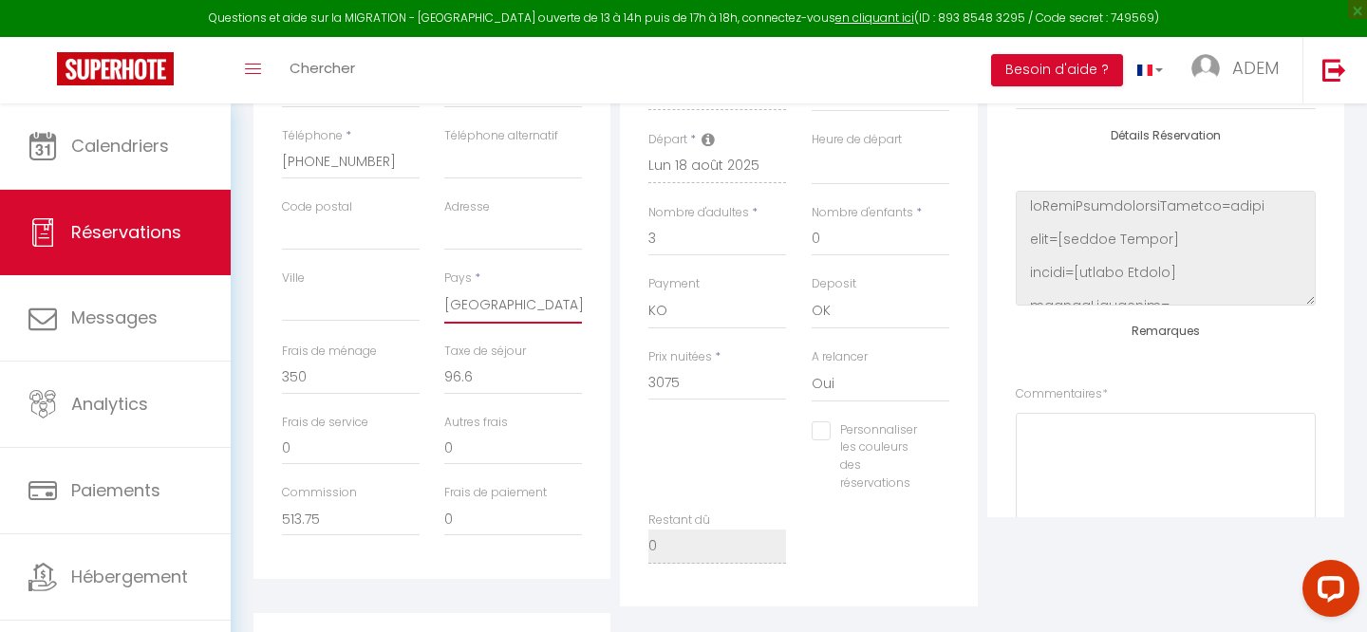
scroll to position [0, 0]
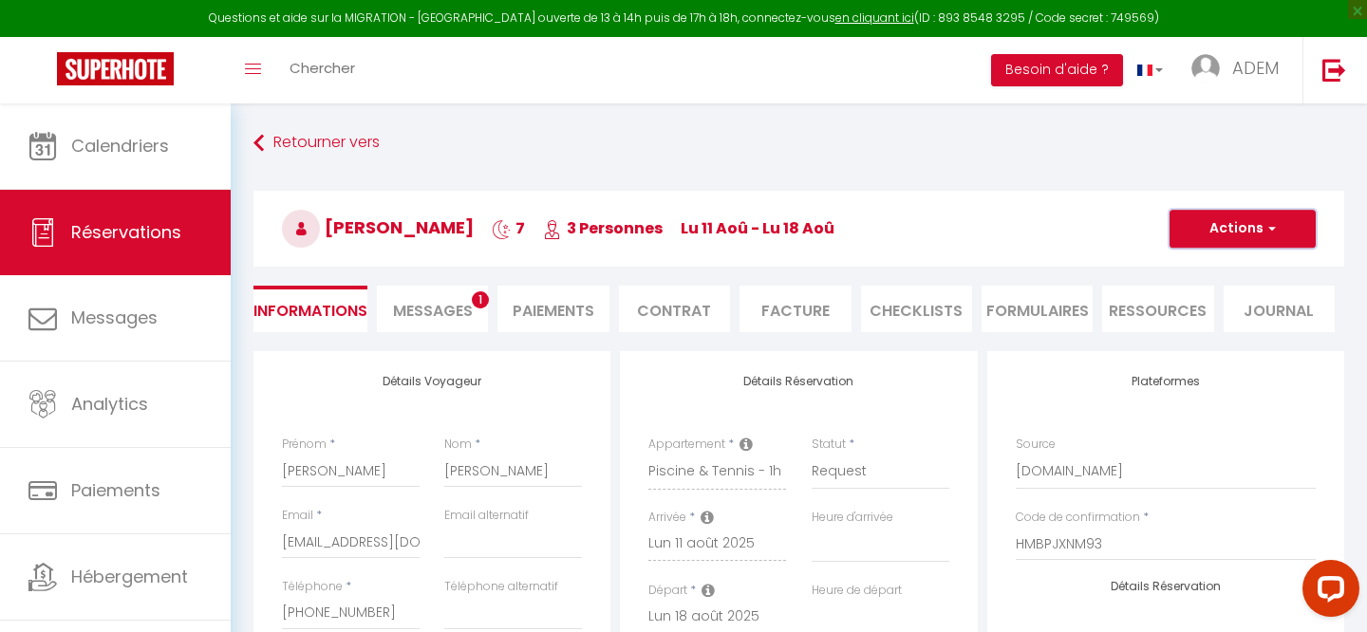
click at [1236, 232] on button "Actions" at bounding box center [1242, 229] width 146 height 38
click at [1201, 267] on link "Enregistrer" at bounding box center [1223, 270] width 150 height 25
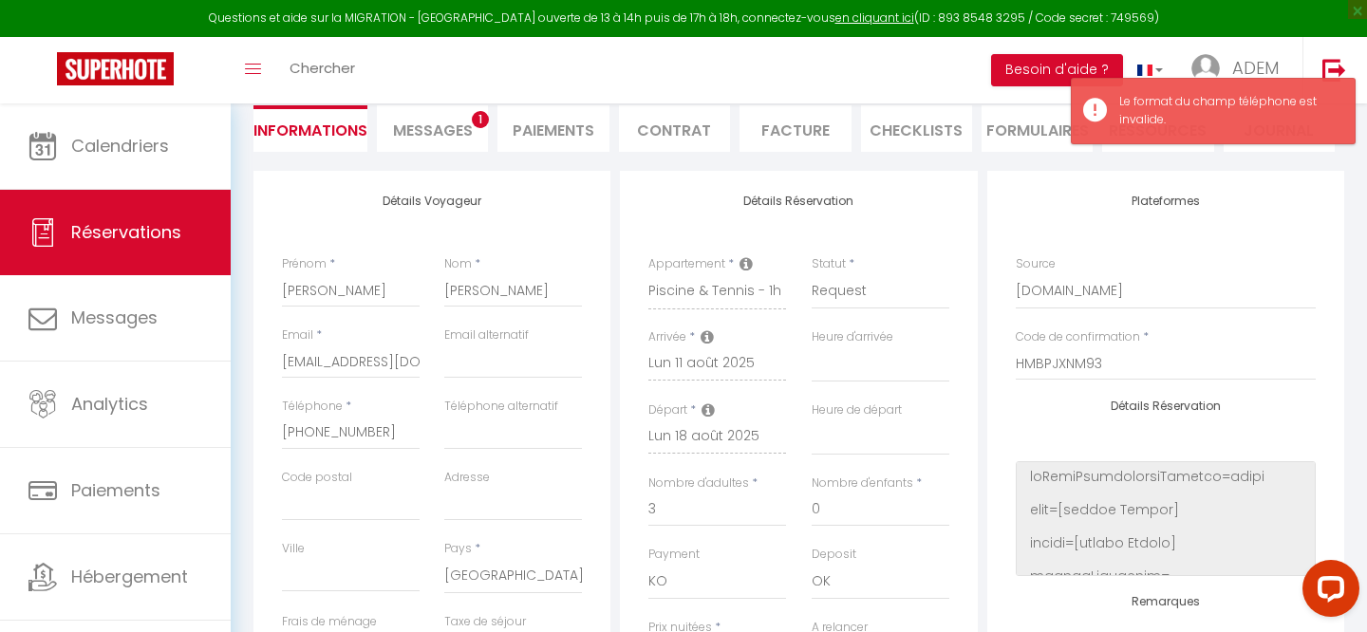
scroll to position [281, 0]
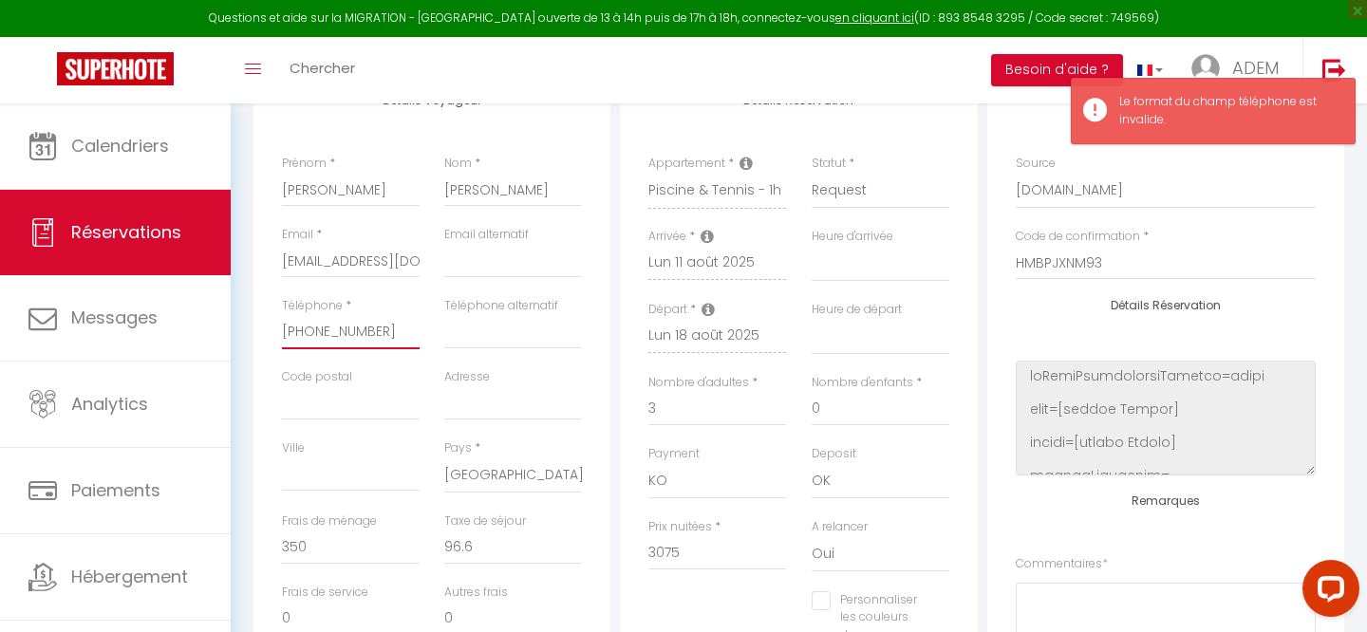
click at [327, 330] on input "[PHONE_NUMBER]‬" at bounding box center [351, 332] width 138 height 34
click at [312, 330] on input "[PHONE_NUMBER]‬" at bounding box center [351, 332] width 138 height 34
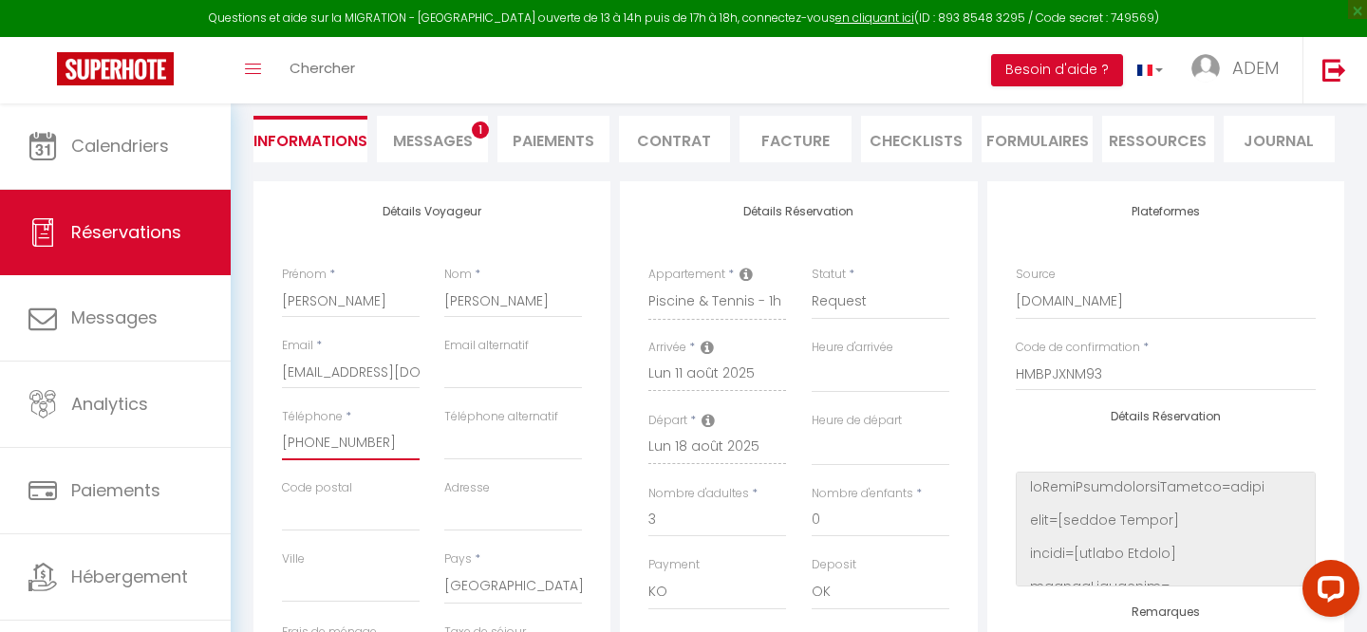
scroll to position [70, 0]
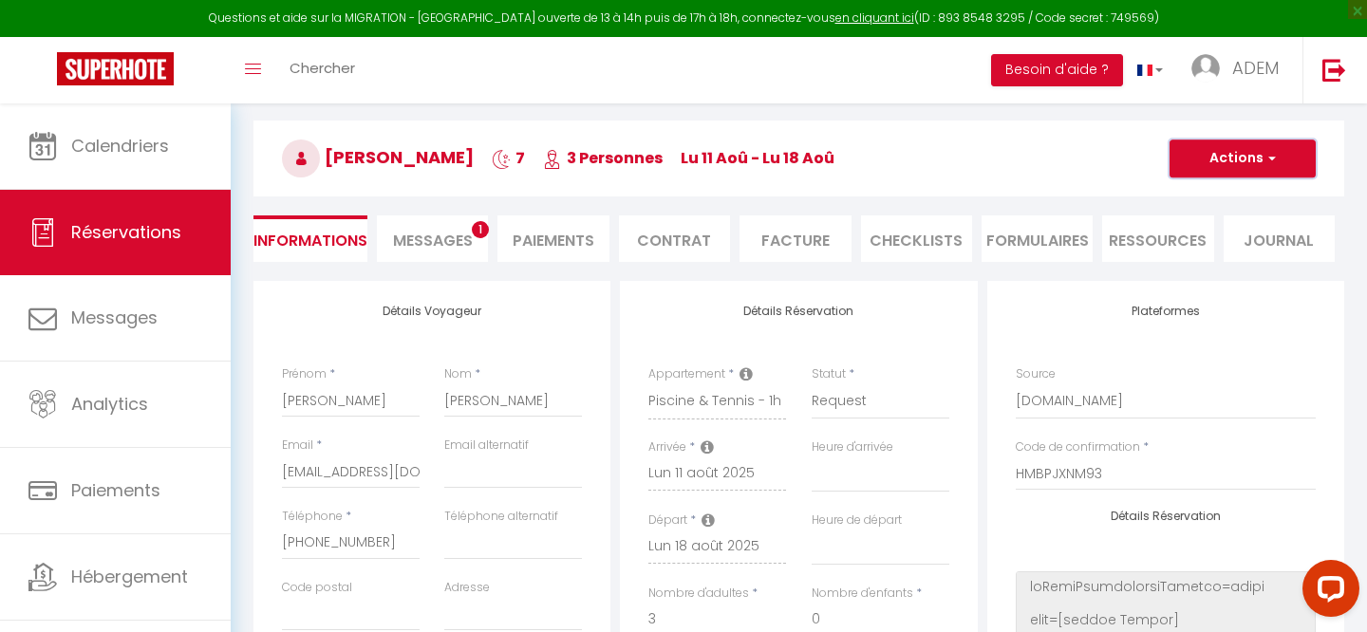
click at [1242, 156] on button "Actions" at bounding box center [1242, 159] width 146 height 38
click at [1185, 196] on link "Enregistrer" at bounding box center [1223, 200] width 150 height 25
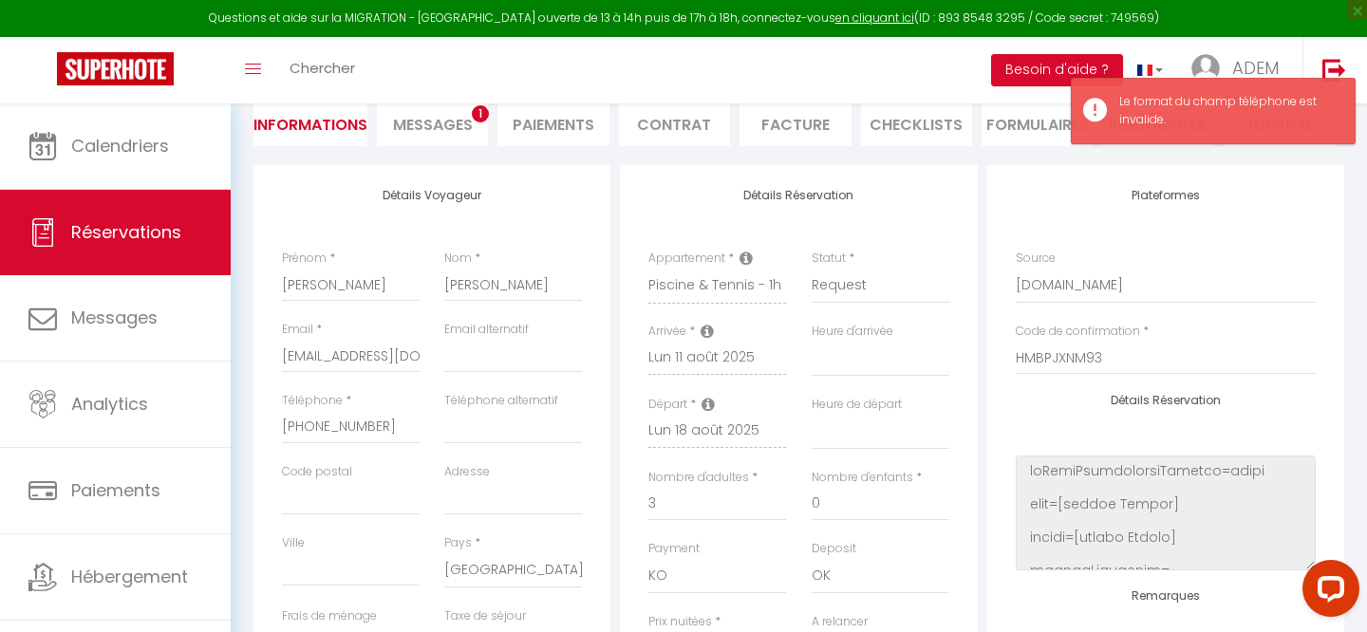
scroll to position [337, 0]
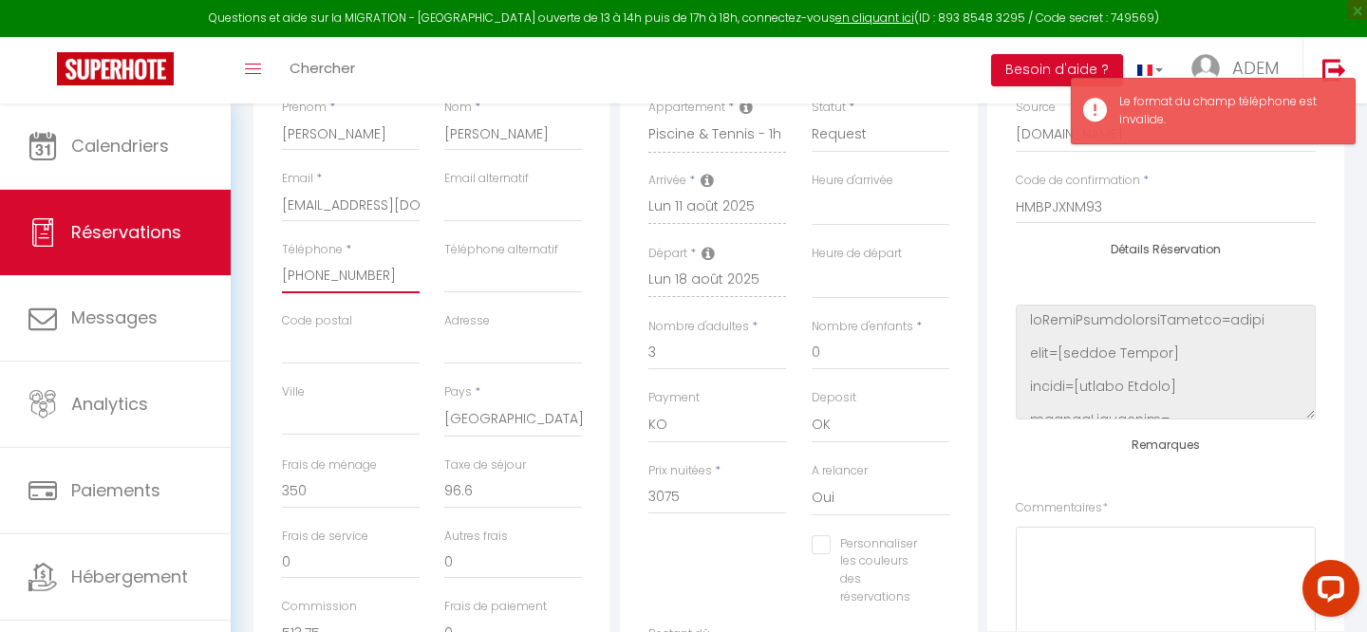
drag, startPoint x: 306, startPoint y: 279, endPoint x: 256, endPoint y: 279, distance: 49.4
click at [258, 279] on div "Détails Voyageur Prénom * [PERSON_NAME] * [PERSON_NAME] Email * [EMAIL_ADDRESS]…" at bounding box center [431, 353] width 357 height 679
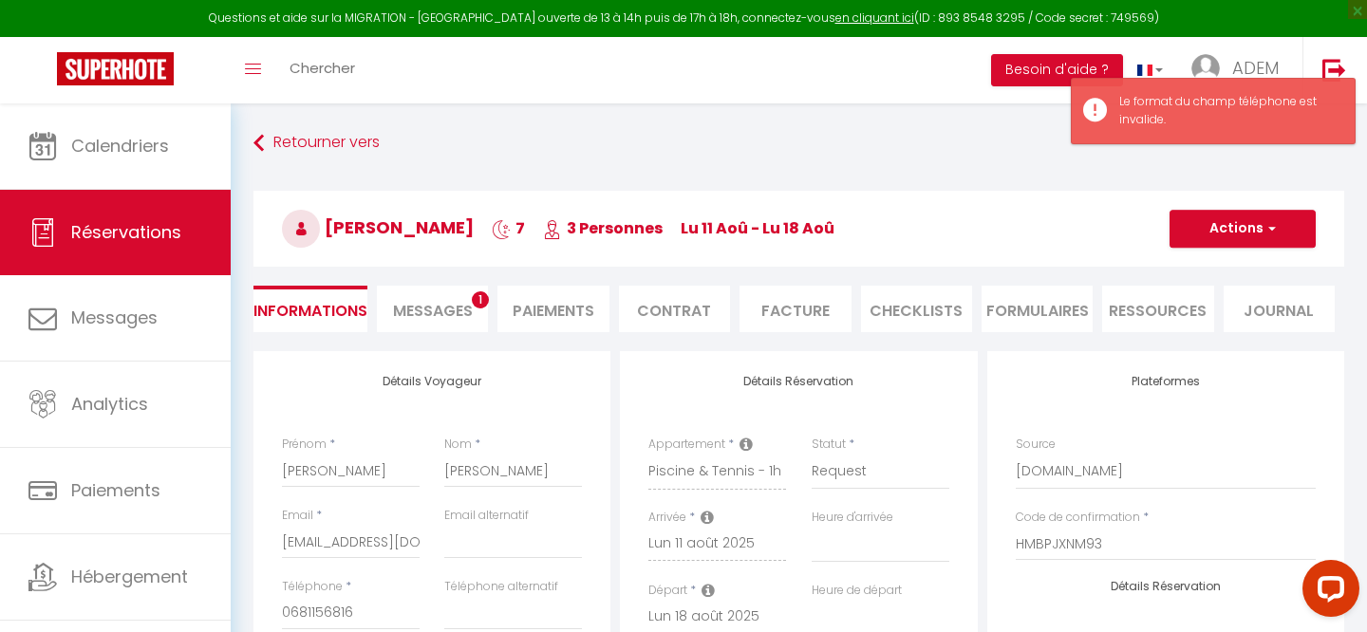
click at [1246, 250] on h3 "[PERSON_NAME] 7 3 Personnes lu 11 Aoû - lu 18 [PERSON_NAME]" at bounding box center [798, 229] width 1091 height 76
click at [1232, 235] on button "Actions" at bounding box center [1242, 229] width 146 height 38
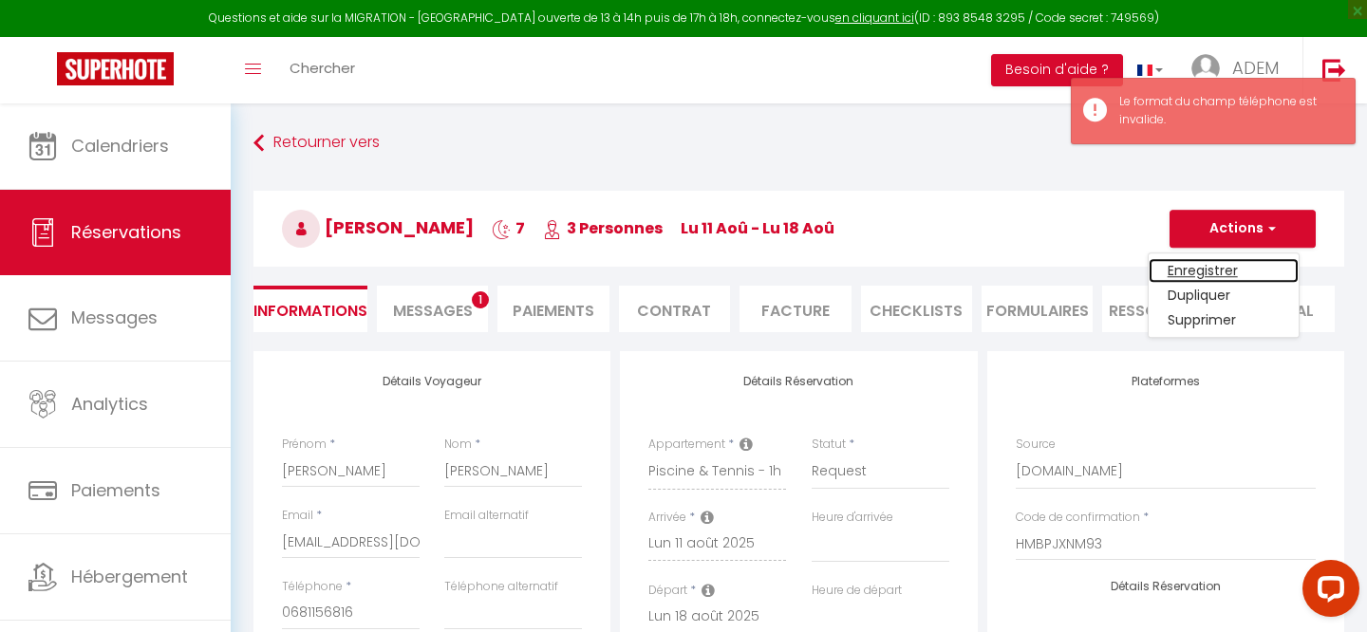
click at [1204, 263] on link "Enregistrer" at bounding box center [1223, 270] width 150 height 25
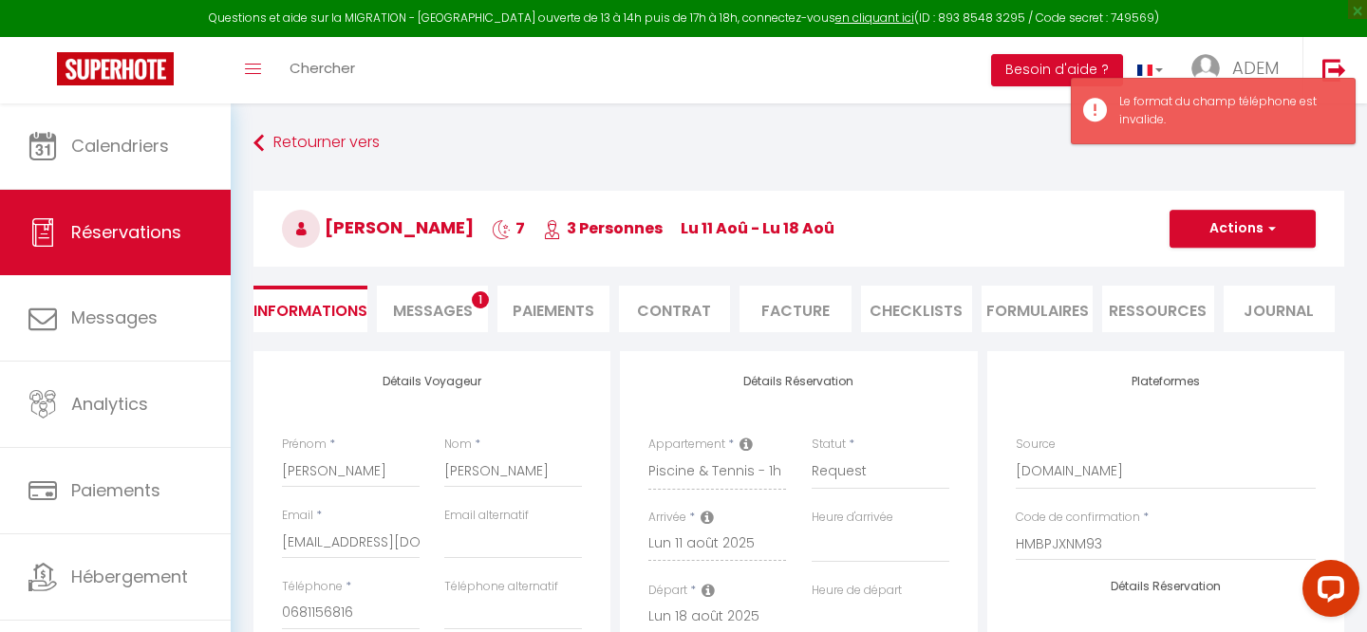
scroll to position [205, 0]
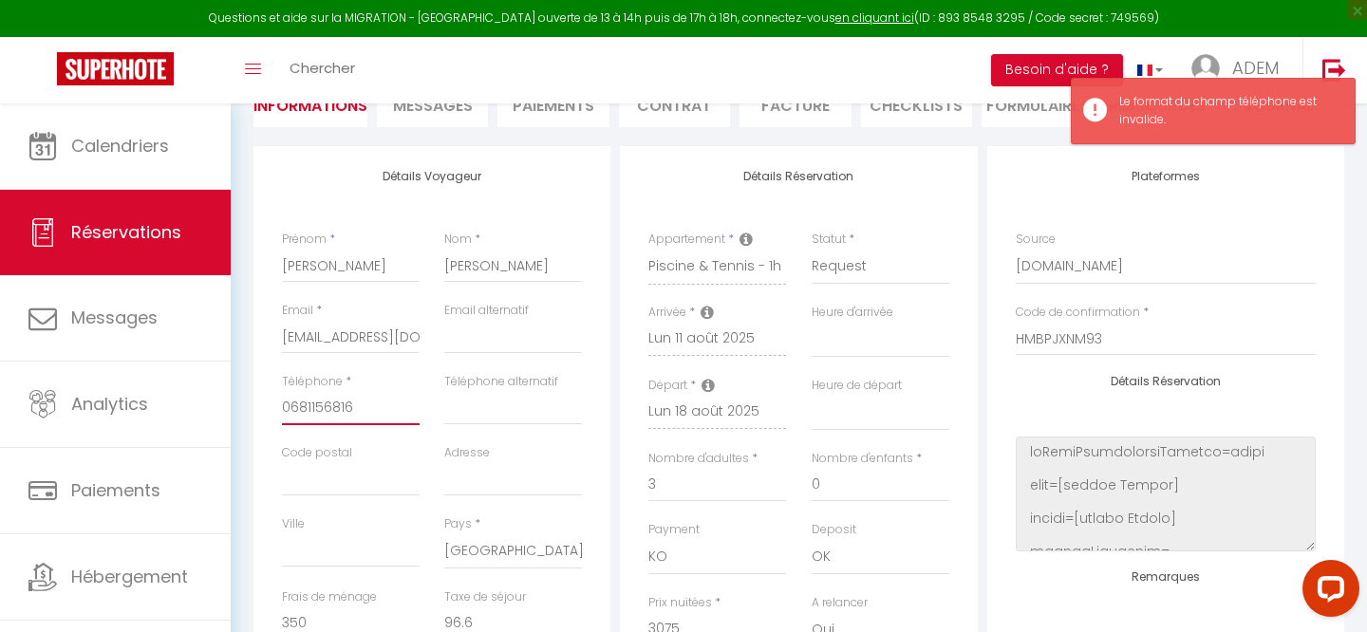
click at [333, 401] on input "0681156816‬" at bounding box center [351, 408] width 138 height 34
click at [356, 407] on input "0681156816‬" at bounding box center [351, 408] width 138 height 34
drag, startPoint x: 297, startPoint y: 407, endPoint x: 358, endPoint y: 414, distance: 61.1
click at [358, 415] on input "0681156816‬" at bounding box center [351, 408] width 138 height 34
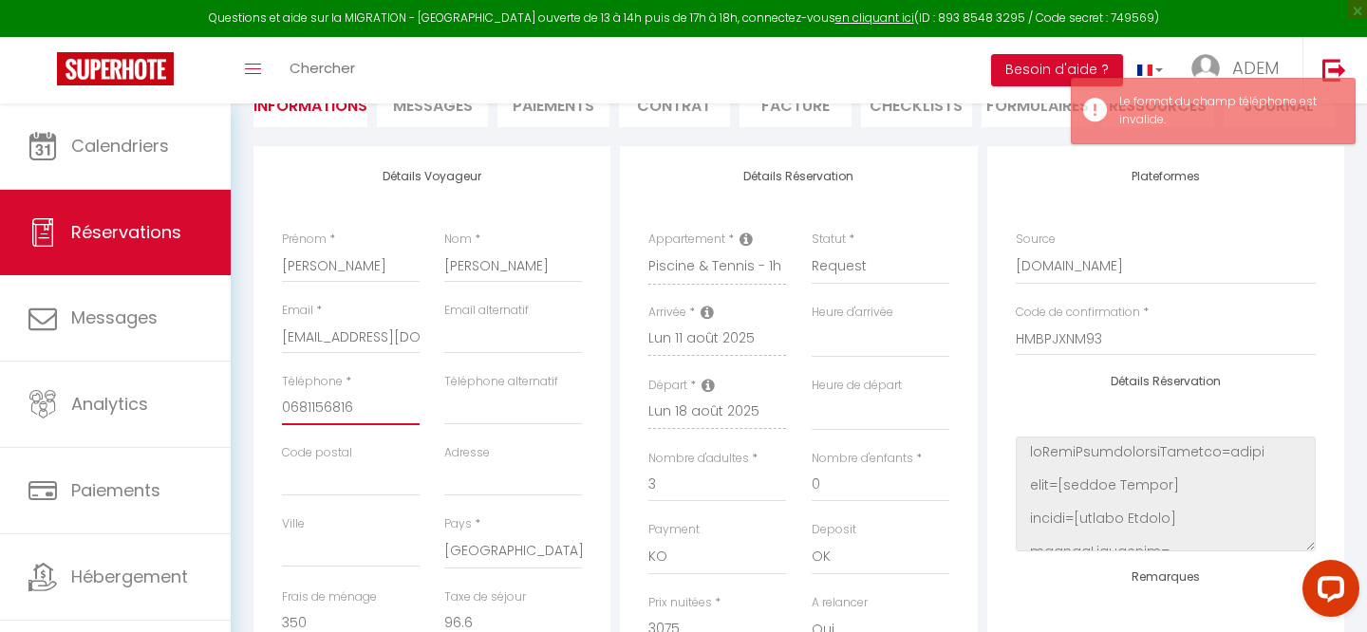
click at [358, 414] on input "0681156816‬" at bounding box center [351, 408] width 138 height 34
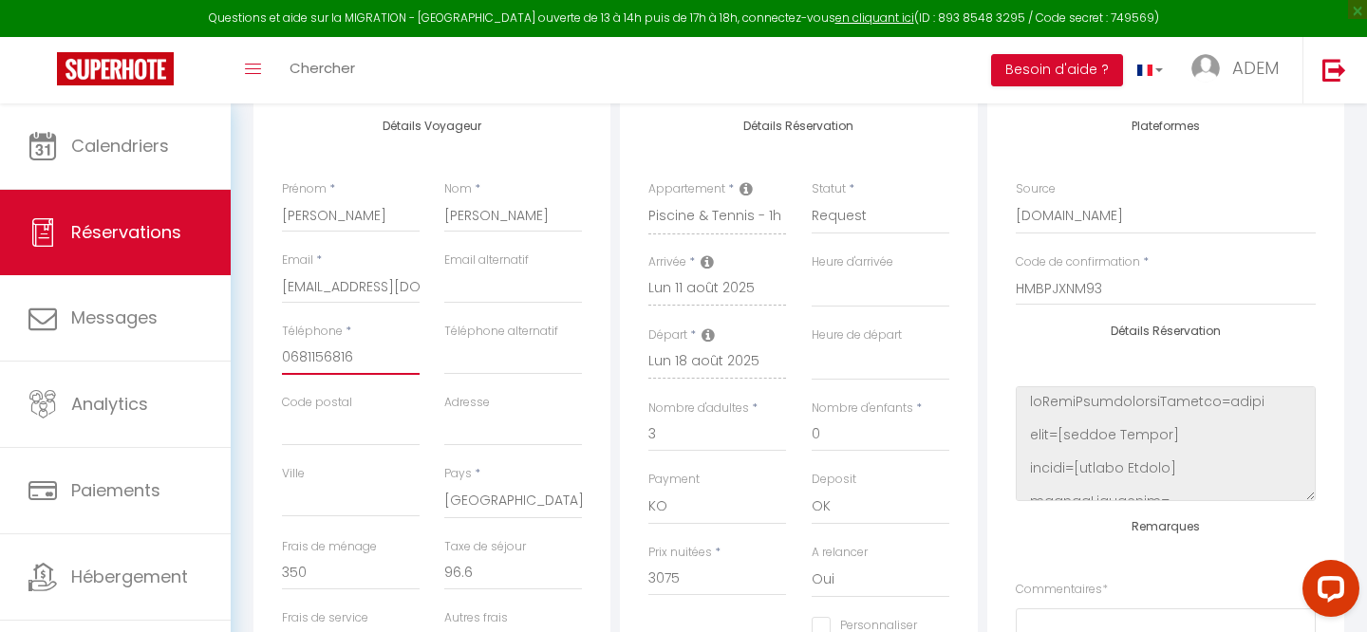
scroll to position [0, 0]
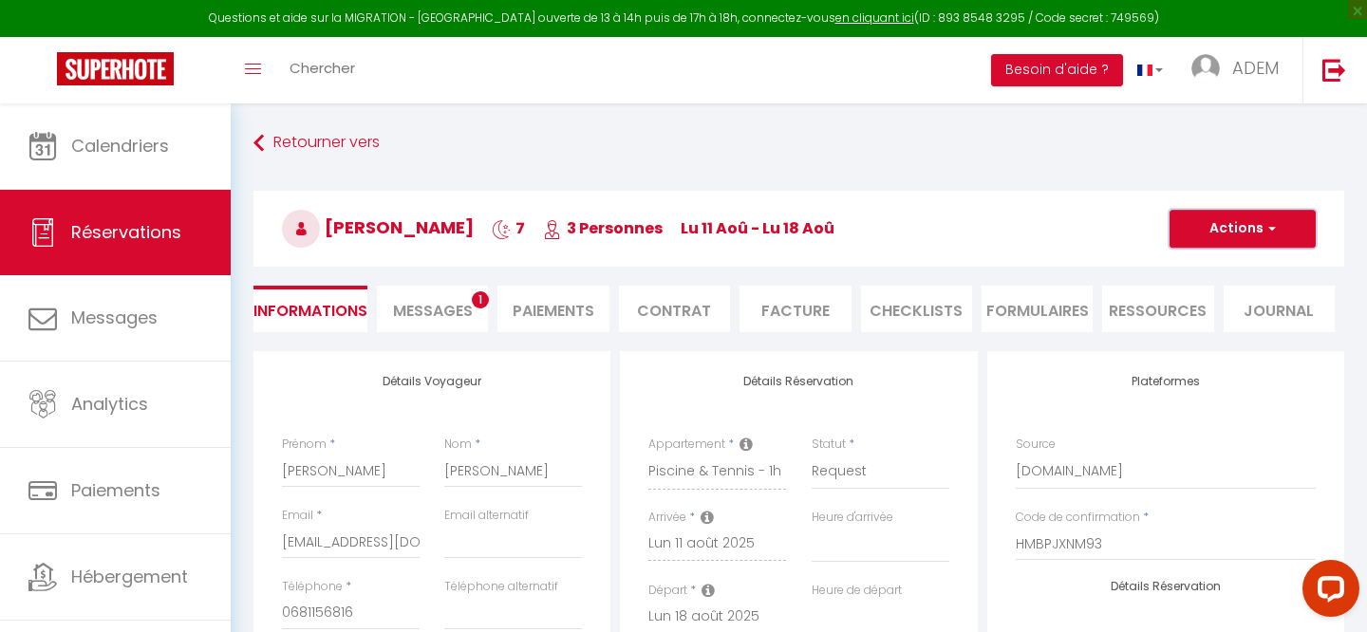
click at [1227, 223] on button "Actions" at bounding box center [1242, 229] width 146 height 38
click at [1181, 266] on link "Enregistrer" at bounding box center [1223, 270] width 150 height 25
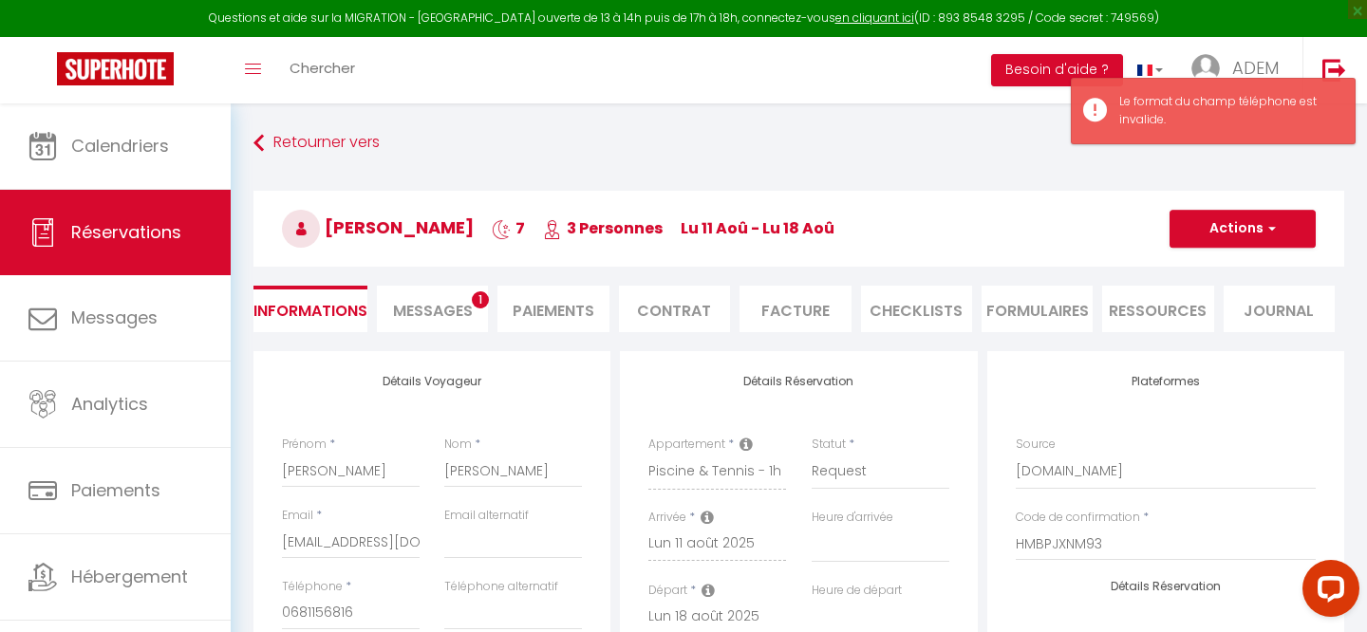
scroll to position [219, 0]
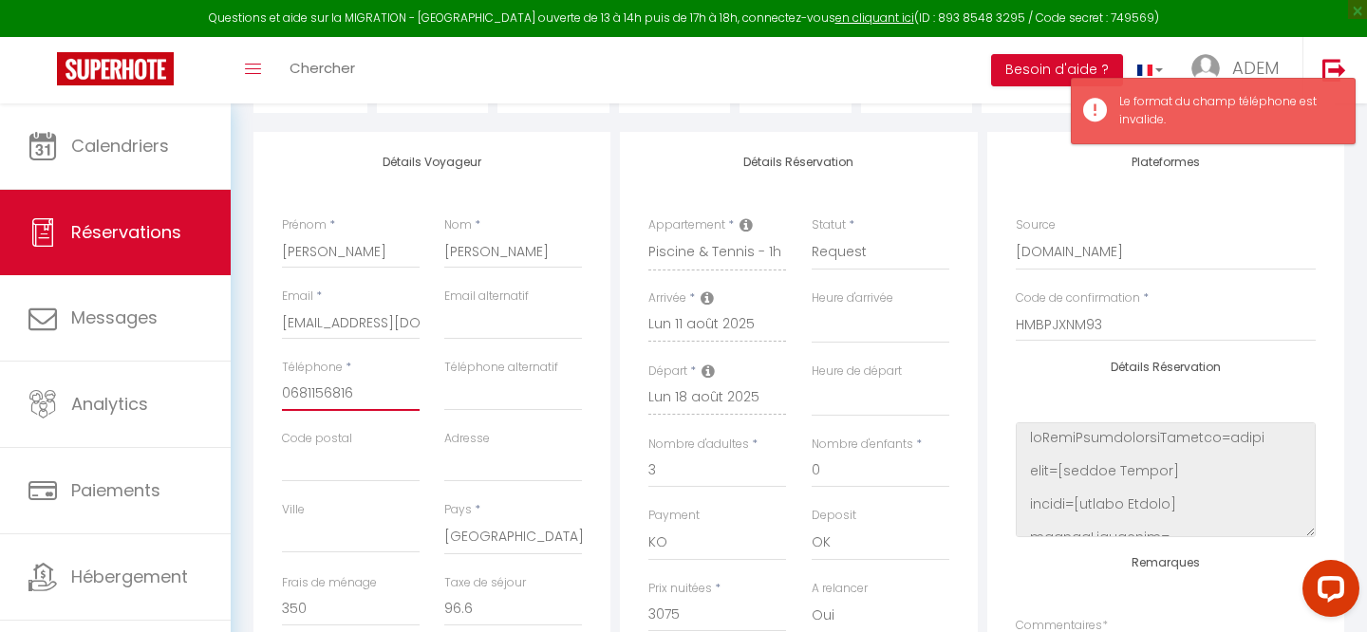
click at [286, 391] on input "0681156816‬" at bounding box center [351, 394] width 138 height 34
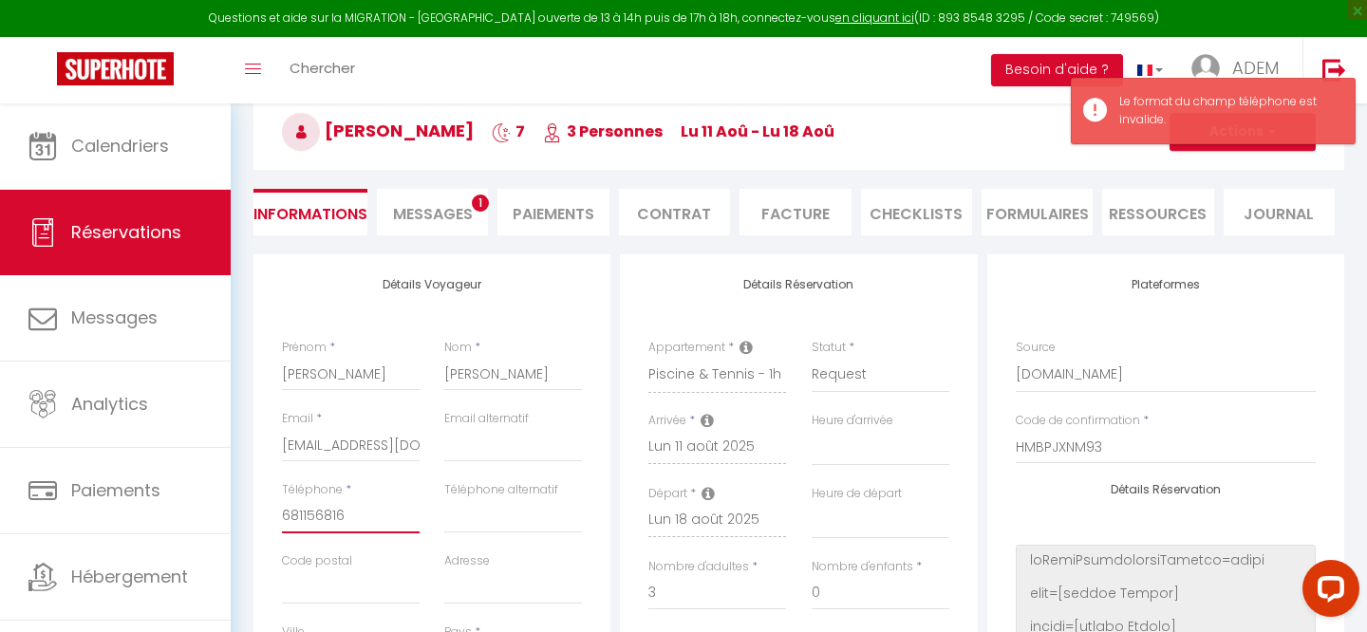
scroll to position [29, 0]
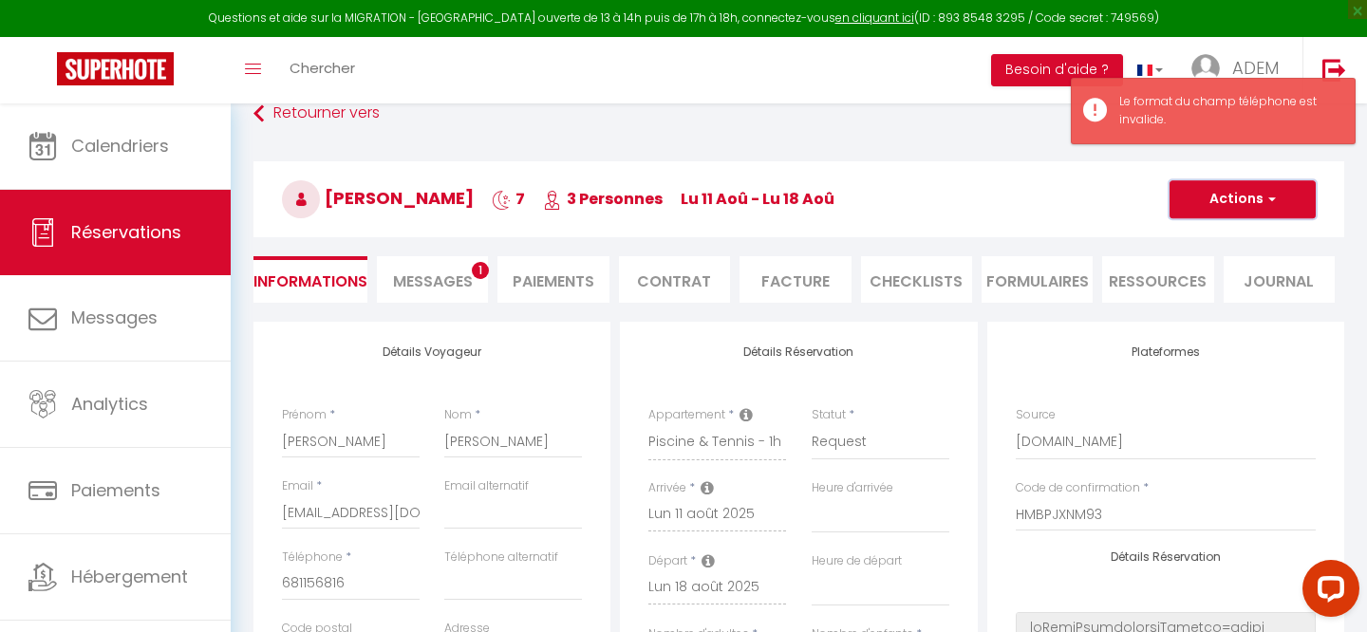
click at [1270, 202] on span "button" at bounding box center [1268, 199] width 11 height 17
click at [1200, 234] on link "Enregistrer" at bounding box center [1223, 241] width 150 height 25
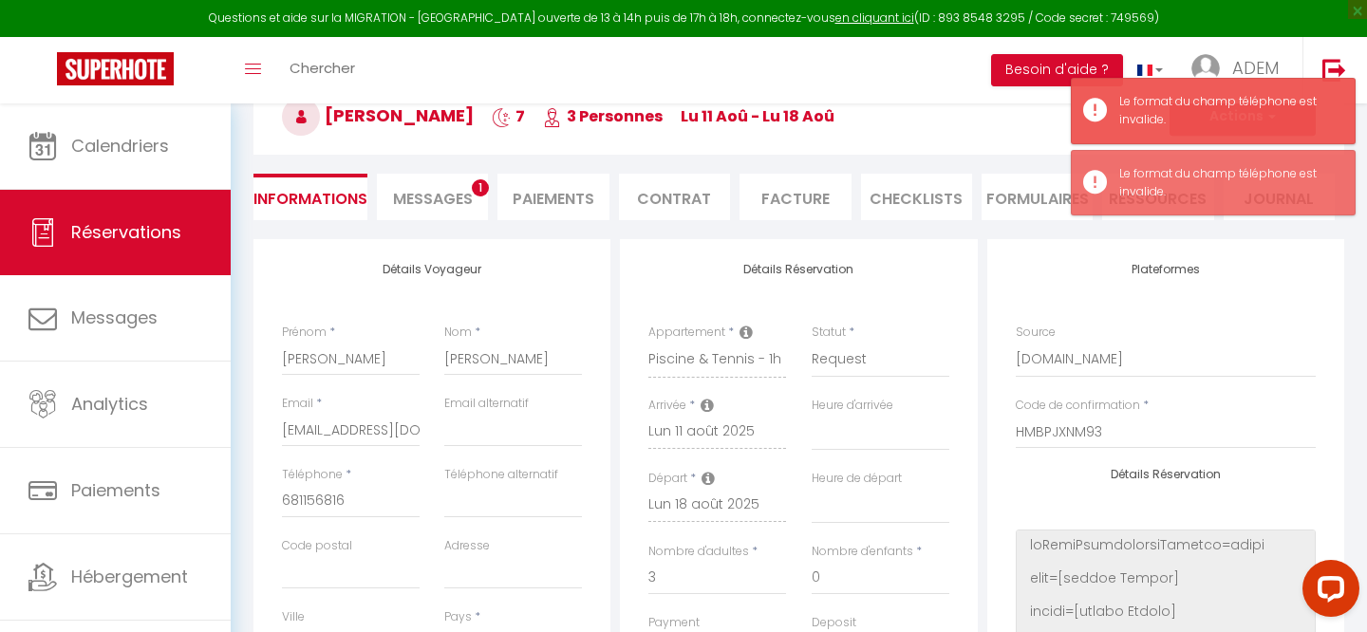
scroll to position [192, 0]
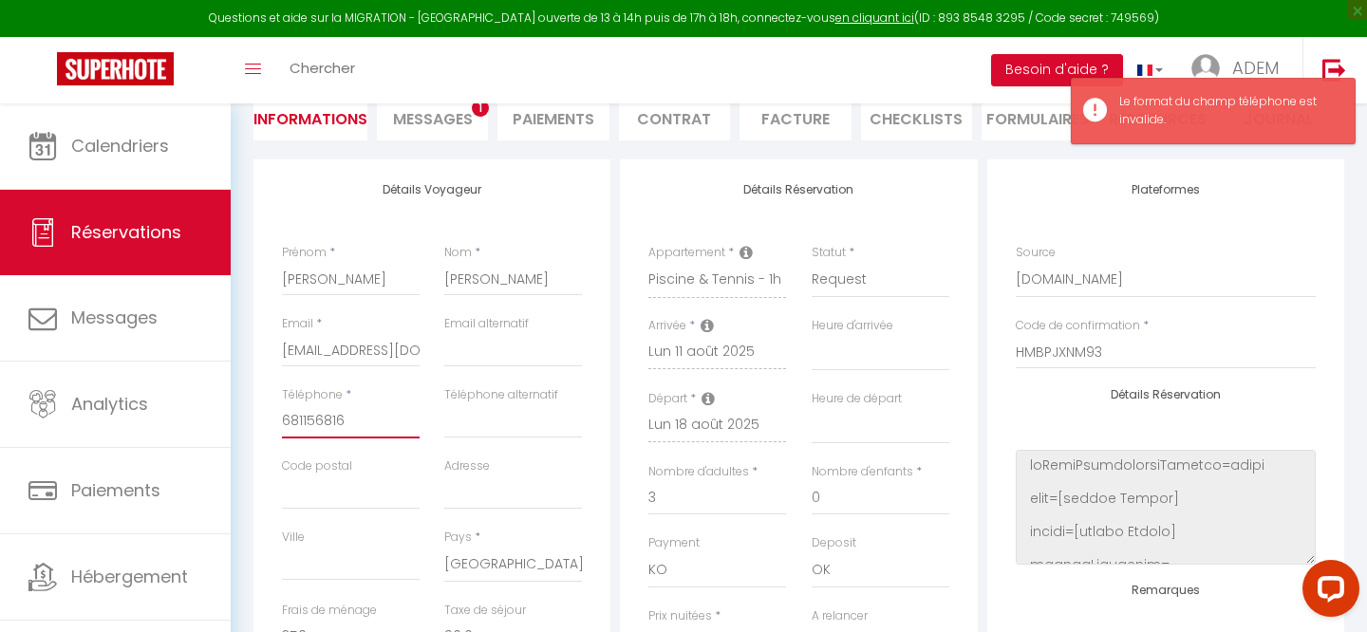
click at [283, 417] on input "681156816‬" at bounding box center [351, 421] width 138 height 34
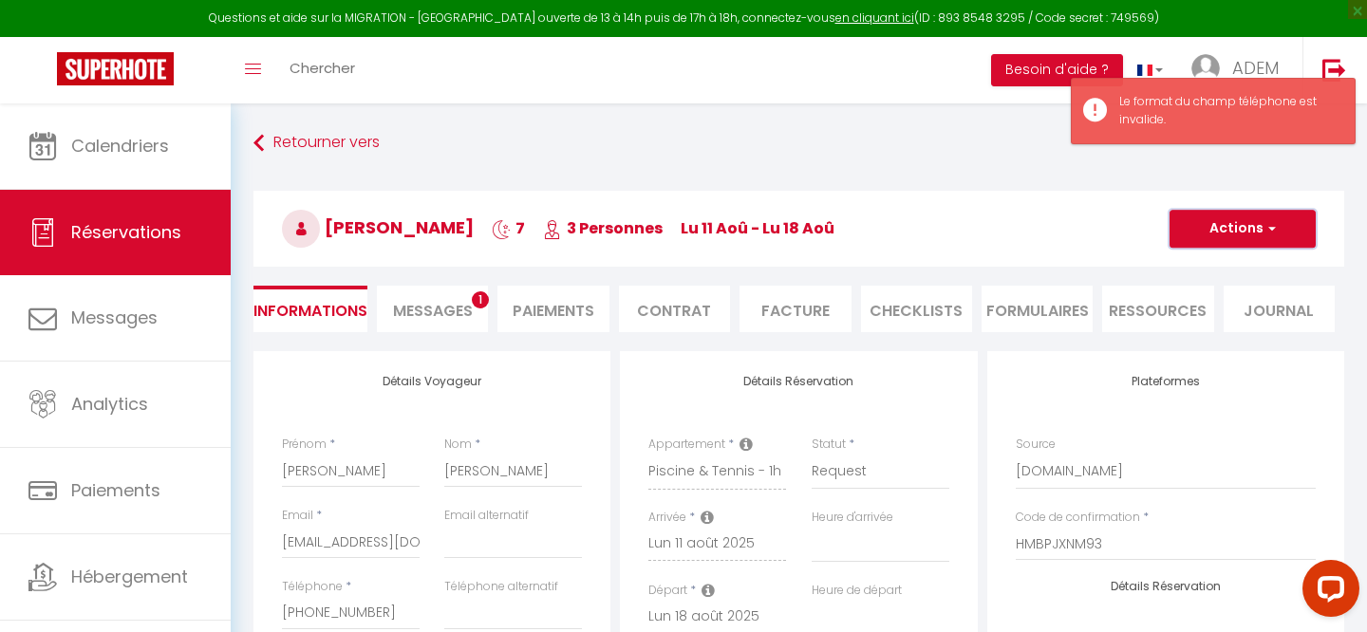
click at [1222, 242] on button "Actions" at bounding box center [1242, 229] width 146 height 38
click at [1194, 264] on link "Enregistrer" at bounding box center [1223, 270] width 150 height 25
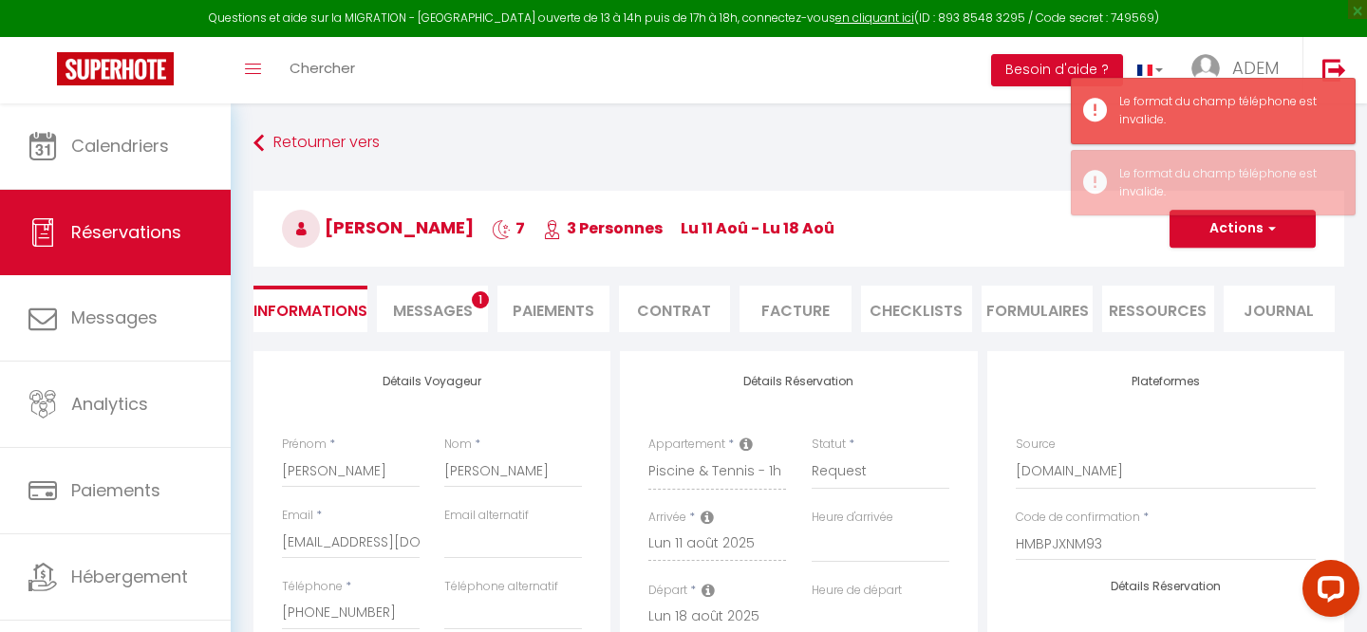
scroll to position [215, 0]
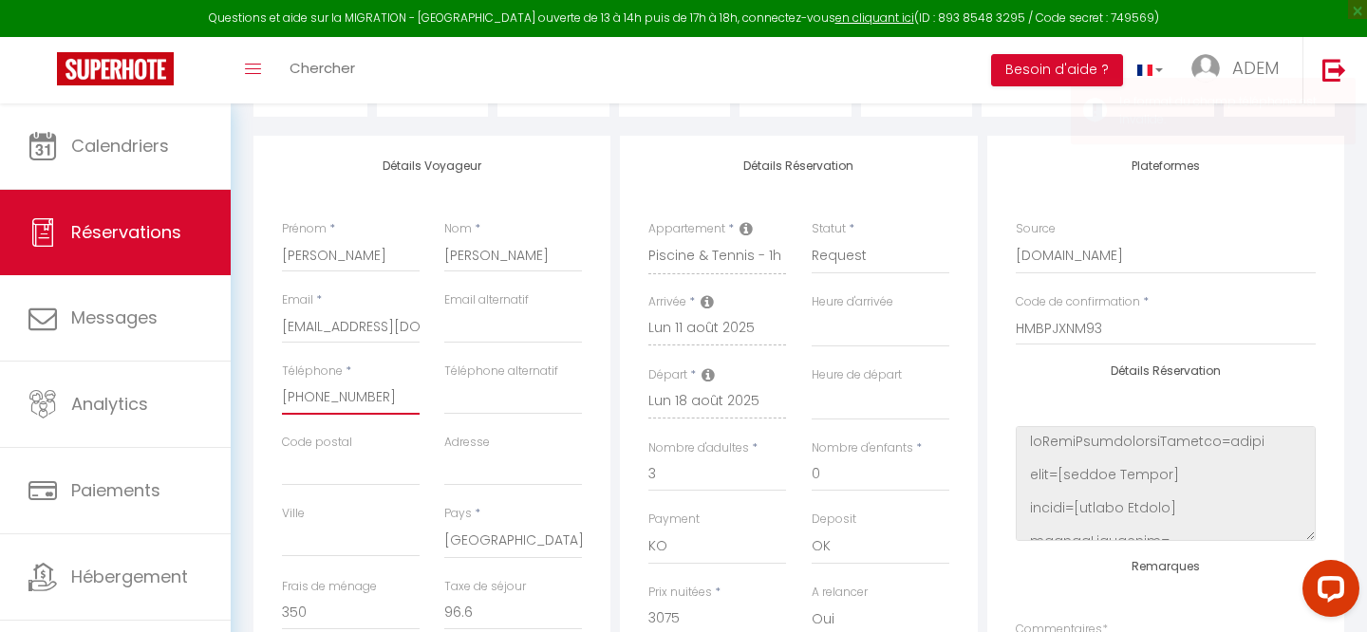
click at [307, 393] on input "[PHONE_NUMBER]‬" at bounding box center [351, 398] width 138 height 34
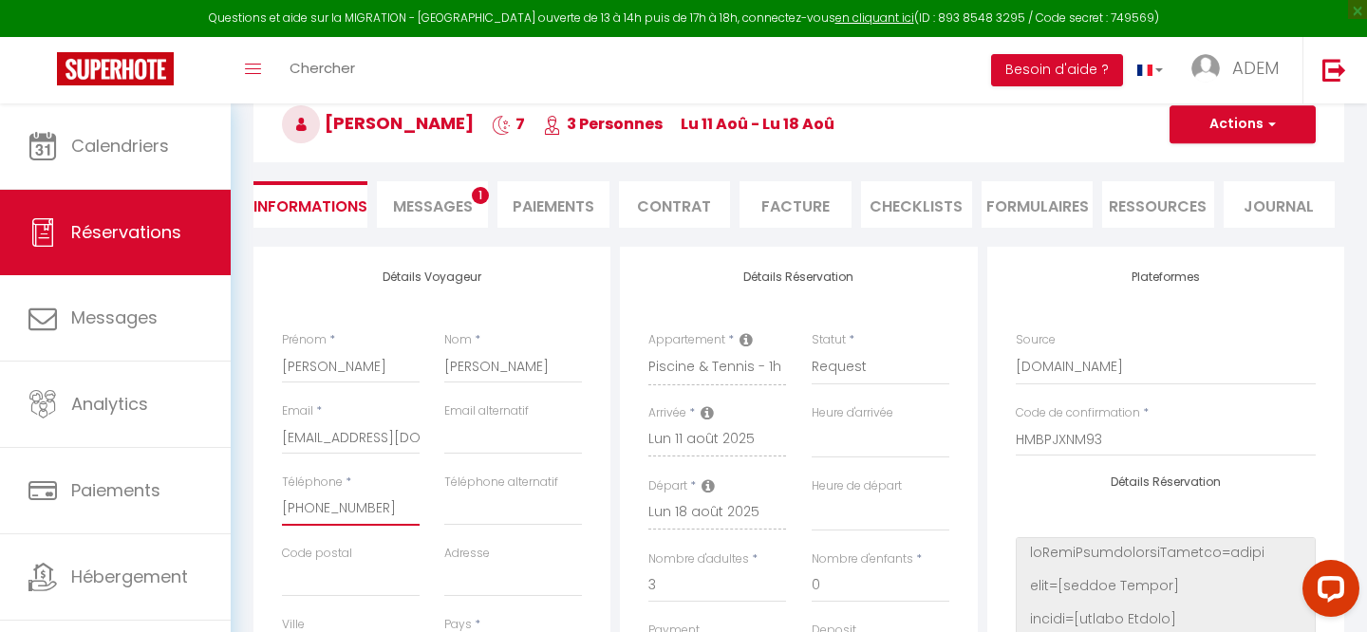
scroll to position [17, 0]
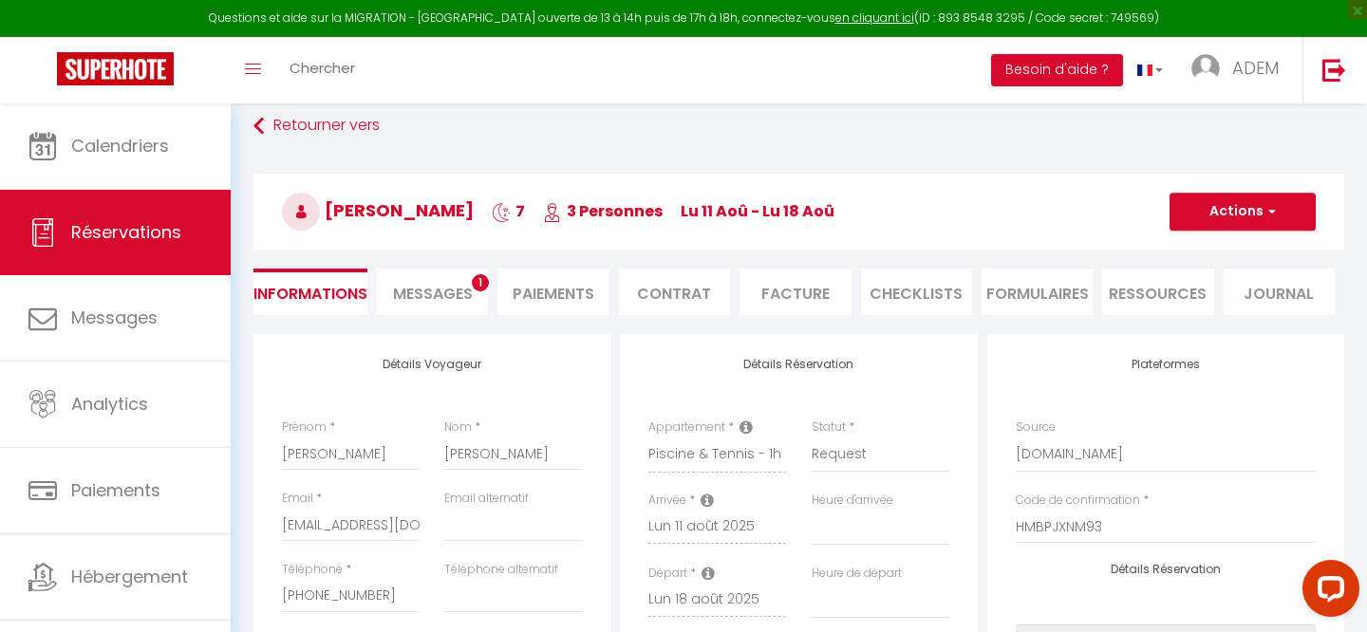
click at [1280, 185] on h3 "[PERSON_NAME] 7 3 Personnes lu 11 Aoû - lu 18 [PERSON_NAME]" at bounding box center [798, 212] width 1091 height 76
click at [1260, 199] on button "Actions" at bounding box center [1242, 212] width 146 height 38
click at [1183, 250] on link "Enregistrer" at bounding box center [1223, 253] width 150 height 25
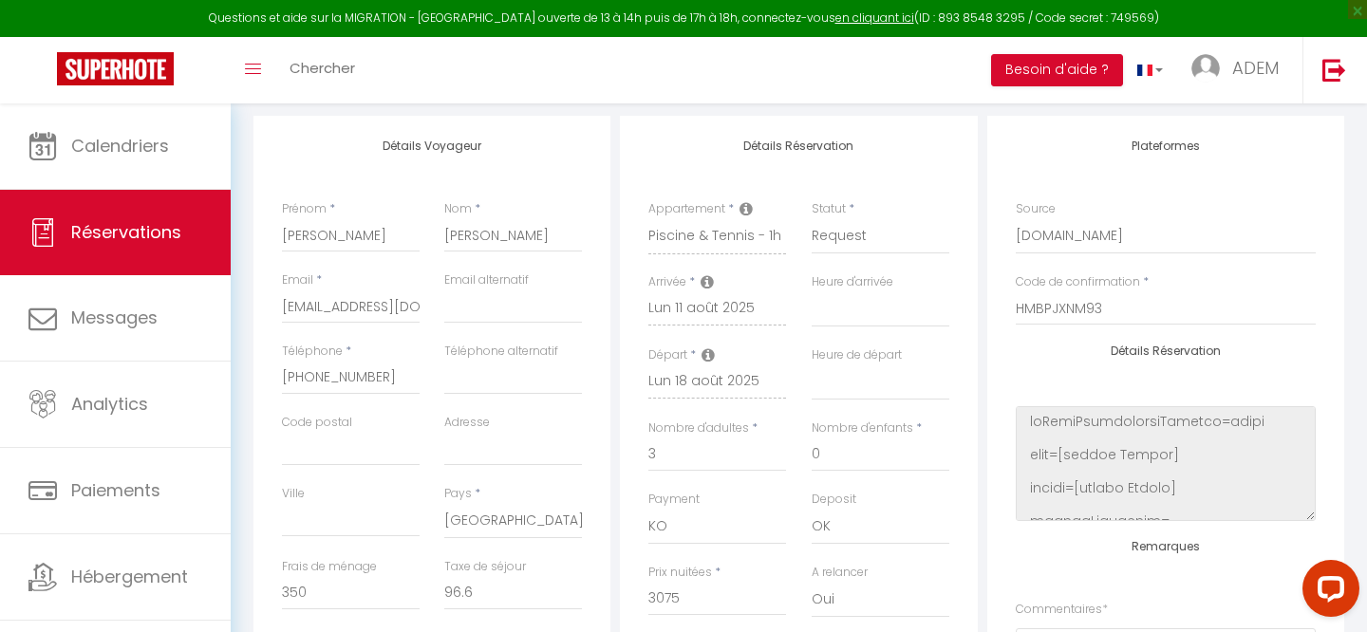
scroll to position [23, 0]
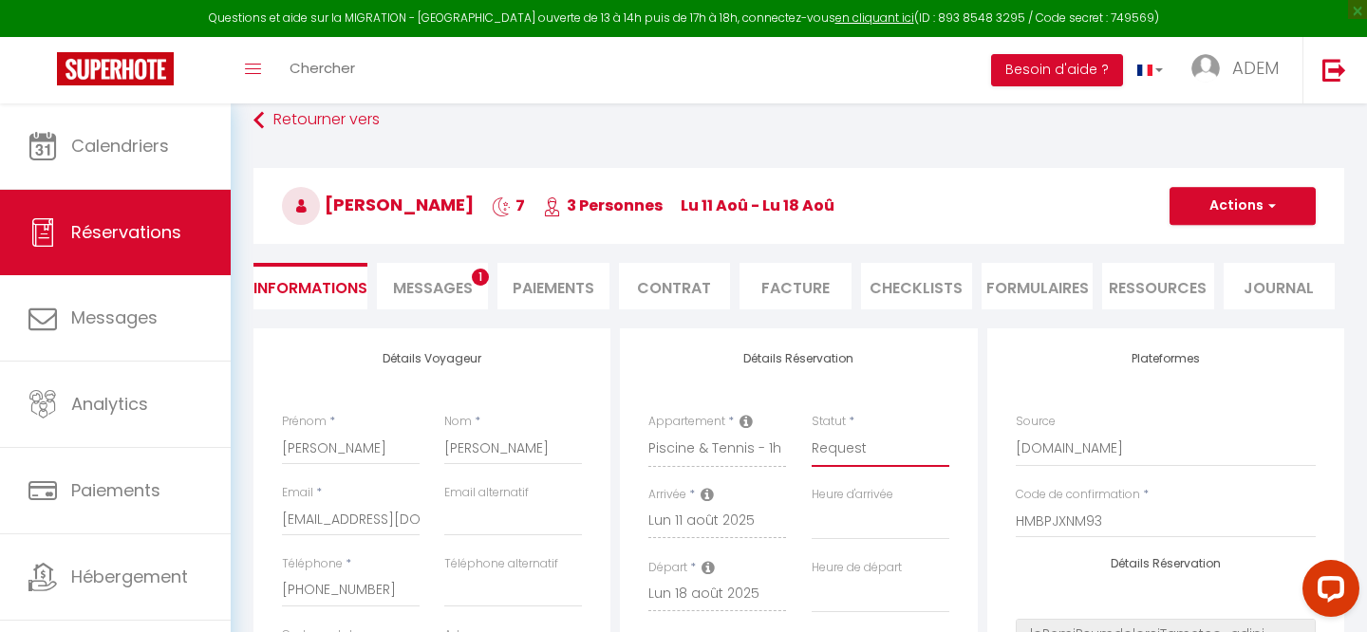
click at [820, 455] on select "Confirmé Non Confirmé [PERSON_NAME] par le voyageur No Show Request" at bounding box center [881, 449] width 138 height 36
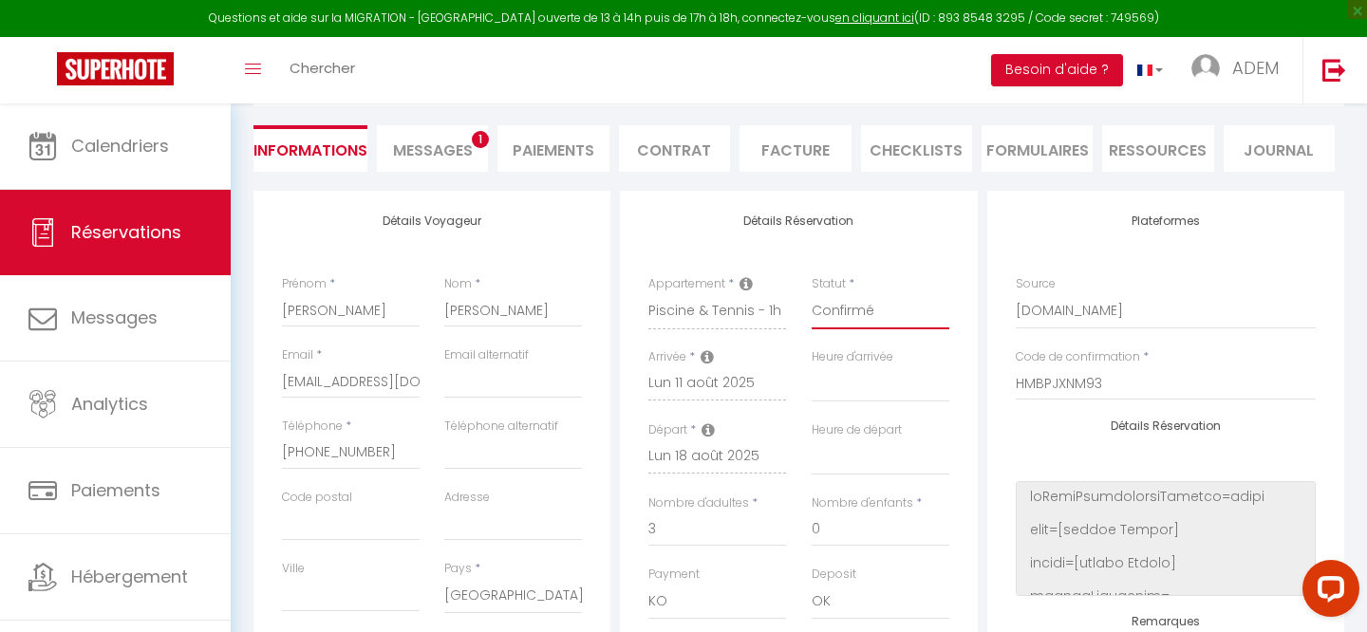
scroll to position [9, 0]
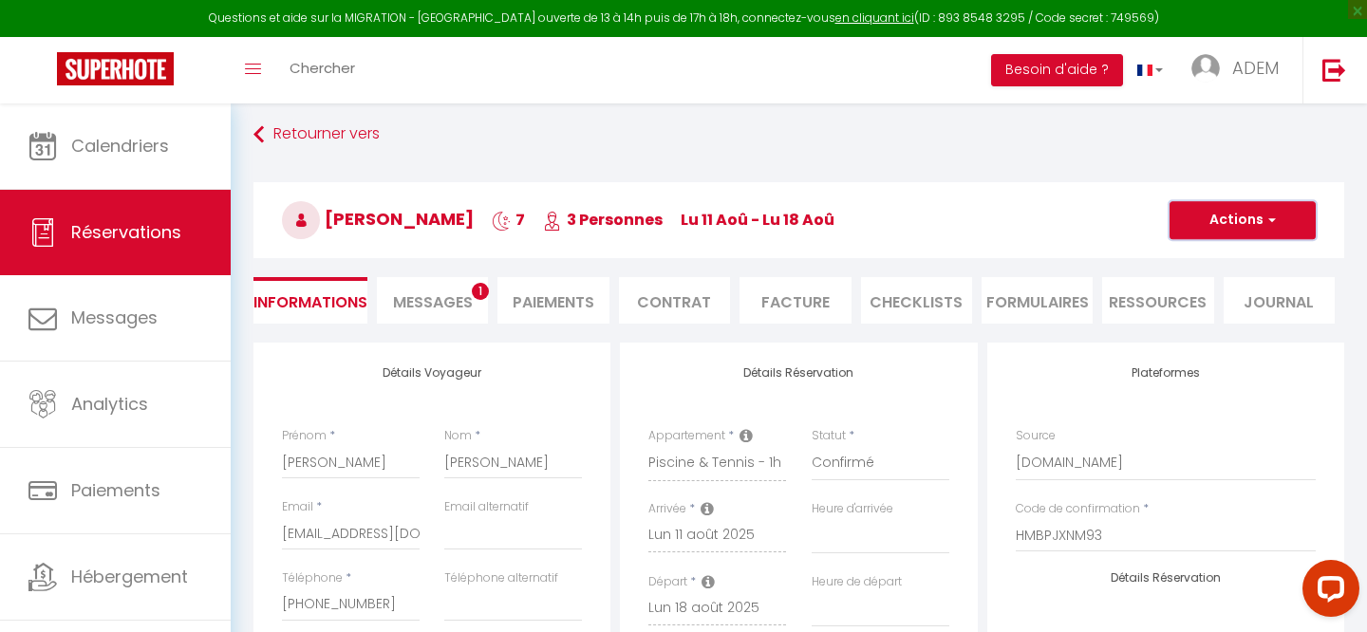
click at [1210, 215] on button "Actions" at bounding box center [1242, 220] width 146 height 38
click at [1186, 268] on link "Enregistrer" at bounding box center [1223, 262] width 150 height 25
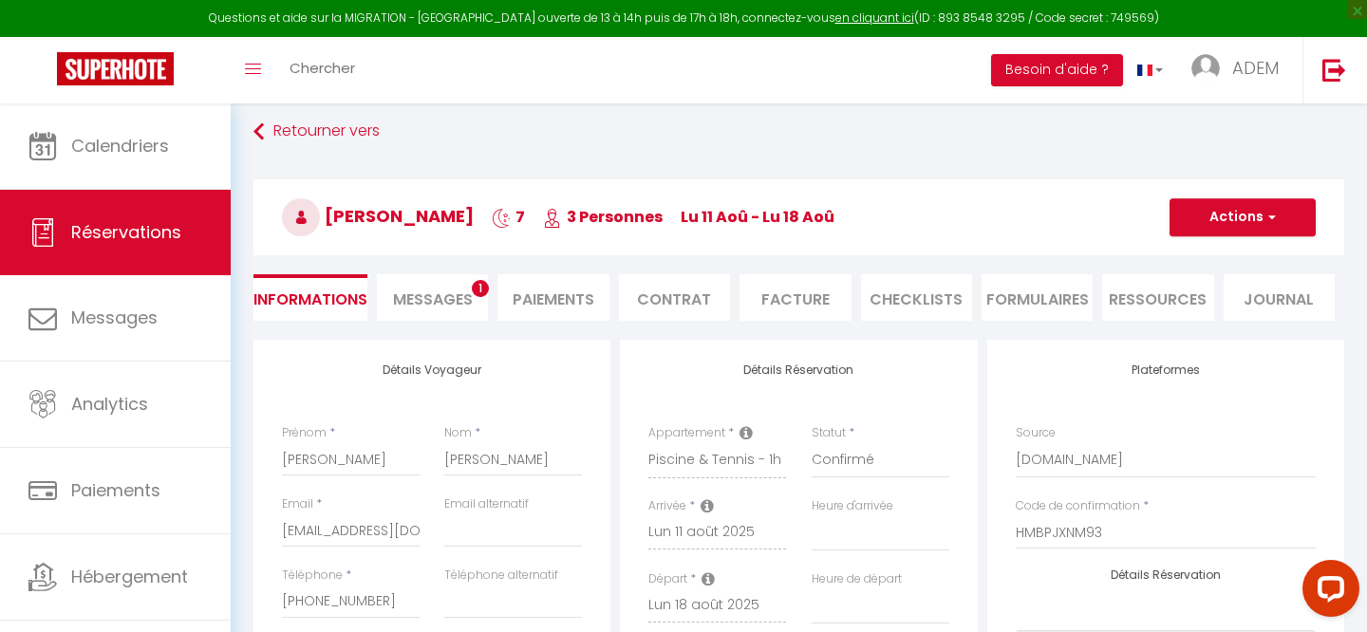
scroll to position [0, 0]
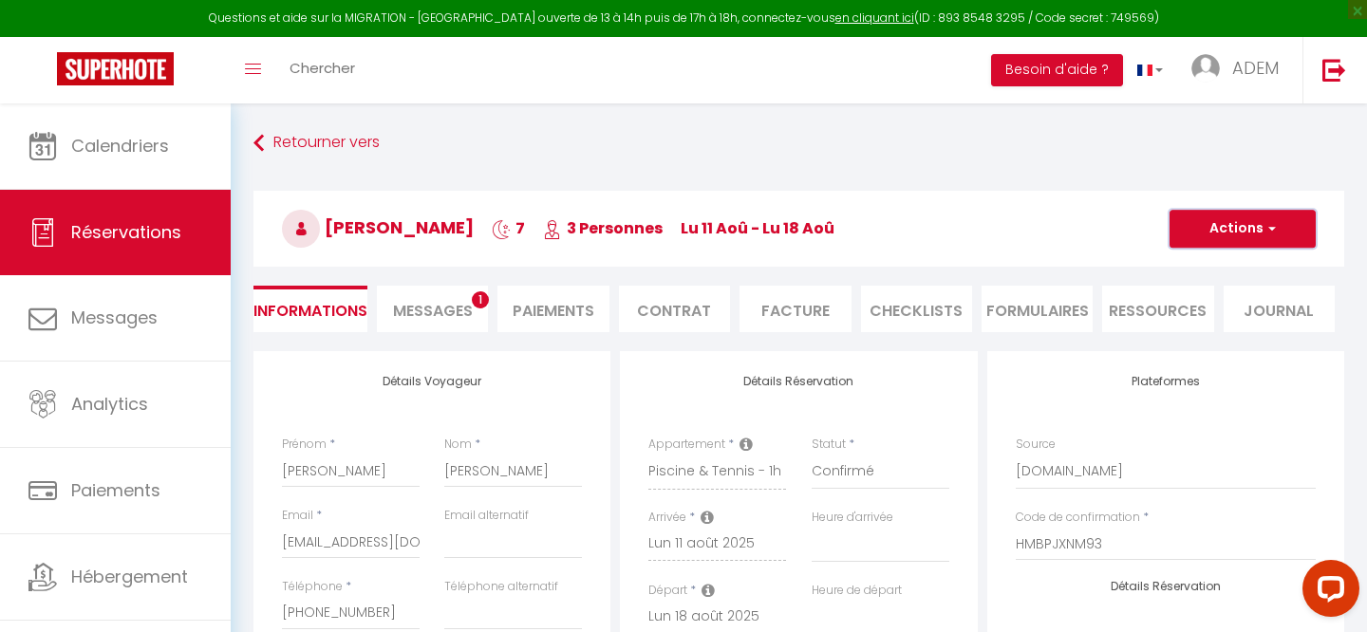
click at [1219, 234] on button "Actions" at bounding box center [1242, 229] width 146 height 38
click at [1185, 273] on link "Enregistrer" at bounding box center [1223, 270] width 150 height 25
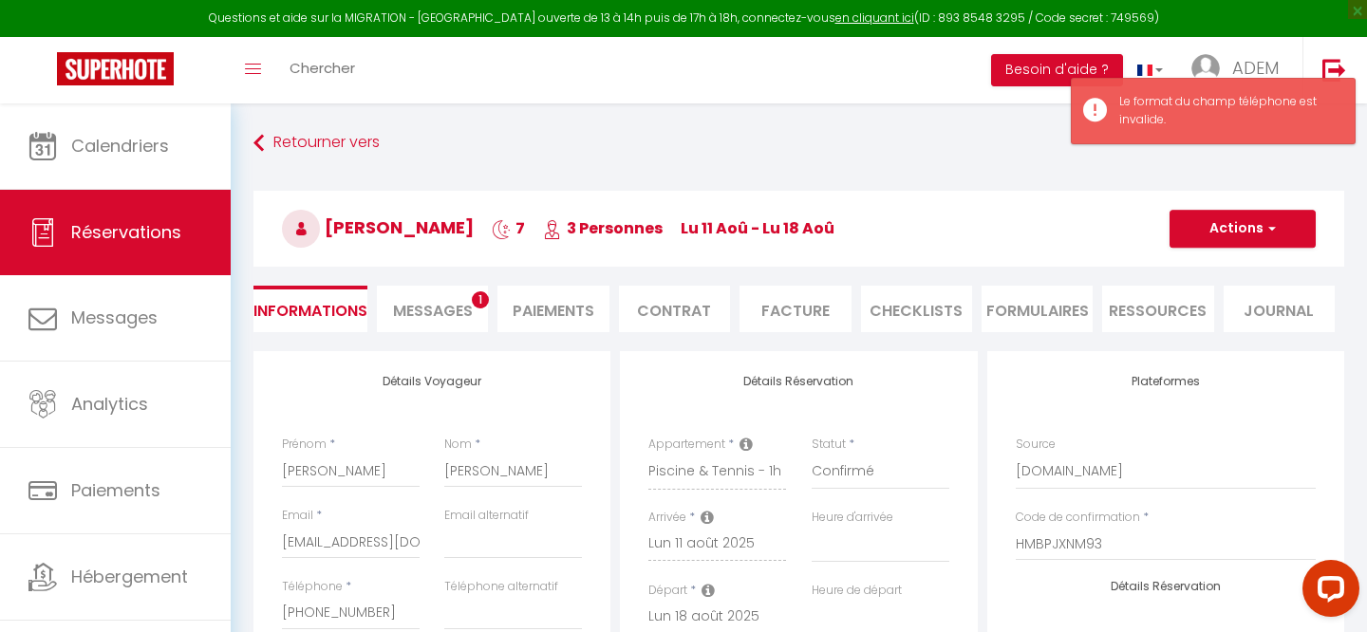
scroll to position [195, 0]
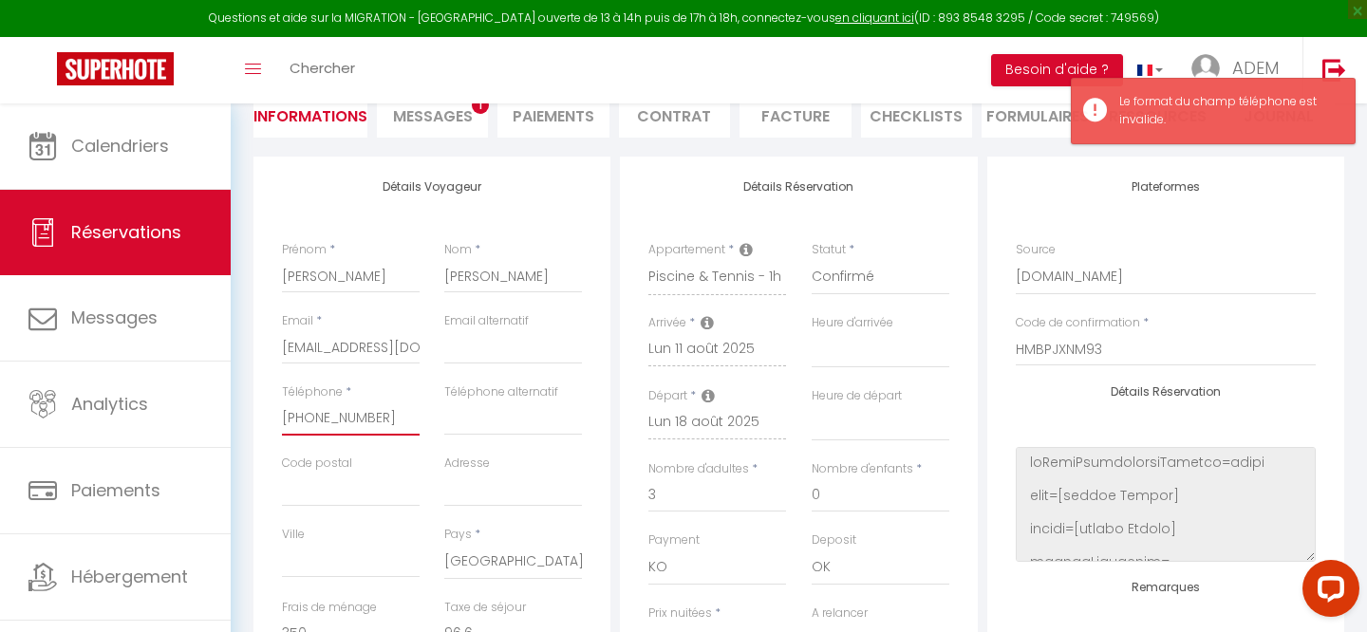
click at [398, 416] on input "[PHONE_NUMBER]‬" at bounding box center [351, 418] width 138 height 34
click at [394, 418] on input "[PHONE_NUMBER]‬" at bounding box center [351, 418] width 138 height 34
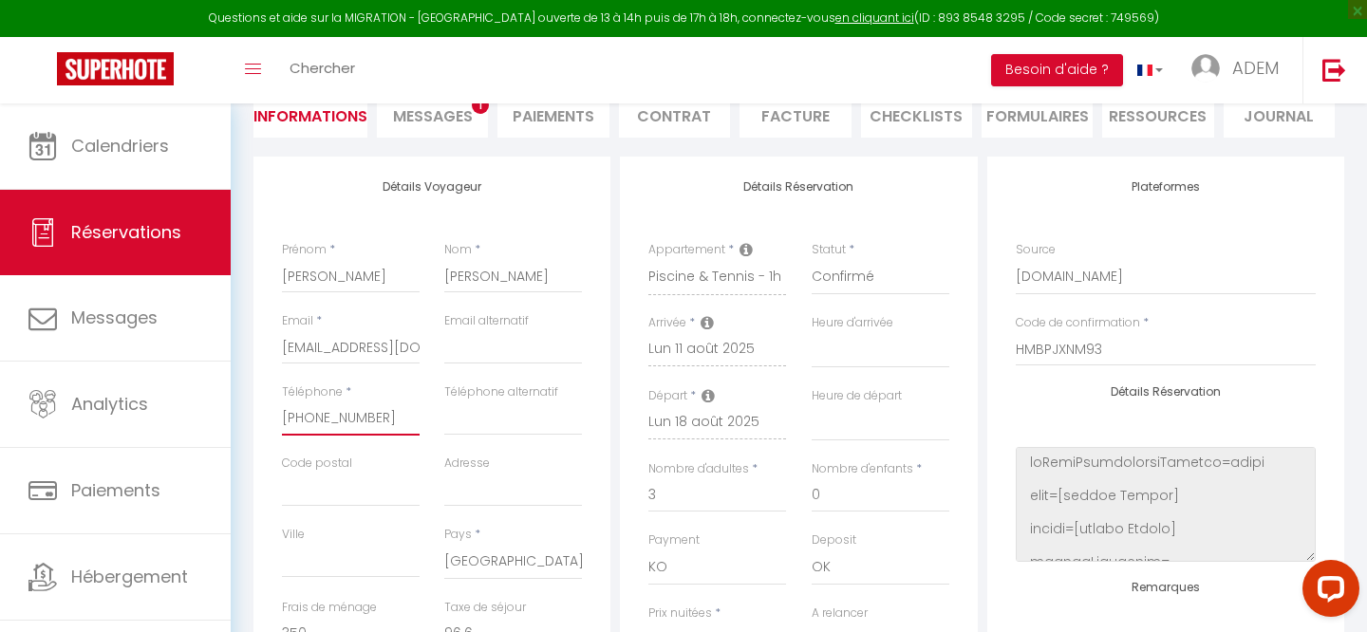
click at [333, 419] on input "[PHONE_NUMBER]‬" at bounding box center [351, 418] width 138 height 34
paste input "7 67 59 16 14"
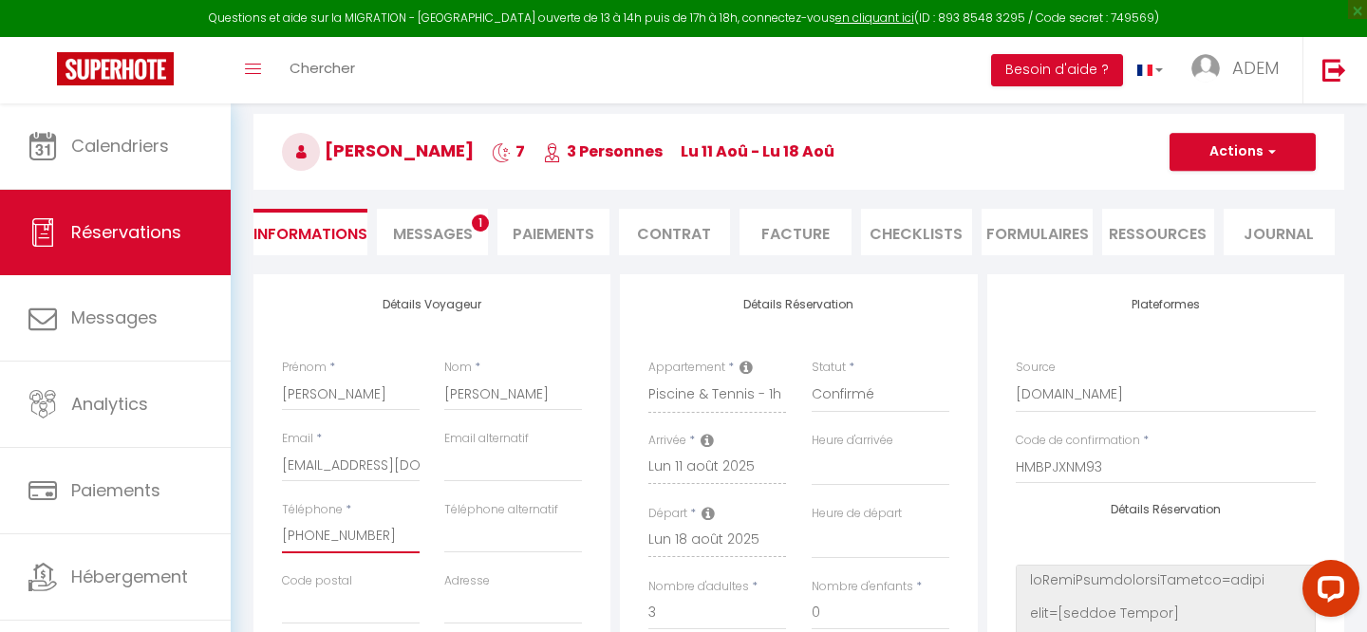
scroll to position [0, 0]
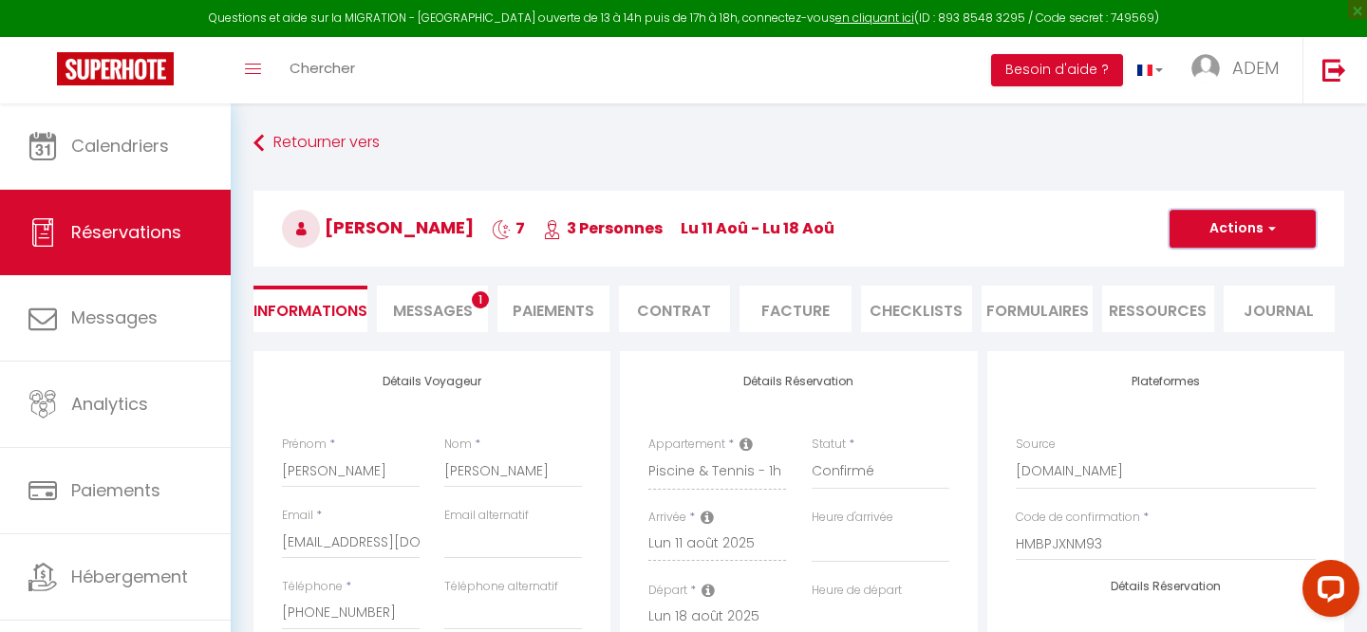
click at [1213, 239] on button "Actions" at bounding box center [1242, 229] width 146 height 38
click at [1187, 274] on link "Enregistrer" at bounding box center [1223, 270] width 150 height 25
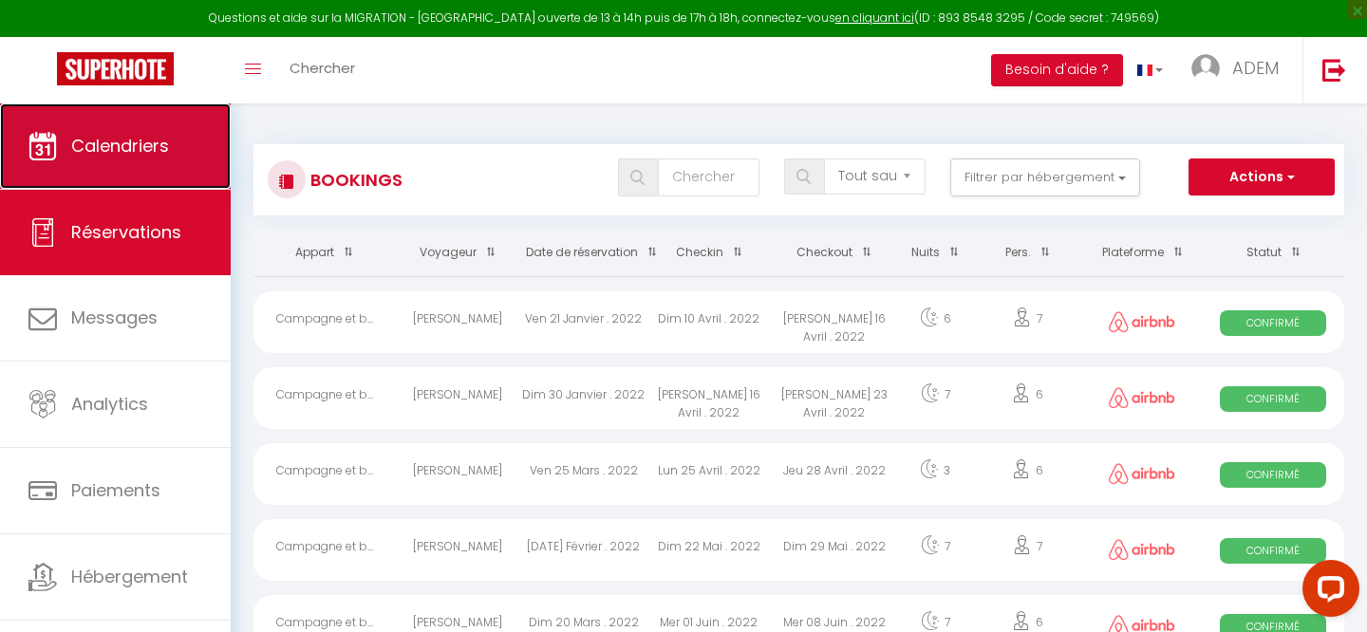
click at [100, 176] on link "Calendriers" at bounding box center [115, 145] width 231 height 85
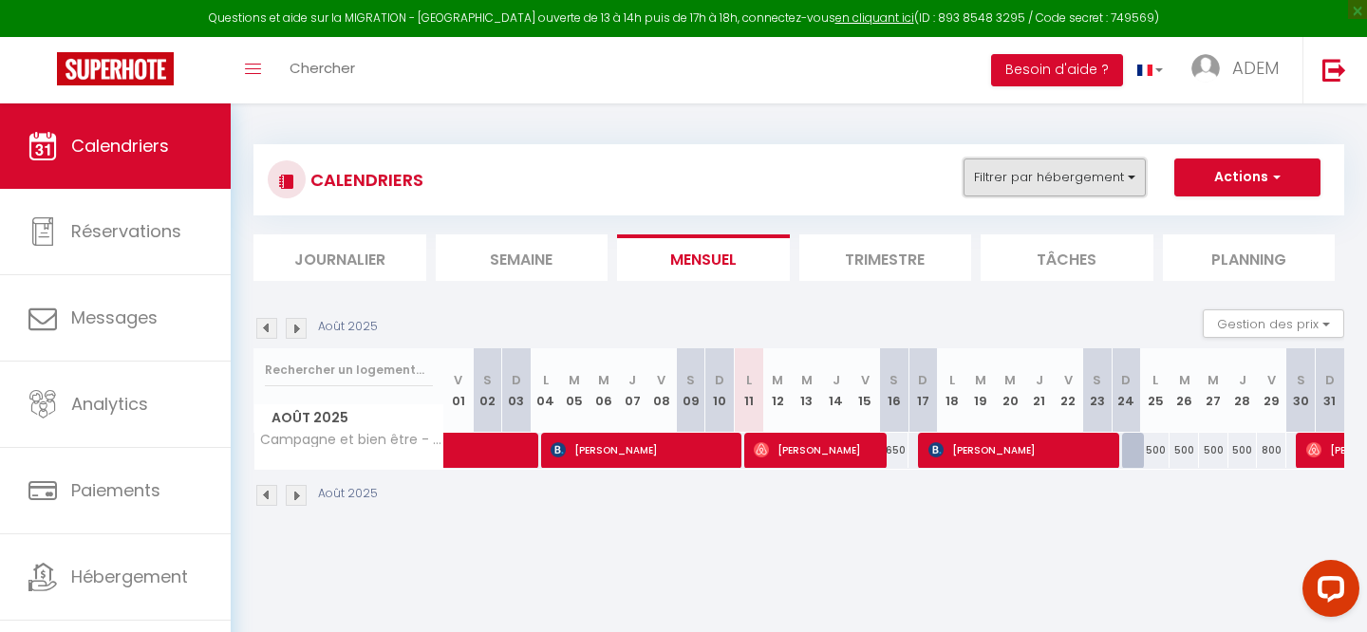
click at [999, 195] on button "Filtrer par hébergement" at bounding box center [1054, 178] width 182 height 38
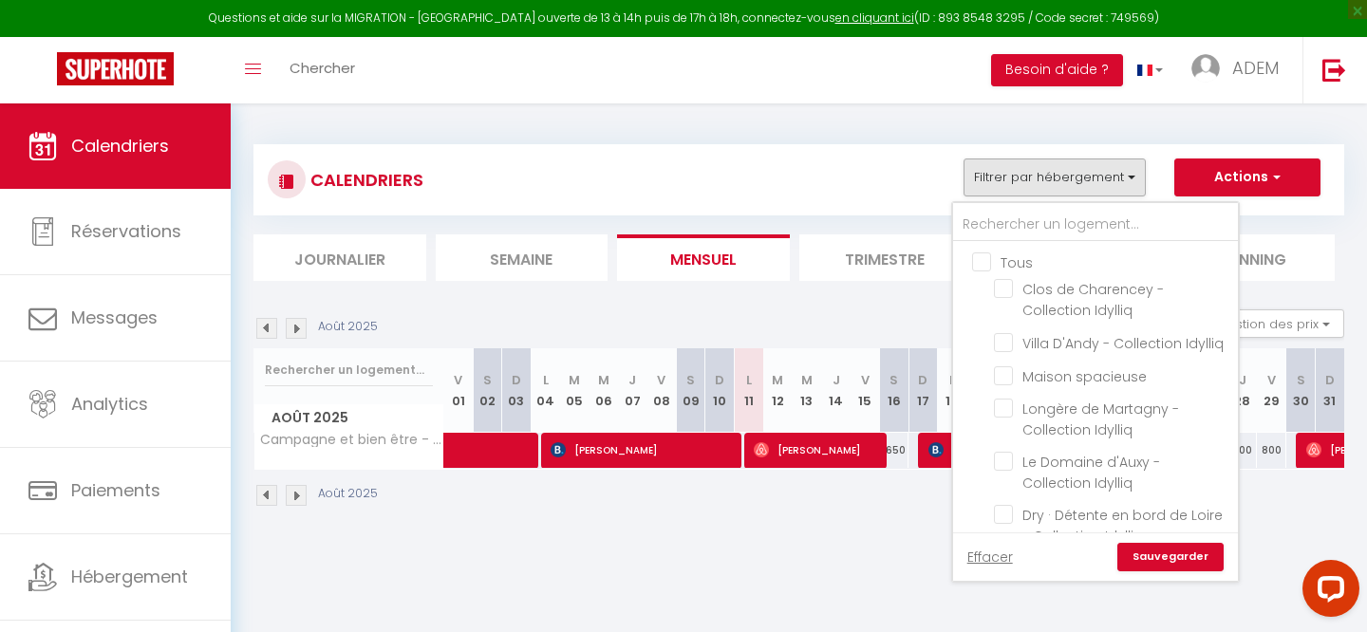
click at [981, 254] on input "Tous" at bounding box center [1114, 261] width 285 height 19
click at [981, 255] on input "Tous" at bounding box center [1114, 261] width 285 height 19
click at [993, 213] on input "text" at bounding box center [1095, 225] width 285 height 34
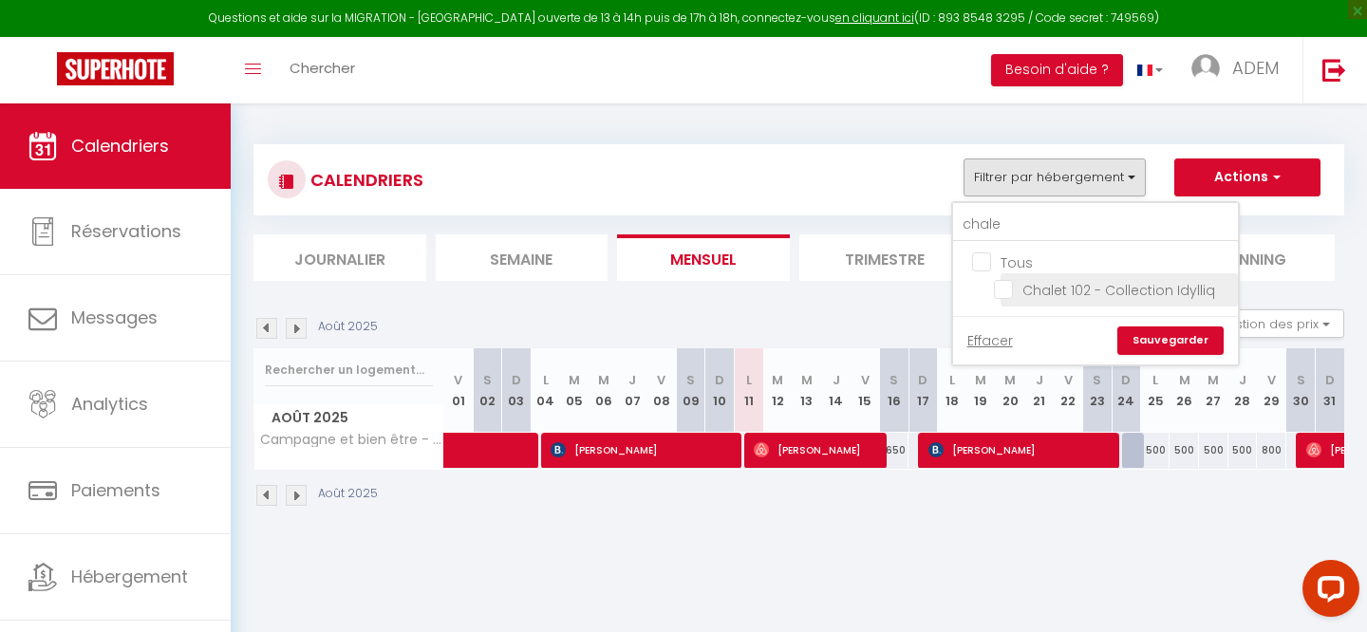
click at [1012, 292] on input "Chalet 102 - Collection Idylliq" at bounding box center [1112, 288] width 237 height 19
click at [1166, 335] on link "Sauvegarder" at bounding box center [1170, 341] width 106 height 28
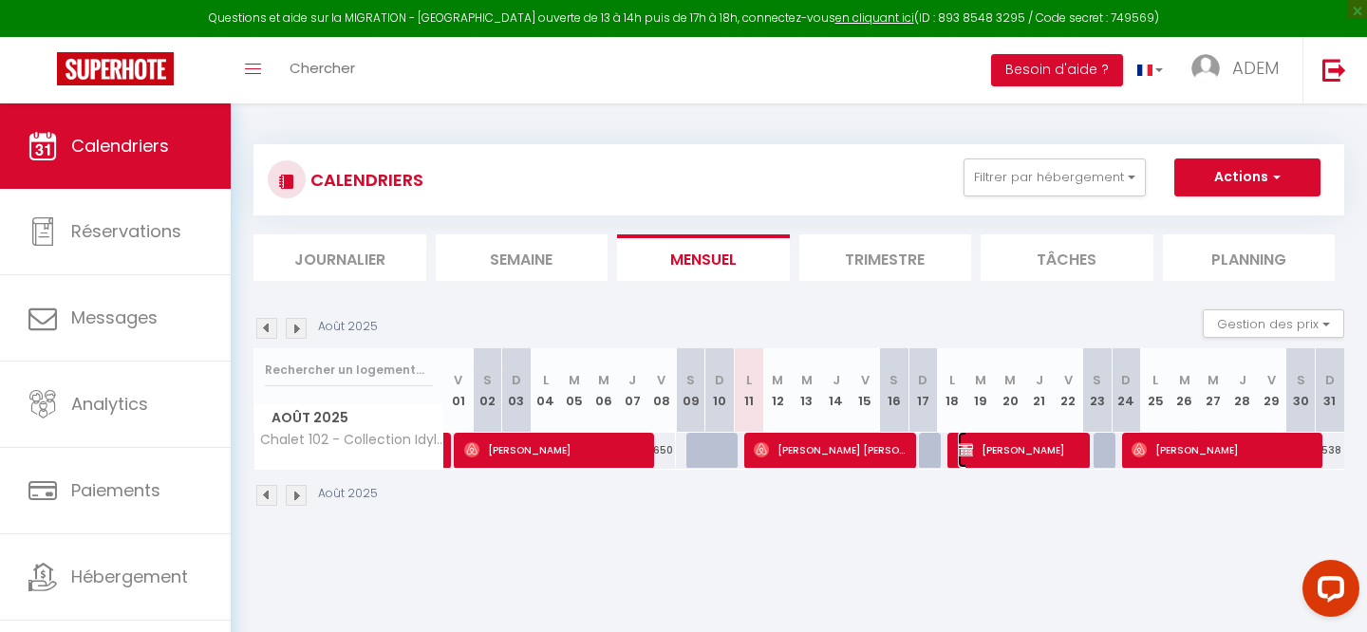
click at [990, 447] on span "[PERSON_NAME]" at bounding box center [1021, 450] width 127 height 36
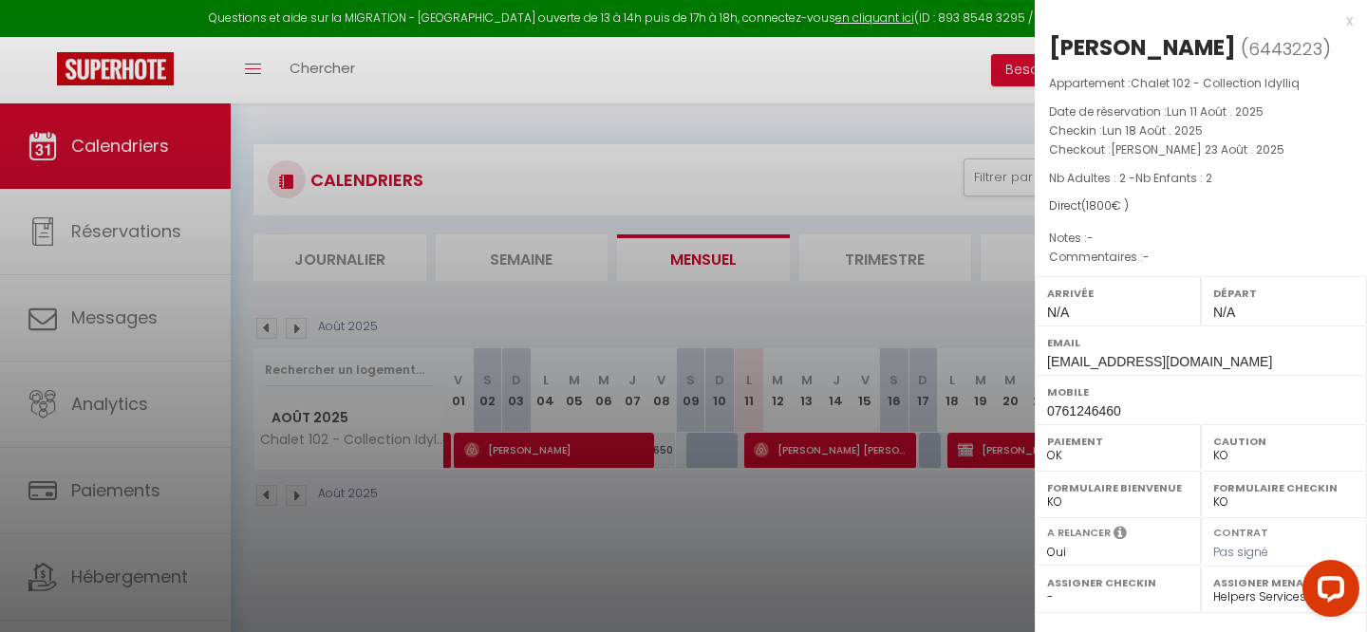
click at [1129, 411] on div "Mobile 0761246460" at bounding box center [1201, 399] width 332 height 49
drag, startPoint x: 1058, startPoint y: 416, endPoint x: 1124, endPoint y: 414, distance: 65.5
click at [1121, 414] on div "Mobile 0761246460" at bounding box center [1201, 399] width 332 height 49
click at [1124, 414] on div "Mobile 0761246460" at bounding box center [1201, 399] width 332 height 49
drag, startPoint x: 1061, startPoint y: 413, endPoint x: 1129, endPoint y: 417, distance: 67.5
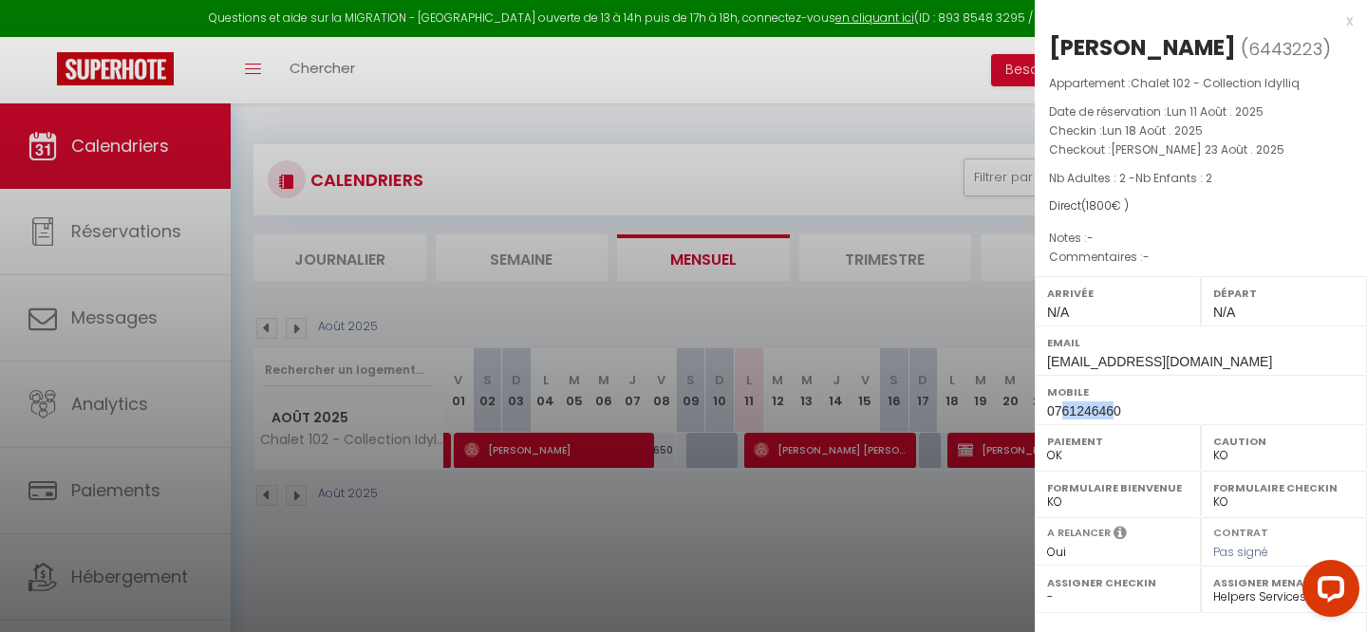
click at [1125, 418] on div "Mobile 0761246460" at bounding box center [1201, 399] width 332 height 49
click at [855, 567] on div at bounding box center [683, 316] width 1367 height 632
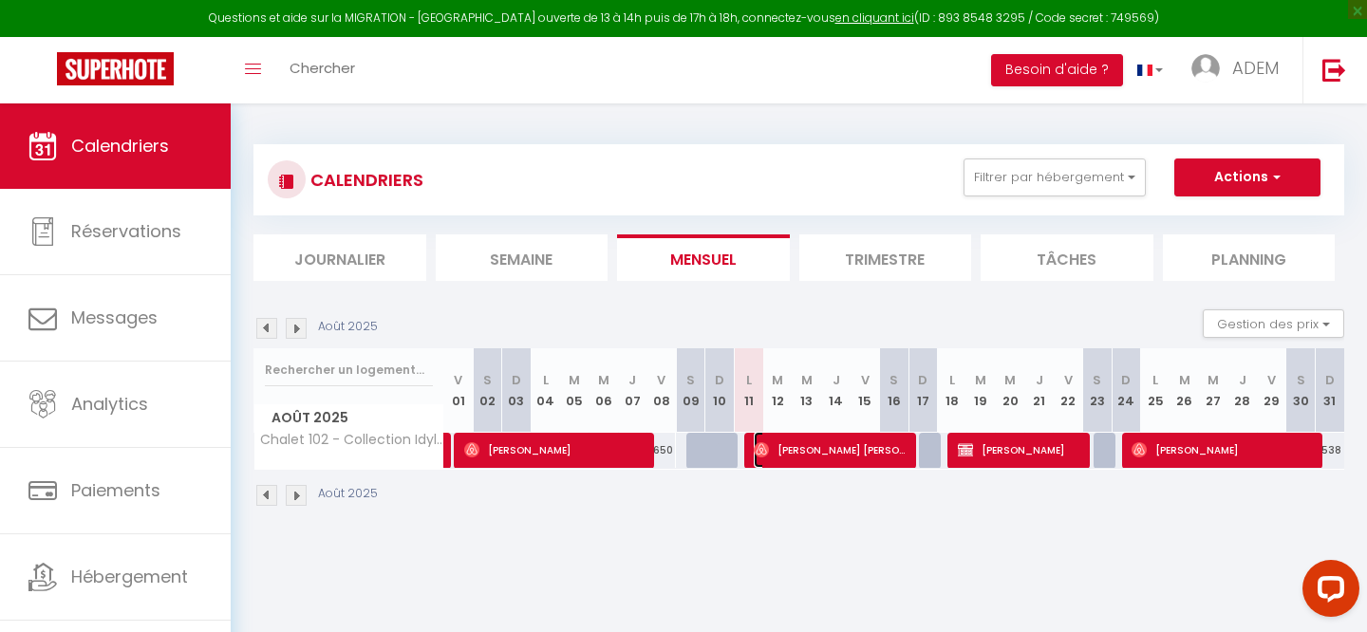
click at [843, 453] on span "[PERSON_NAME] [PERSON_NAME] [PERSON_NAME]" at bounding box center [832, 450] width 157 height 36
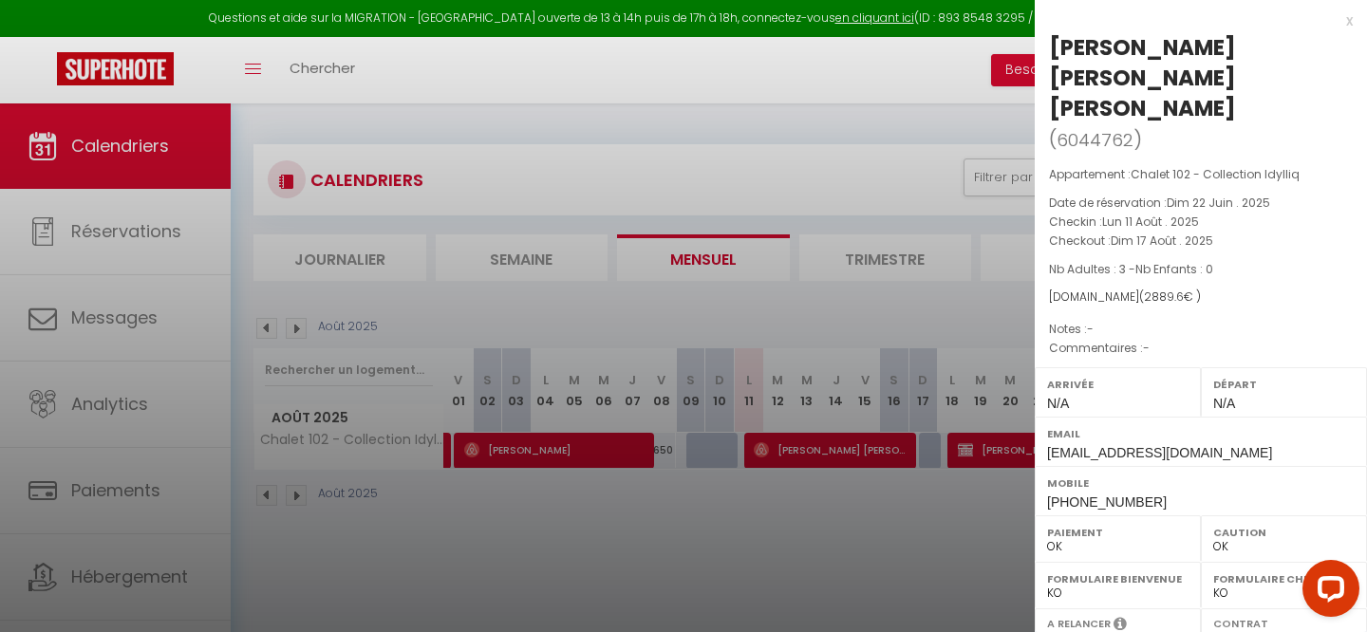
click at [938, 566] on div at bounding box center [683, 316] width 1367 height 632
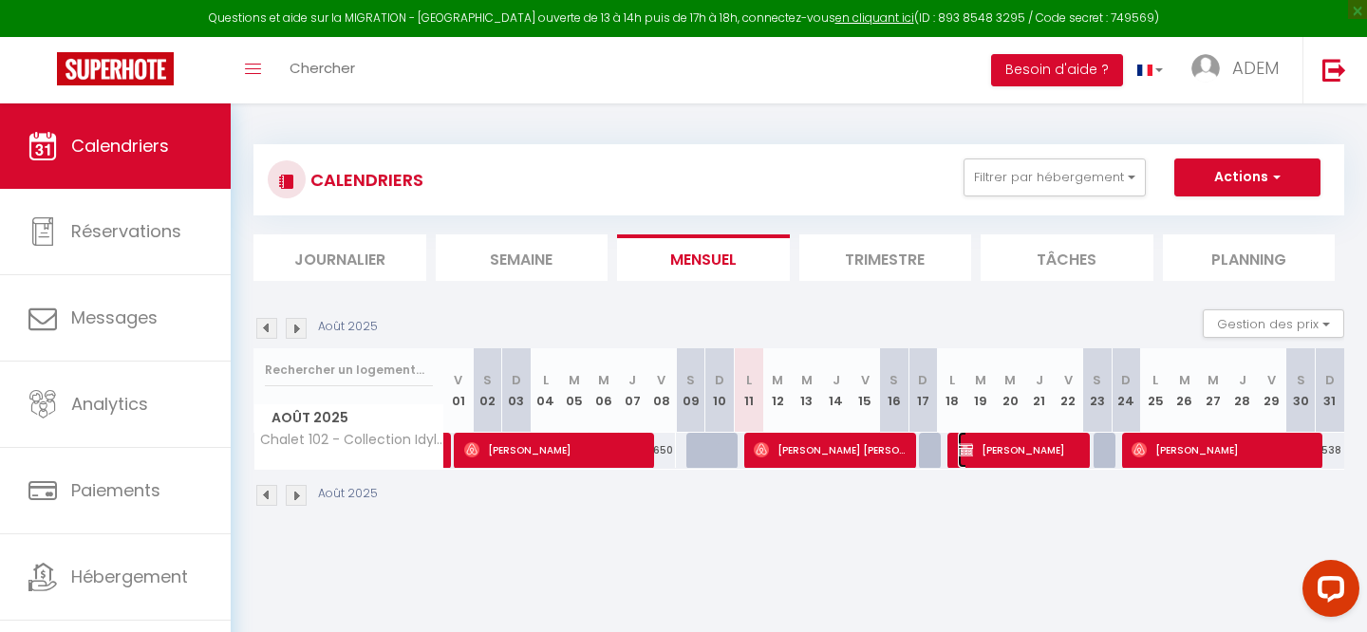
click at [1060, 456] on span "[PERSON_NAME]" at bounding box center [1021, 450] width 127 height 36
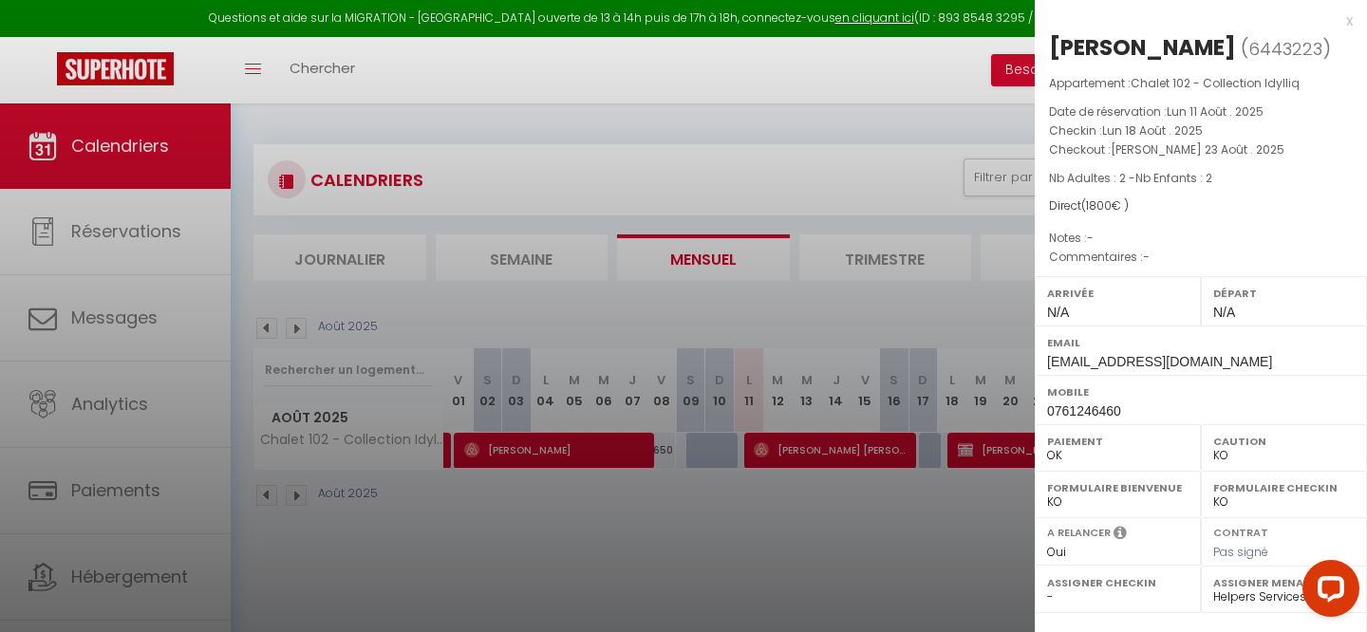
click at [1244, 453] on select "OK KO" at bounding box center [1283, 455] width 141 height 17
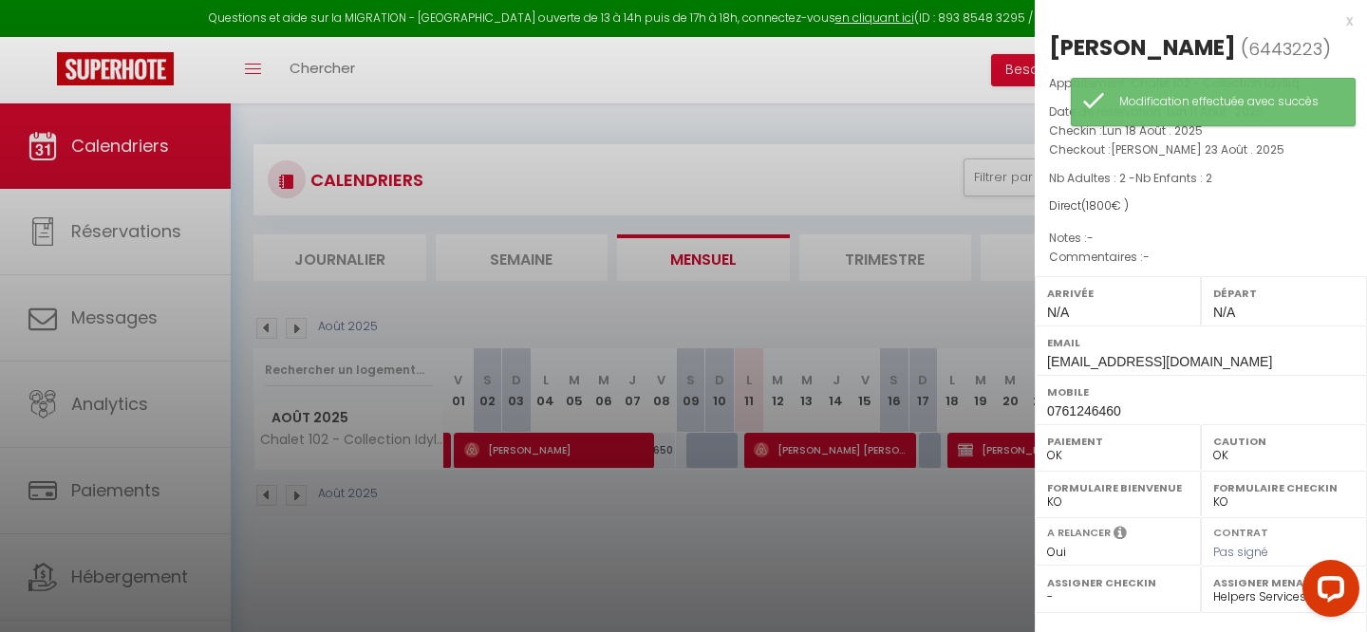
click at [1346, 22] on div "x" at bounding box center [1194, 20] width 318 height 23
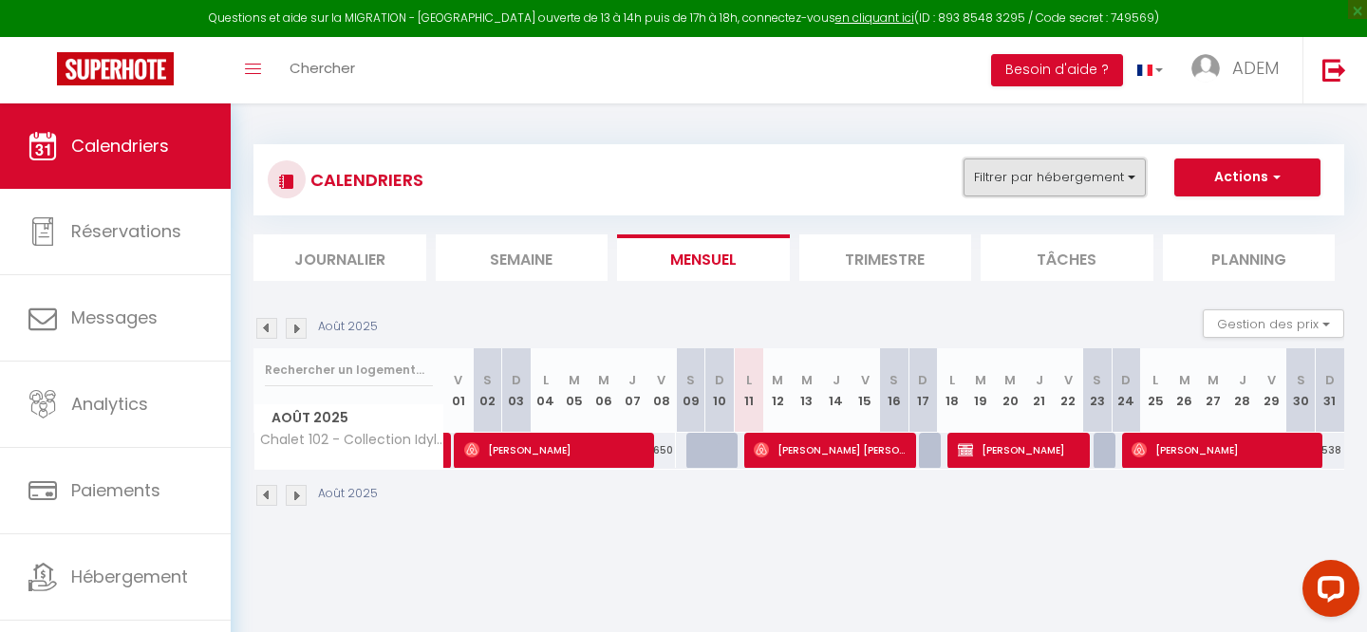
click at [986, 167] on button "Filtrer par hébergement" at bounding box center [1054, 178] width 182 height 38
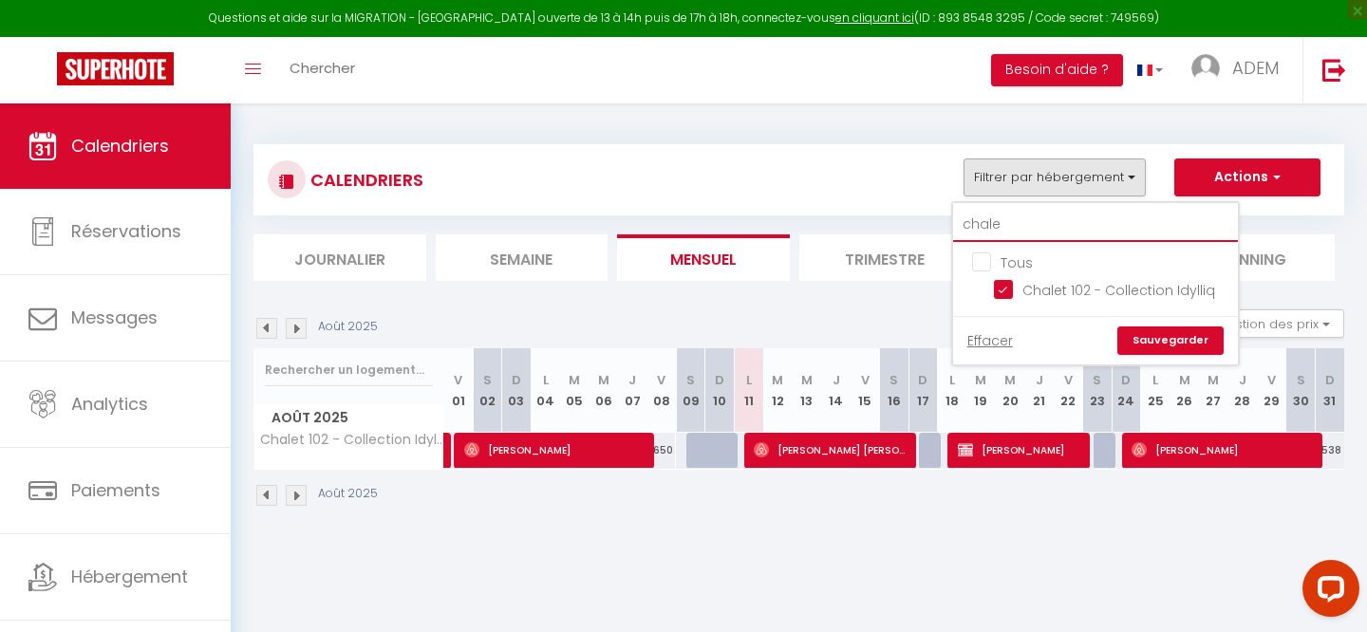
click at [999, 227] on input "chale" at bounding box center [1095, 225] width 285 height 34
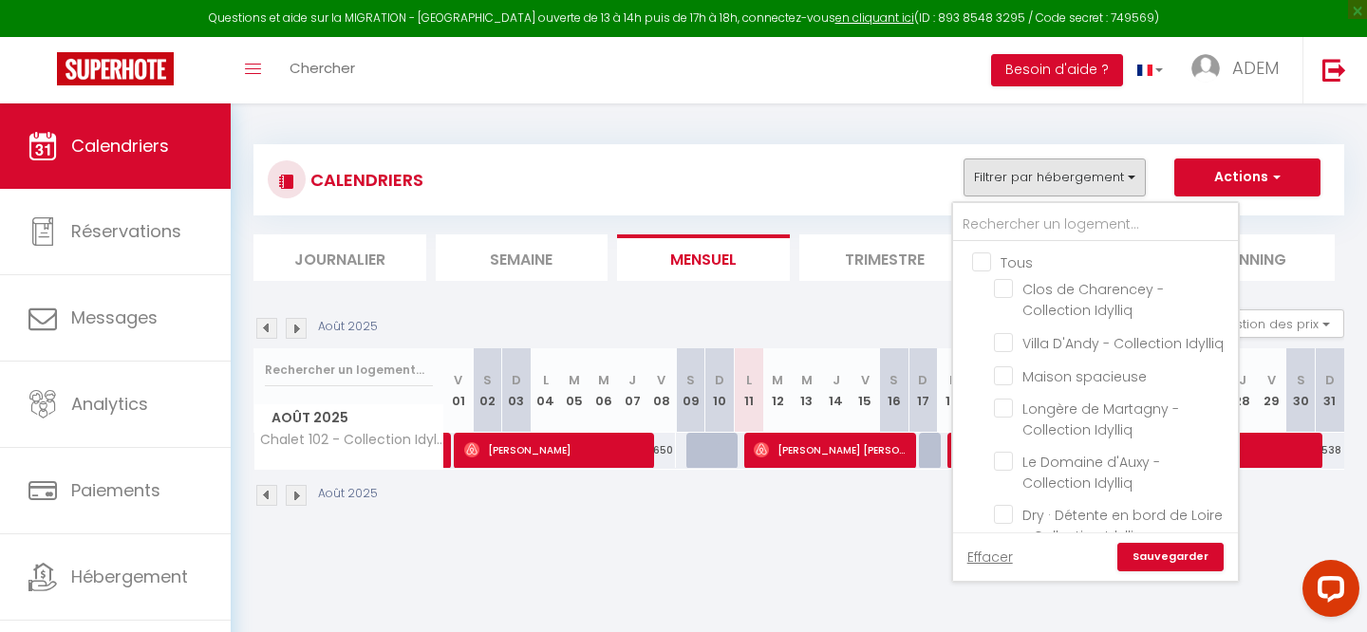
click at [981, 257] on input "Tous" at bounding box center [1114, 261] width 285 height 19
click at [992, 220] on input "text" at bounding box center [1095, 225] width 285 height 34
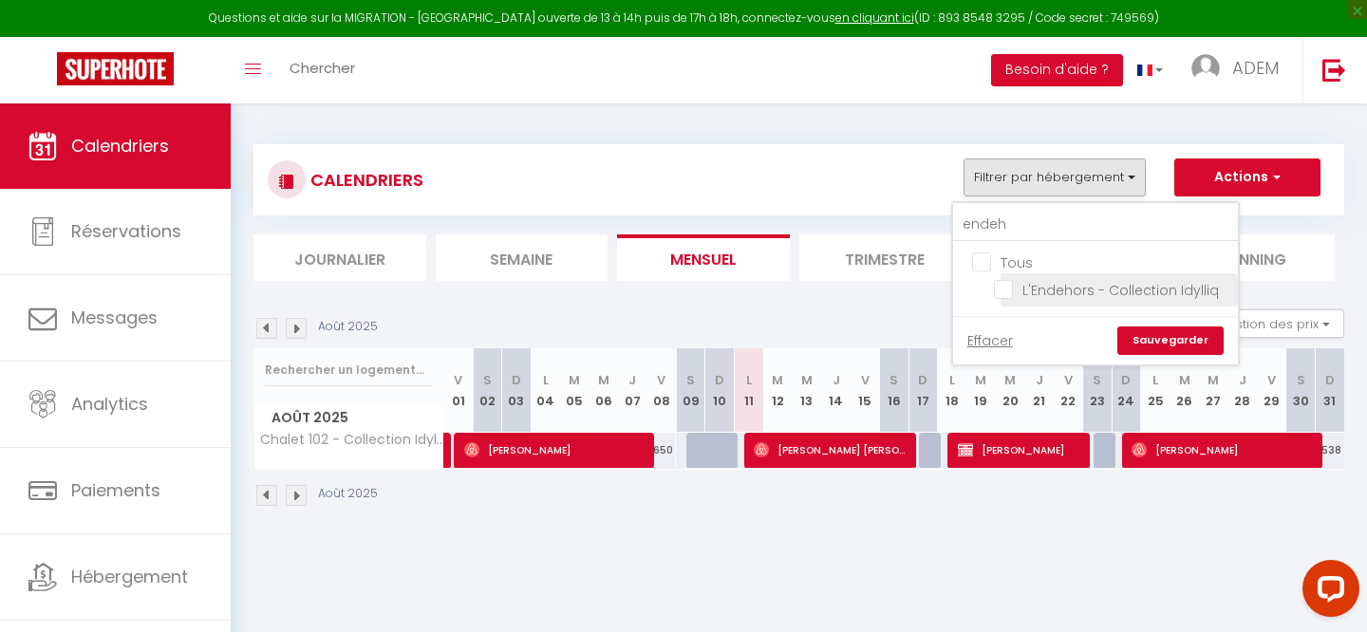
click at [1000, 281] on input "L'Endehors - Collection Idylliq" at bounding box center [1112, 288] width 237 height 19
click at [1169, 338] on link "Sauvegarder" at bounding box center [1170, 341] width 106 height 28
